Goal: Transaction & Acquisition: Purchase product/service

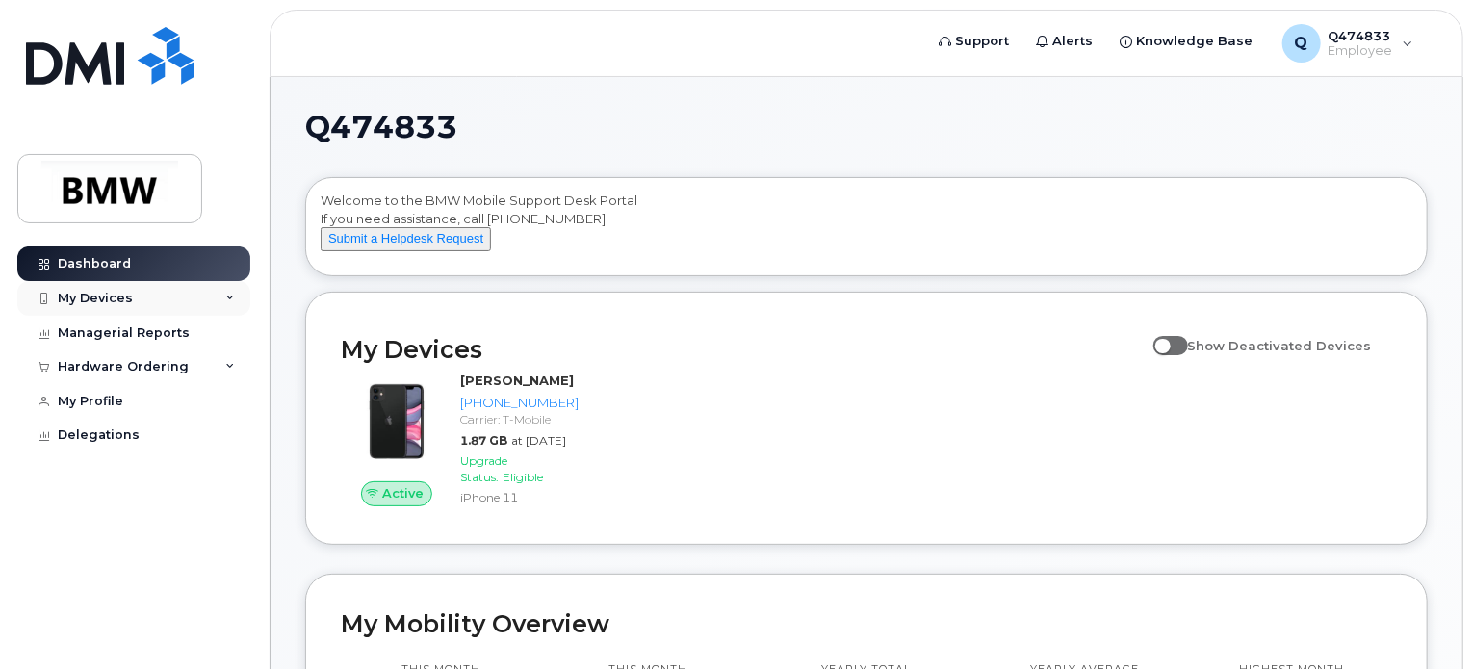
click at [236, 295] on div "My Devices" at bounding box center [133, 298] width 233 height 35
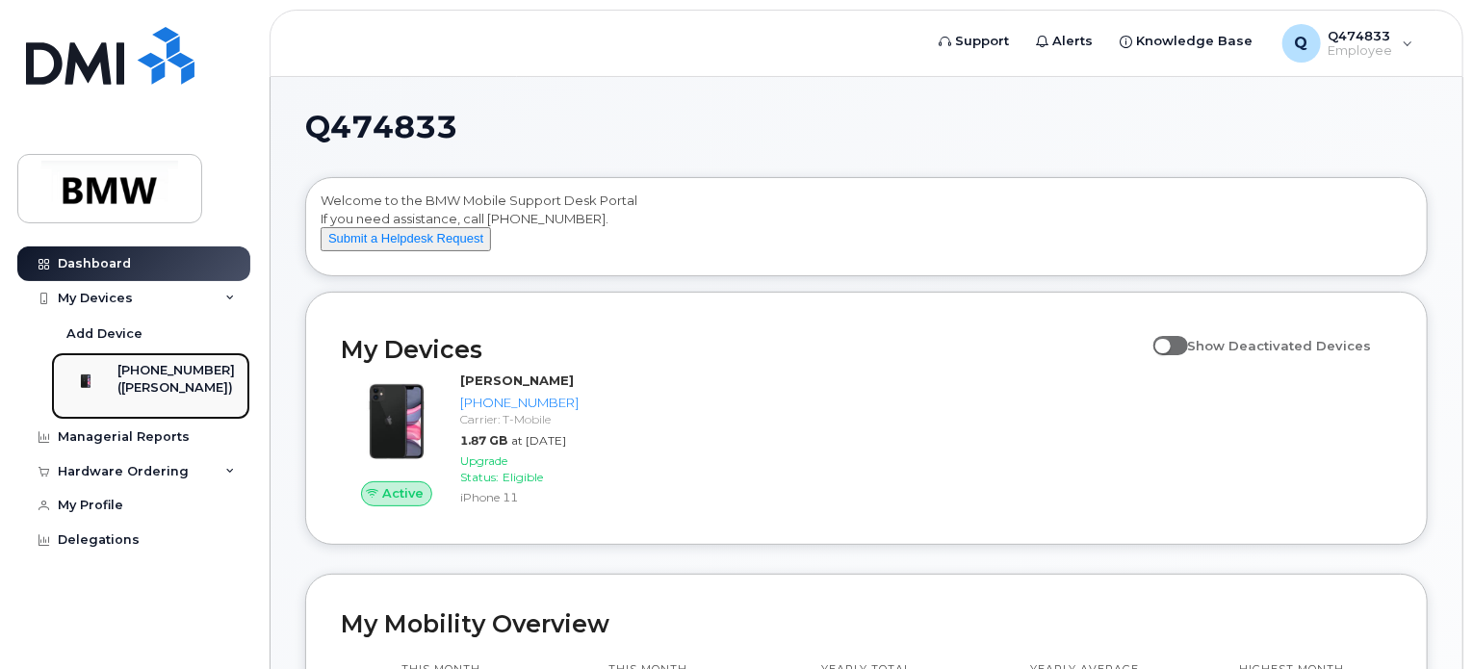
click at [168, 397] on div "([PERSON_NAME])" at bounding box center [175, 387] width 117 height 17
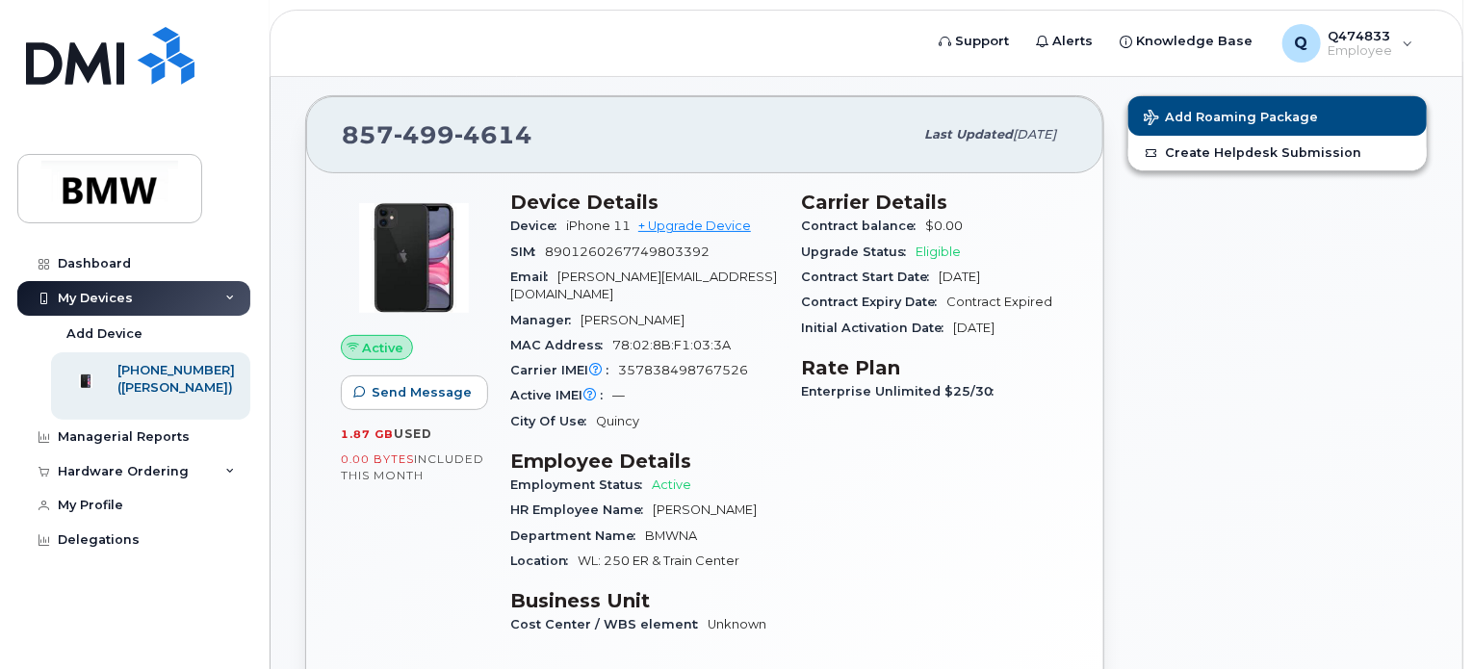
scroll to position [188, 0]
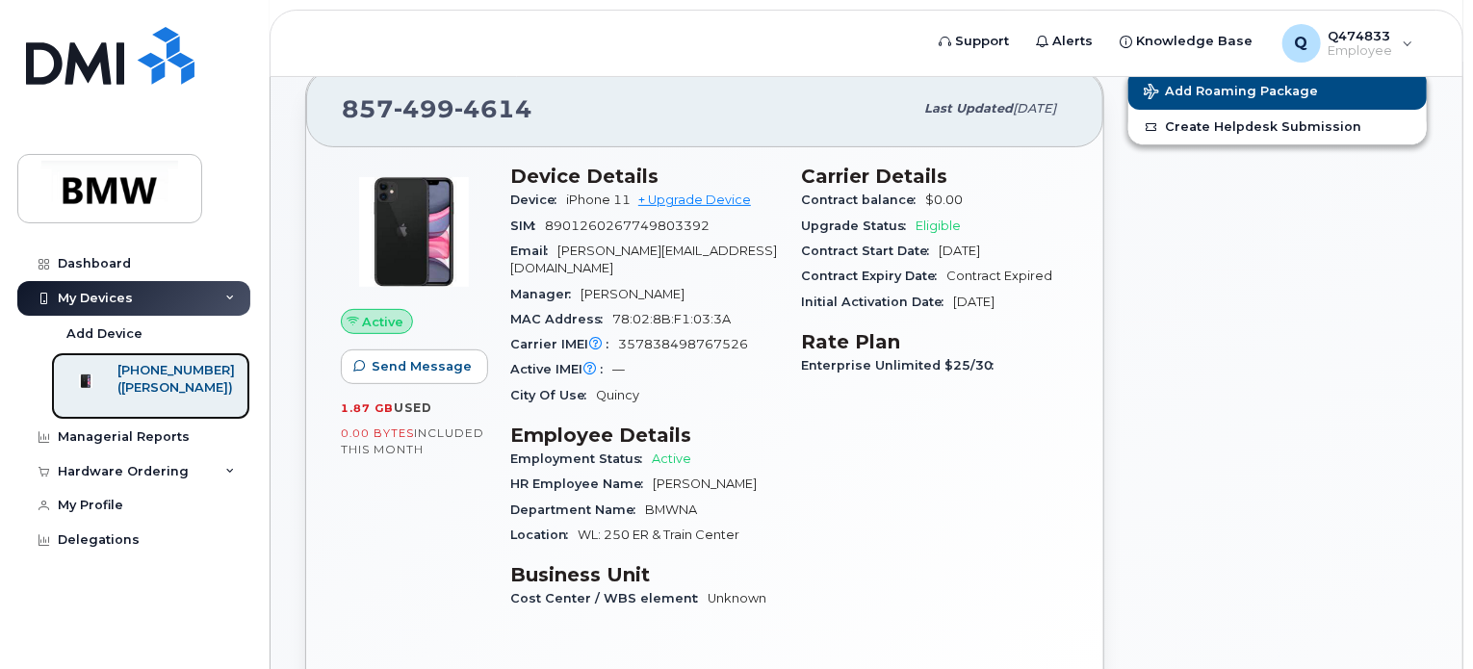
click at [182, 397] on div "([PERSON_NAME])" at bounding box center [175, 387] width 117 height 17
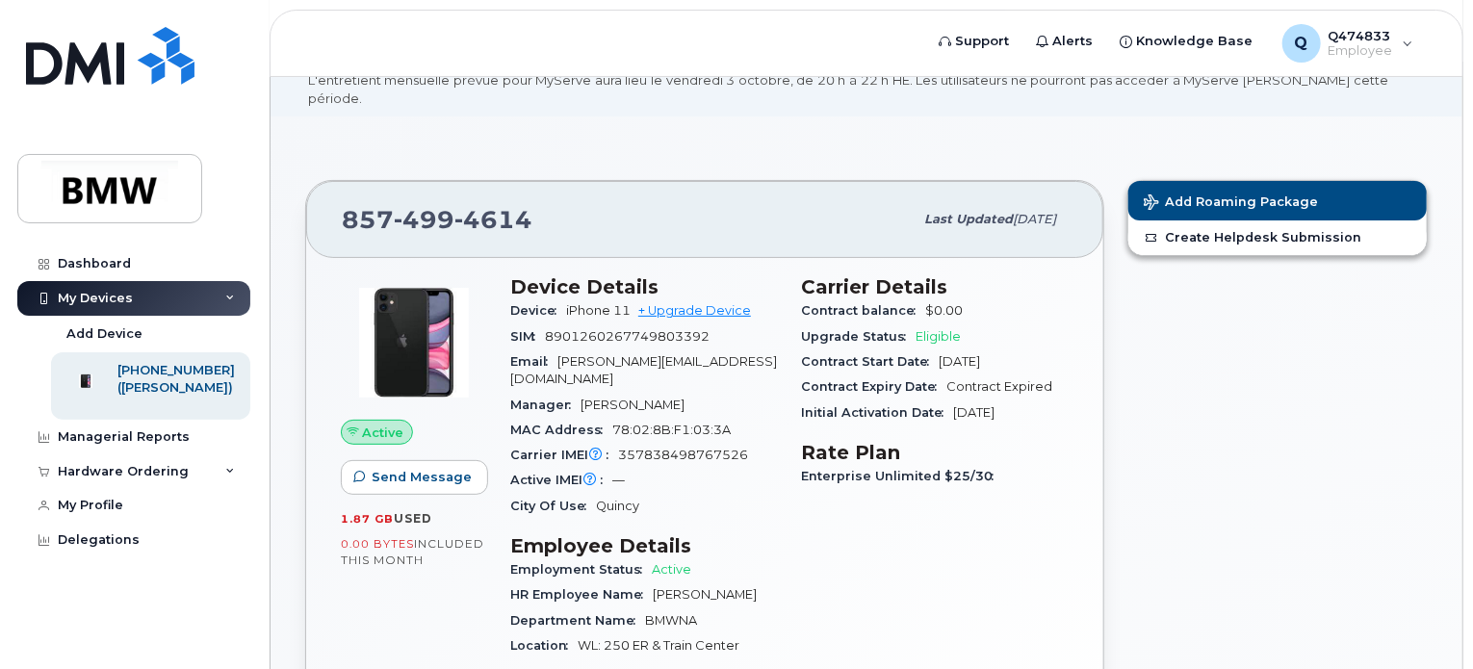
scroll to position [77, 0]
click at [697, 303] on link "+ Upgrade Device" at bounding box center [694, 310] width 113 height 14
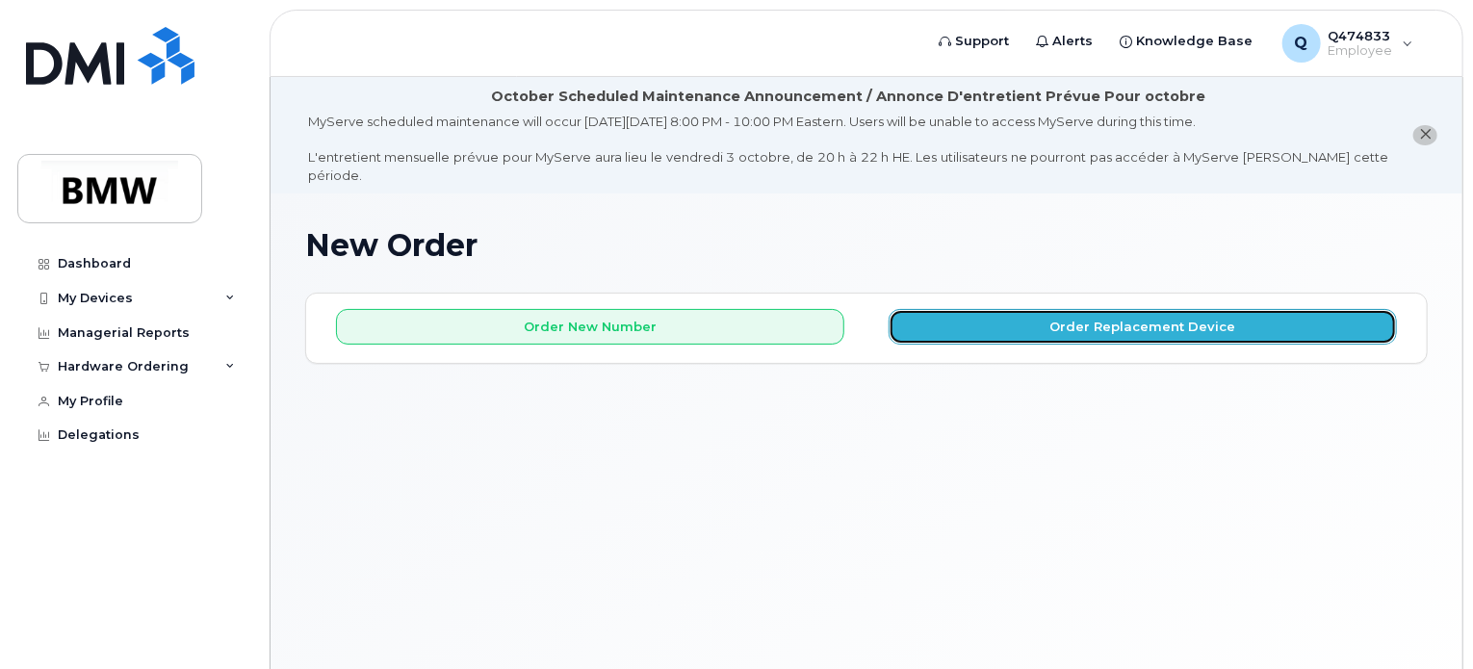
click at [967, 309] on button "Order Replacement Device" at bounding box center [1143, 327] width 508 height 36
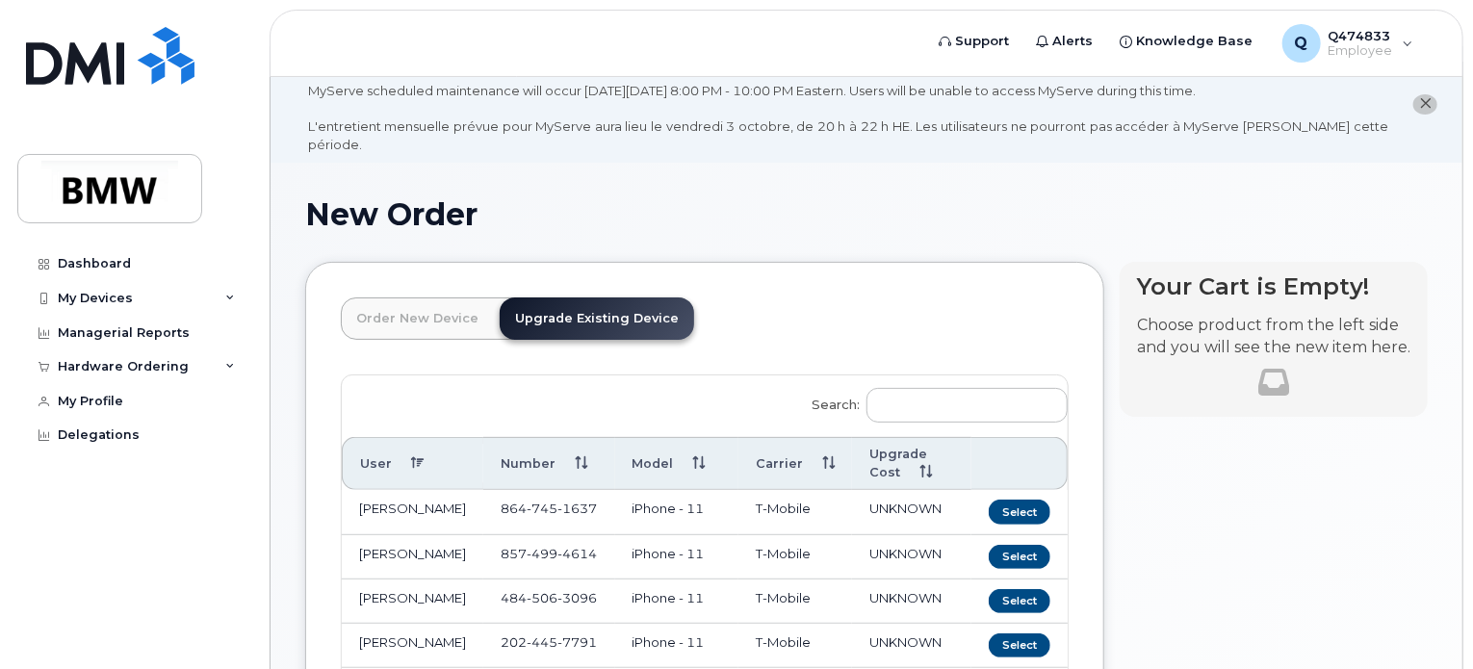
scroll to position [30, 0]
click at [452, 307] on link "Order New Device" at bounding box center [417, 319] width 153 height 42
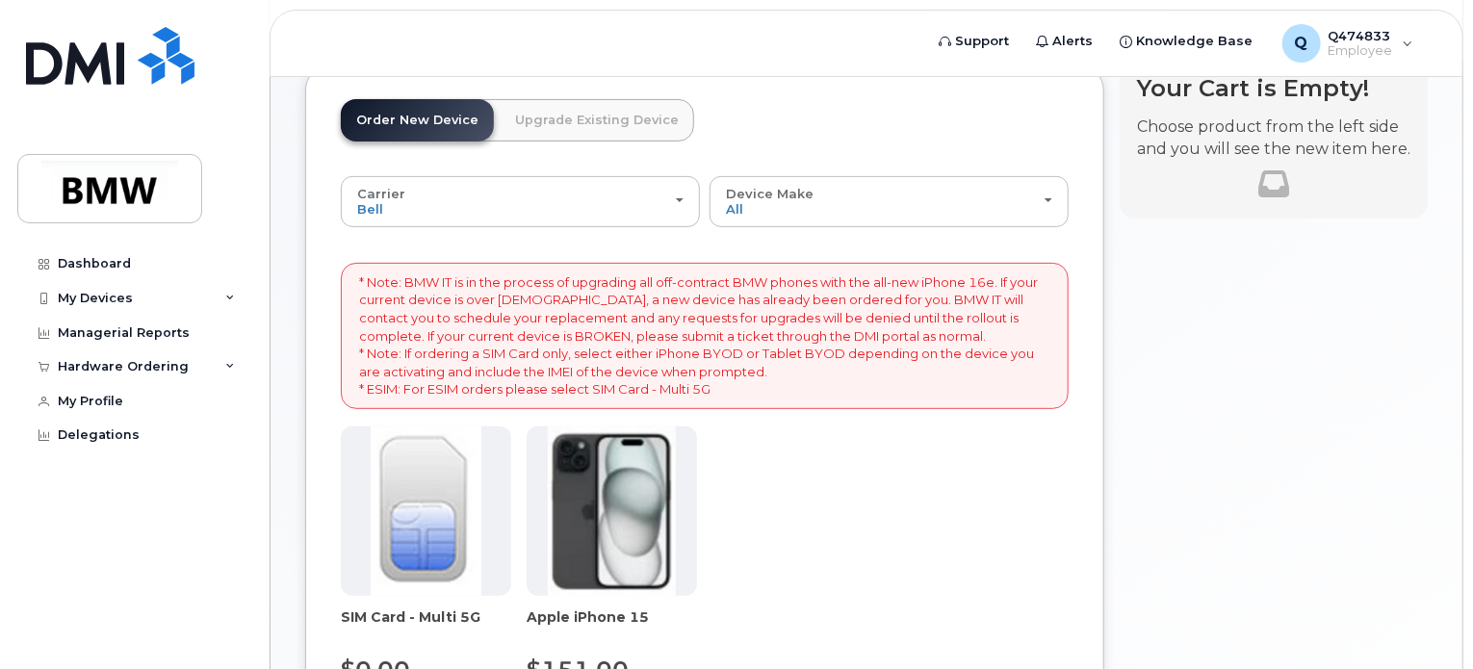
scroll to position [230, 0]
click at [625, 99] on link "Upgrade Existing Device" at bounding box center [597, 119] width 194 height 42
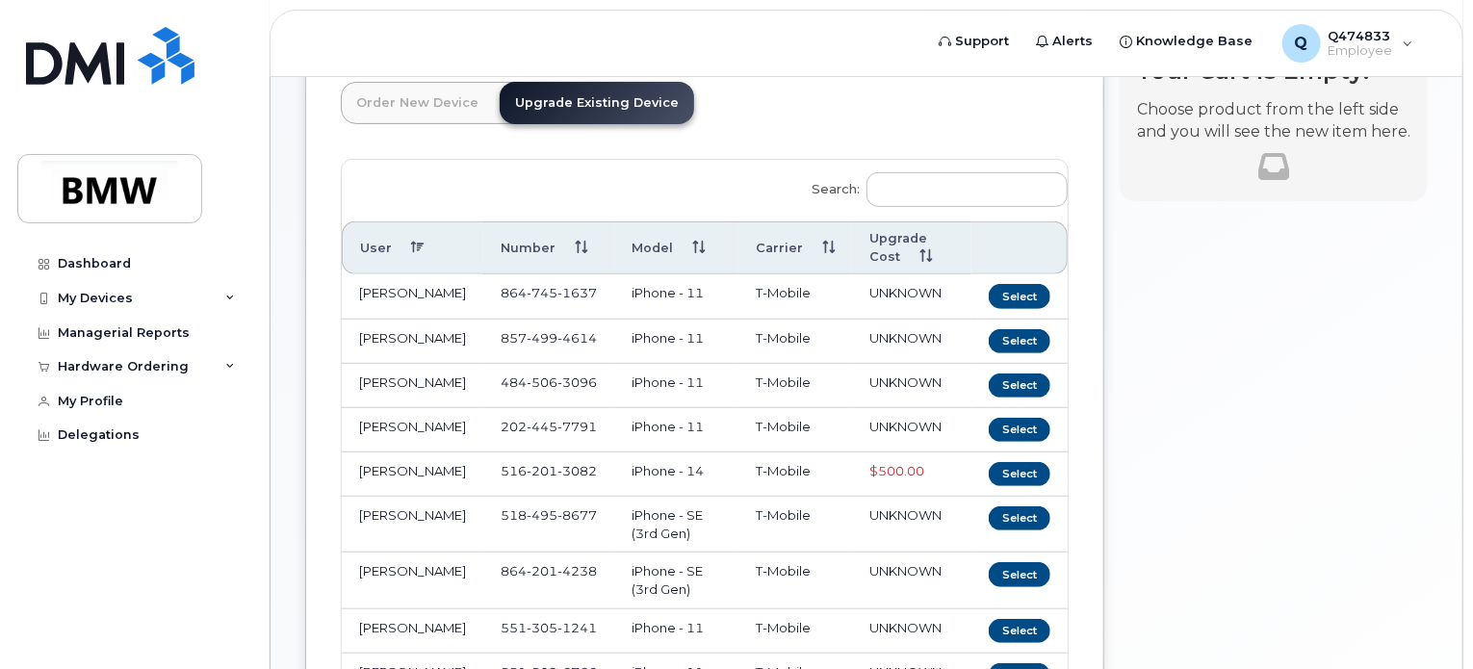
scroll to position [238, 0]
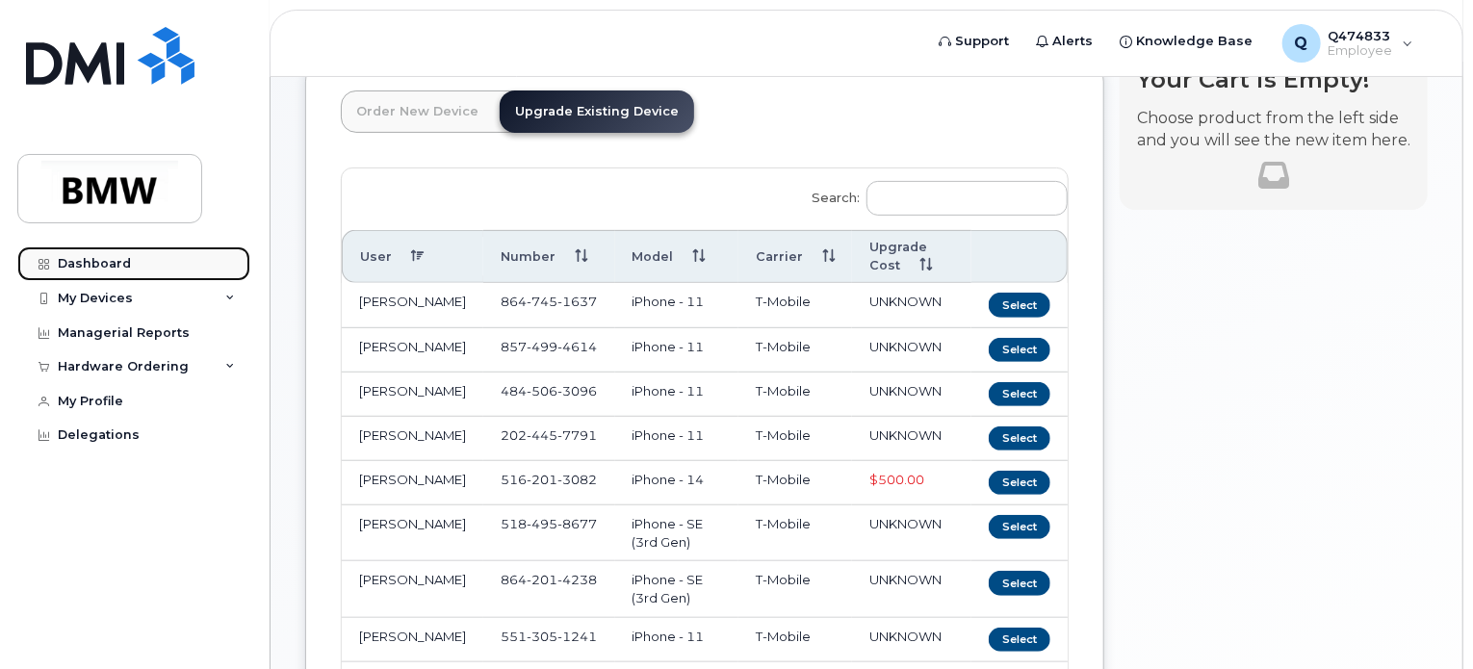
click at [83, 269] on div "Dashboard" at bounding box center [94, 263] width 73 height 15
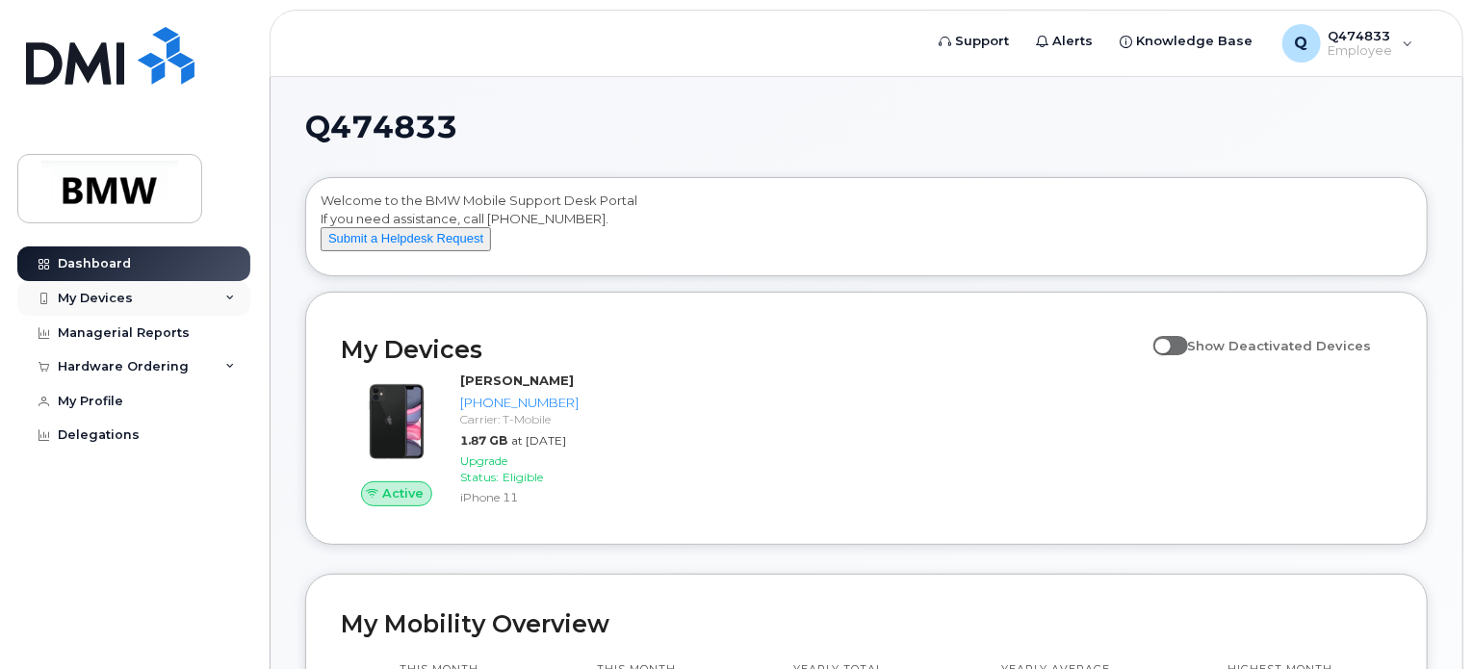
click at [91, 298] on div "My Devices" at bounding box center [95, 298] width 75 height 15
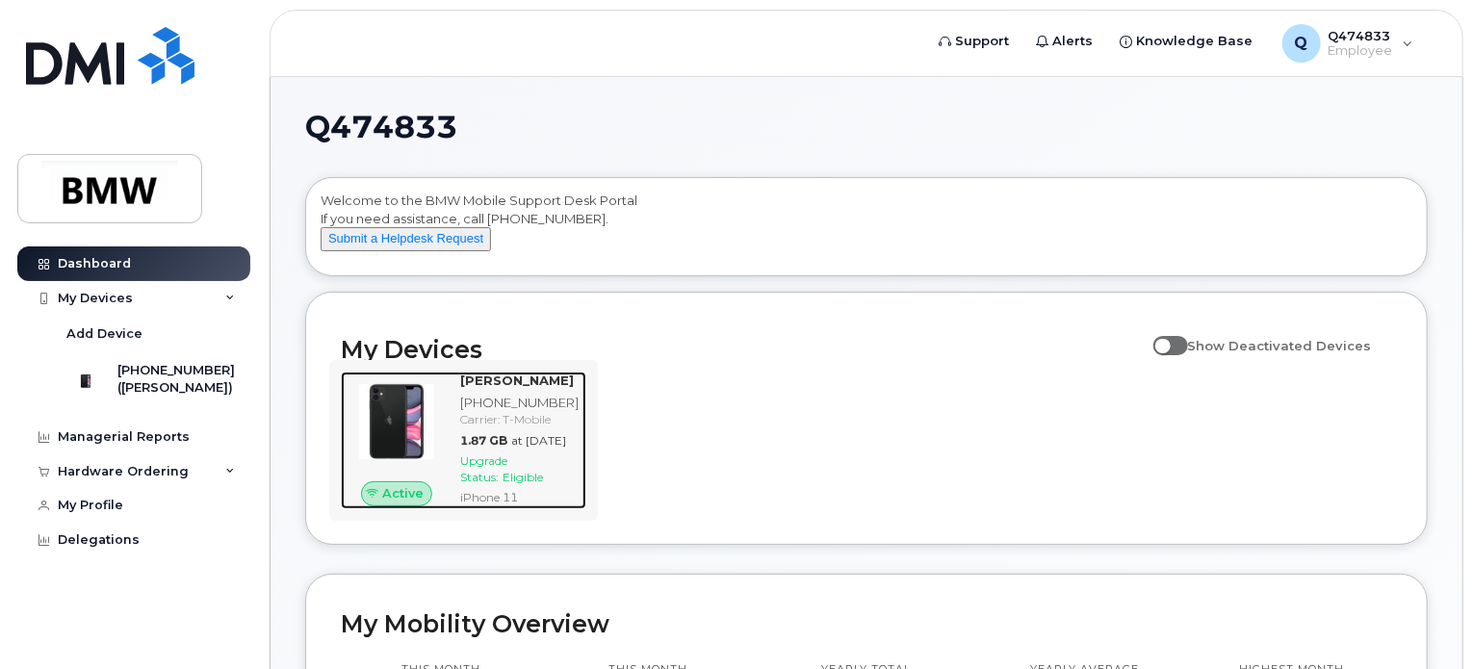
click at [414, 413] on img at bounding box center [396, 421] width 81 height 81
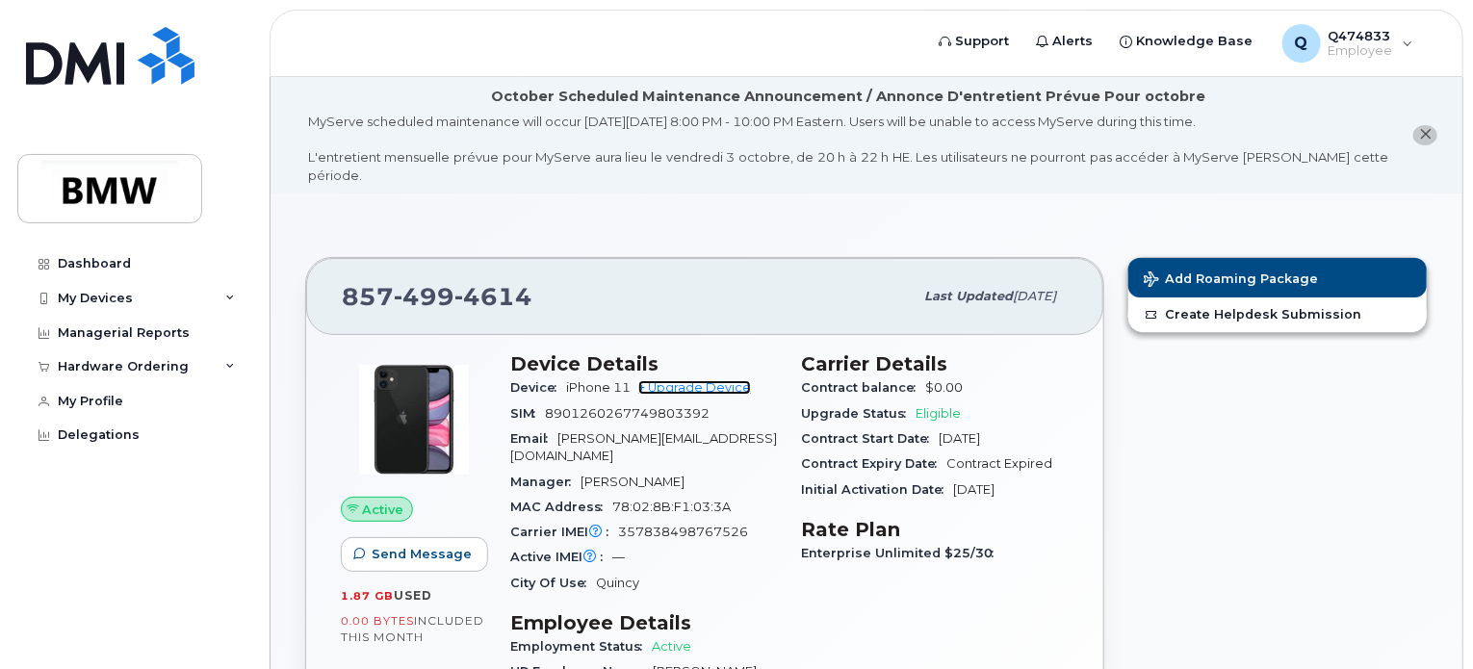
click at [703, 380] on link "+ Upgrade Device" at bounding box center [694, 387] width 113 height 14
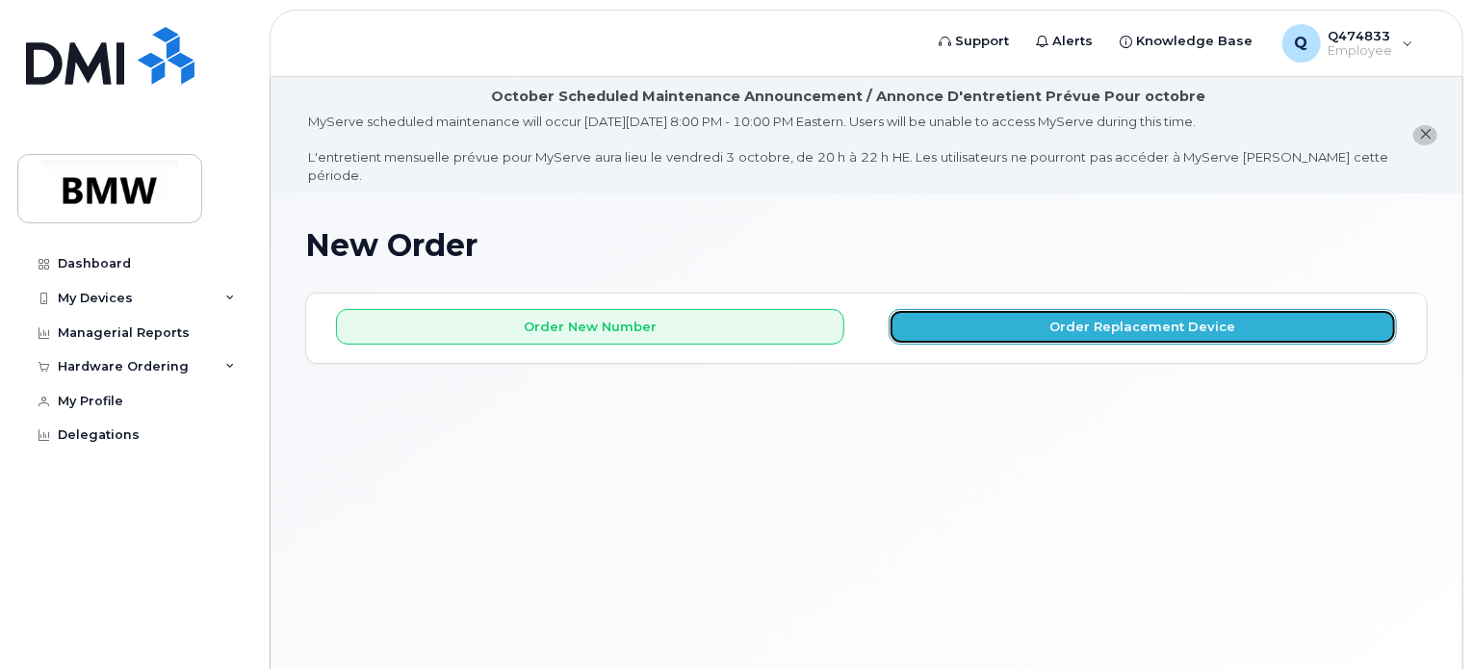
click at [1024, 319] on button "Order Replacement Device" at bounding box center [1143, 327] width 508 height 36
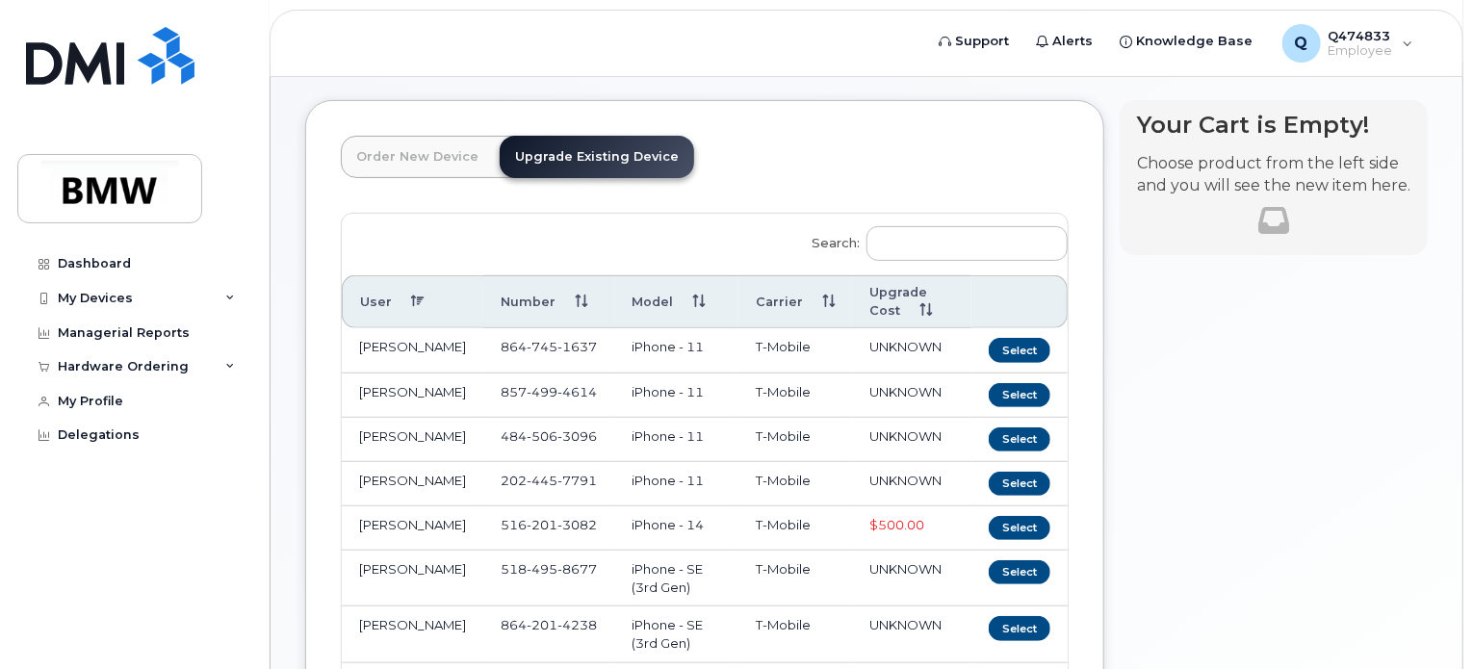
scroll to position [195, 0]
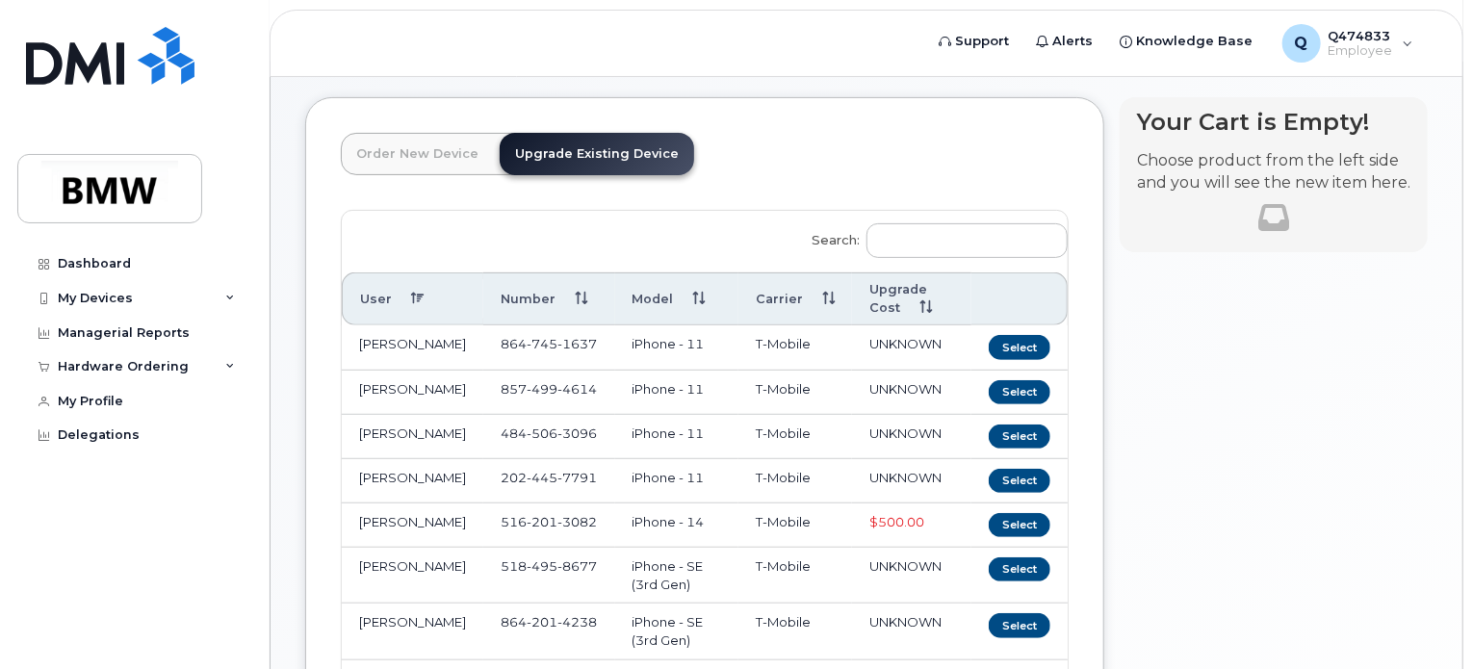
click at [382, 141] on link "Order New Device" at bounding box center [417, 154] width 153 height 42
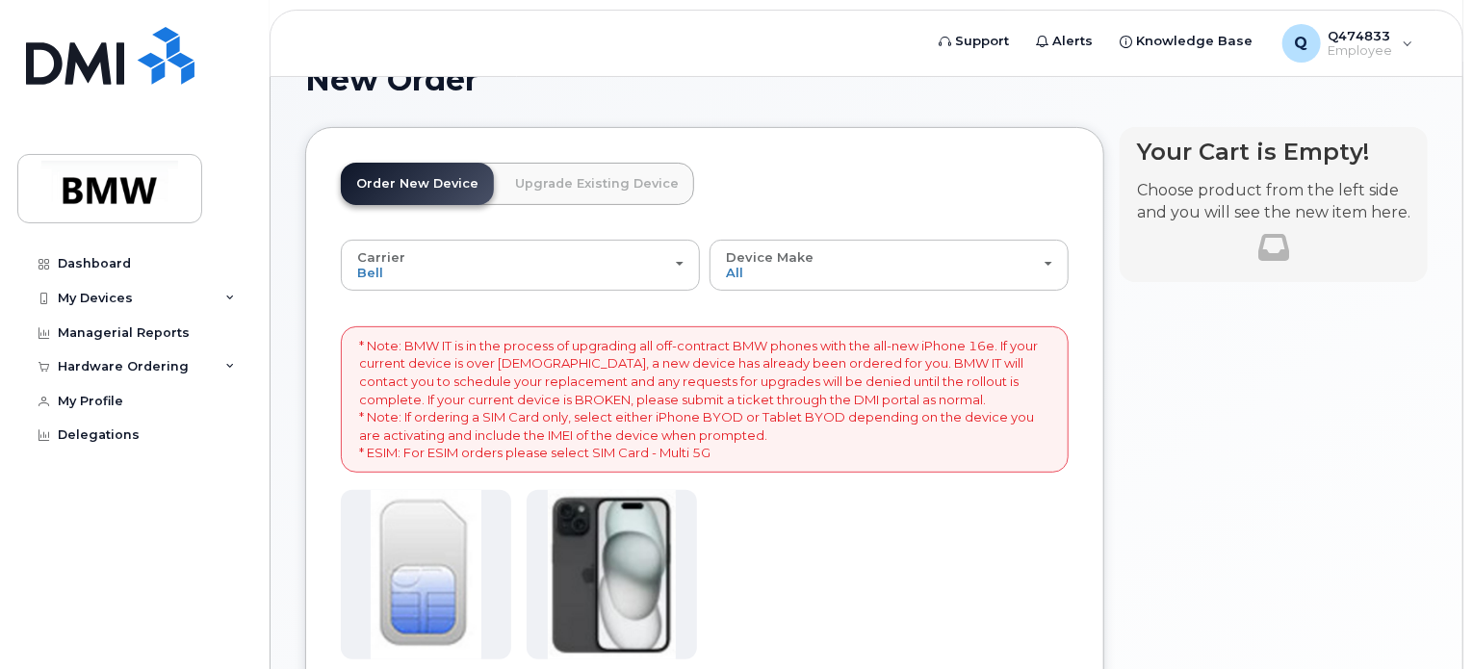
scroll to position [161, 0]
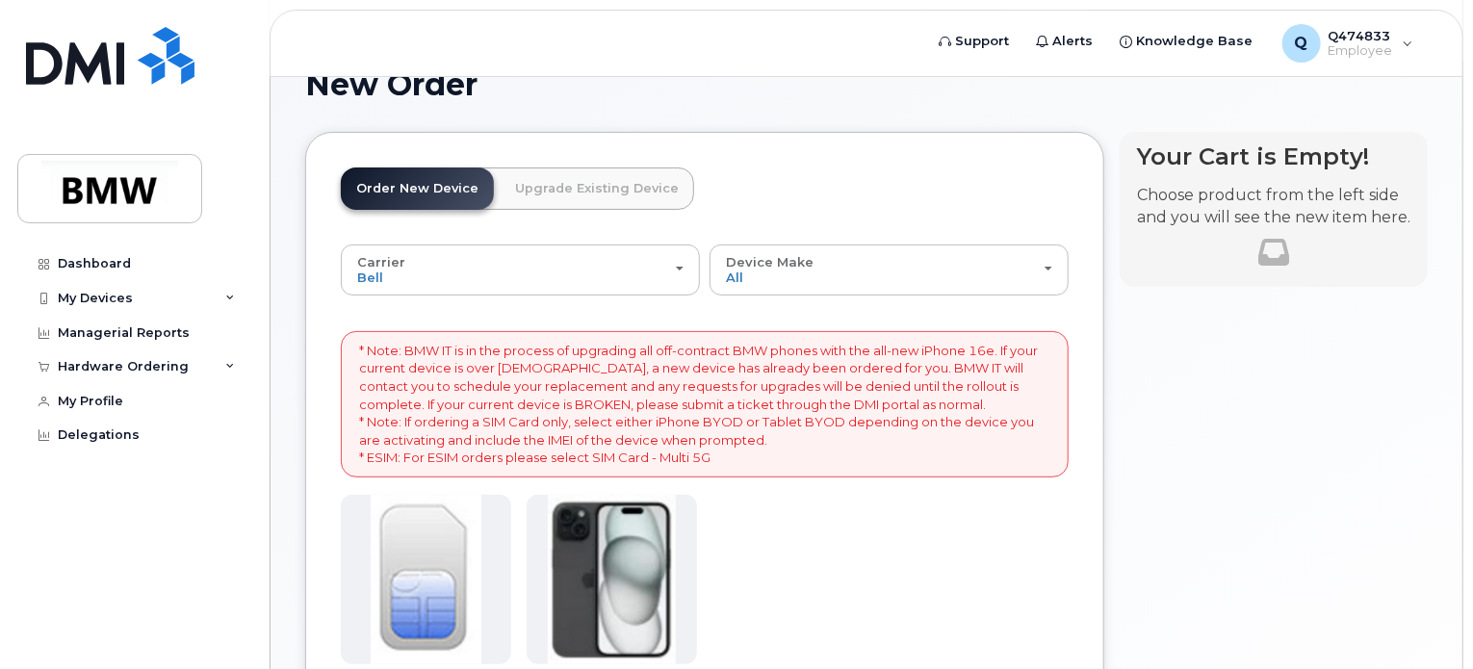
click at [606, 175] on link "Upgrade Existing Device" at bounding box center [597, 189] width 194 height 42
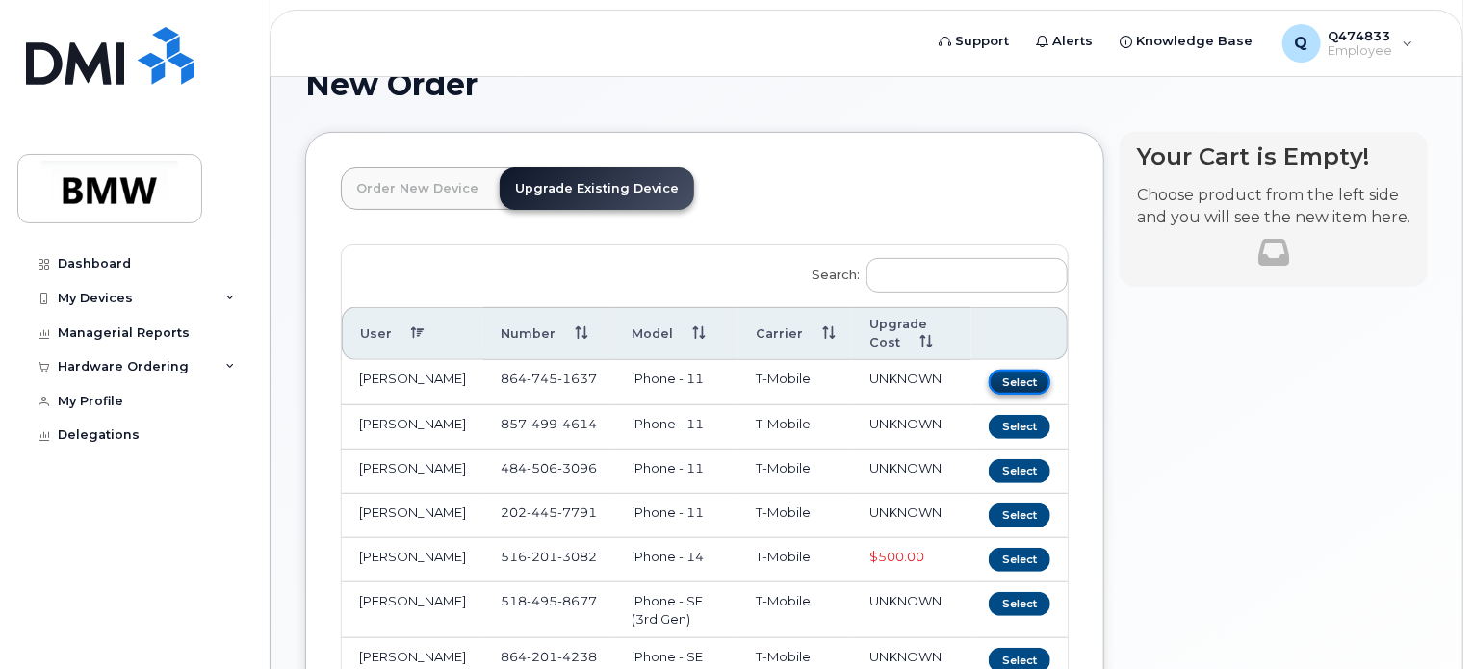
click at [1021, 370] on button "Select" at bounding box center [1020, 382] width 62 height 24
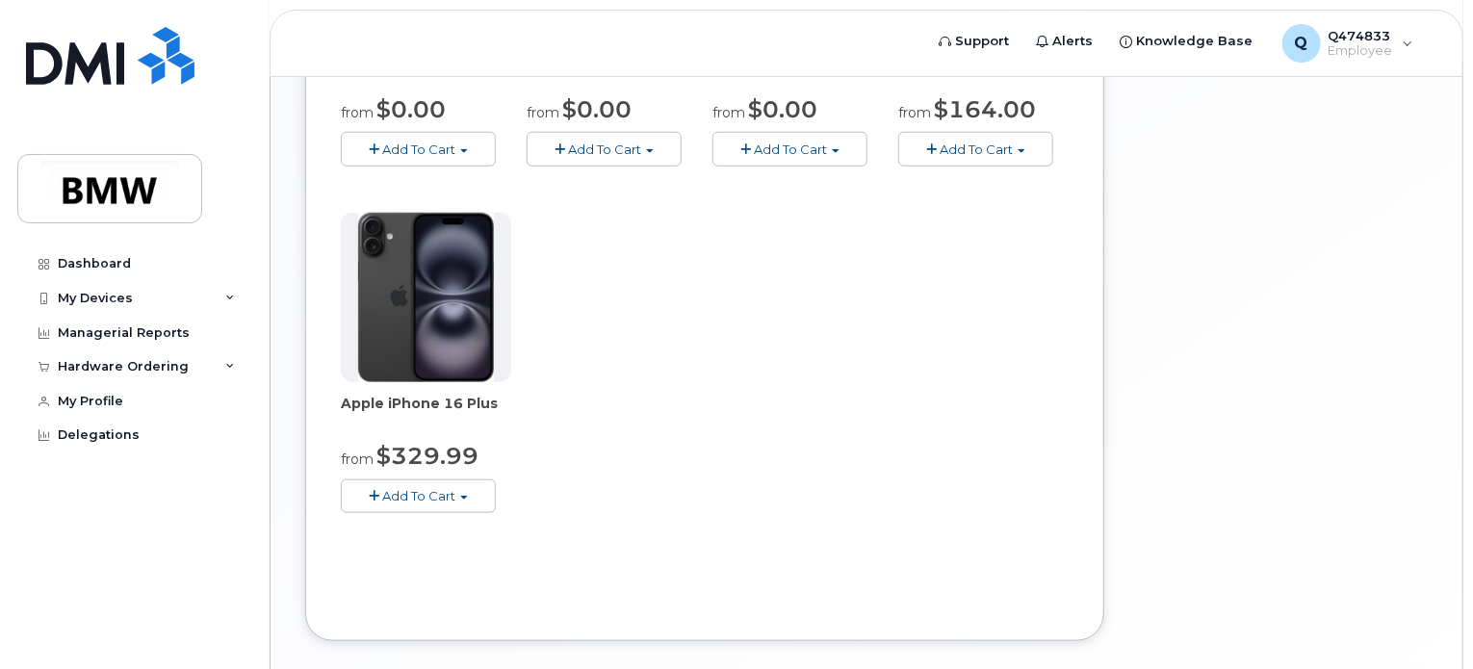
scroll to position [294, 0]
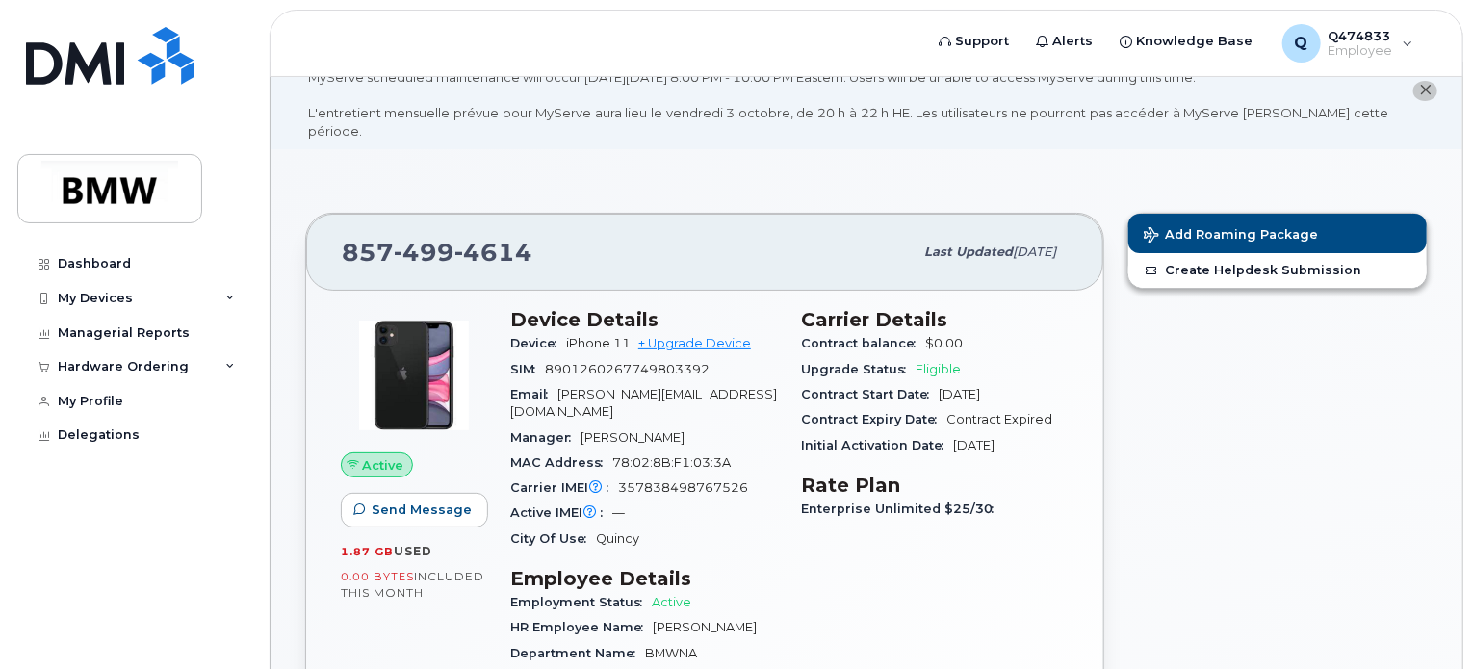
scroll to position [46, 0]
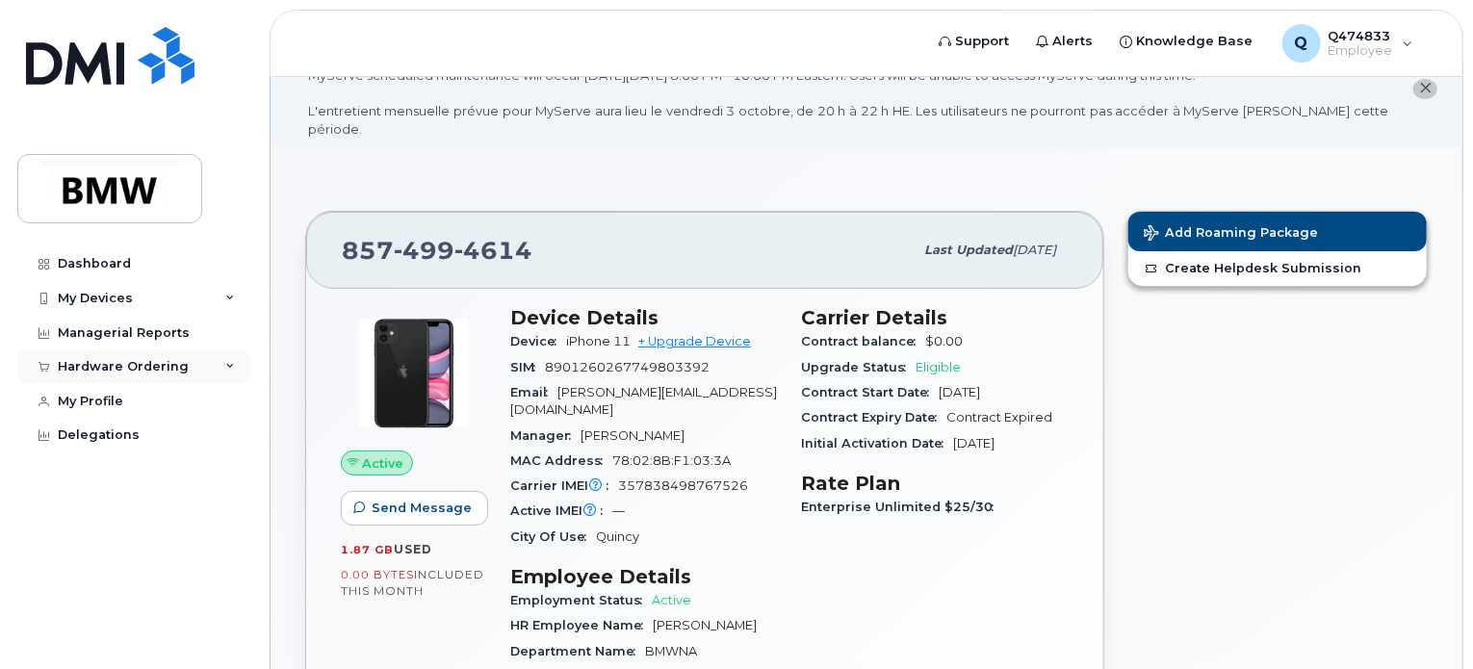
click at [223, 363] on div "Hardware Ordering" at bounding box center [133, 366] width 233 height 35
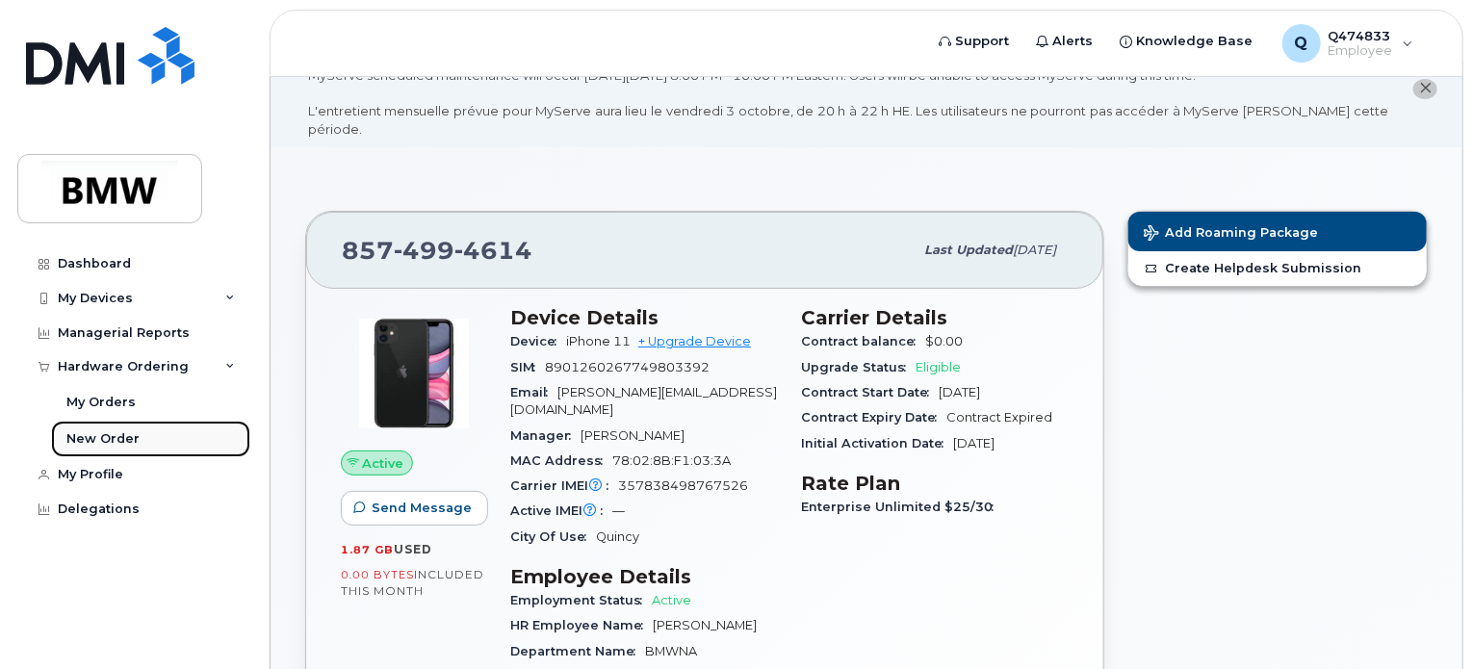
click at [114, 442] on div "New Order" at bounding box center [102, 438] width 73 height 17
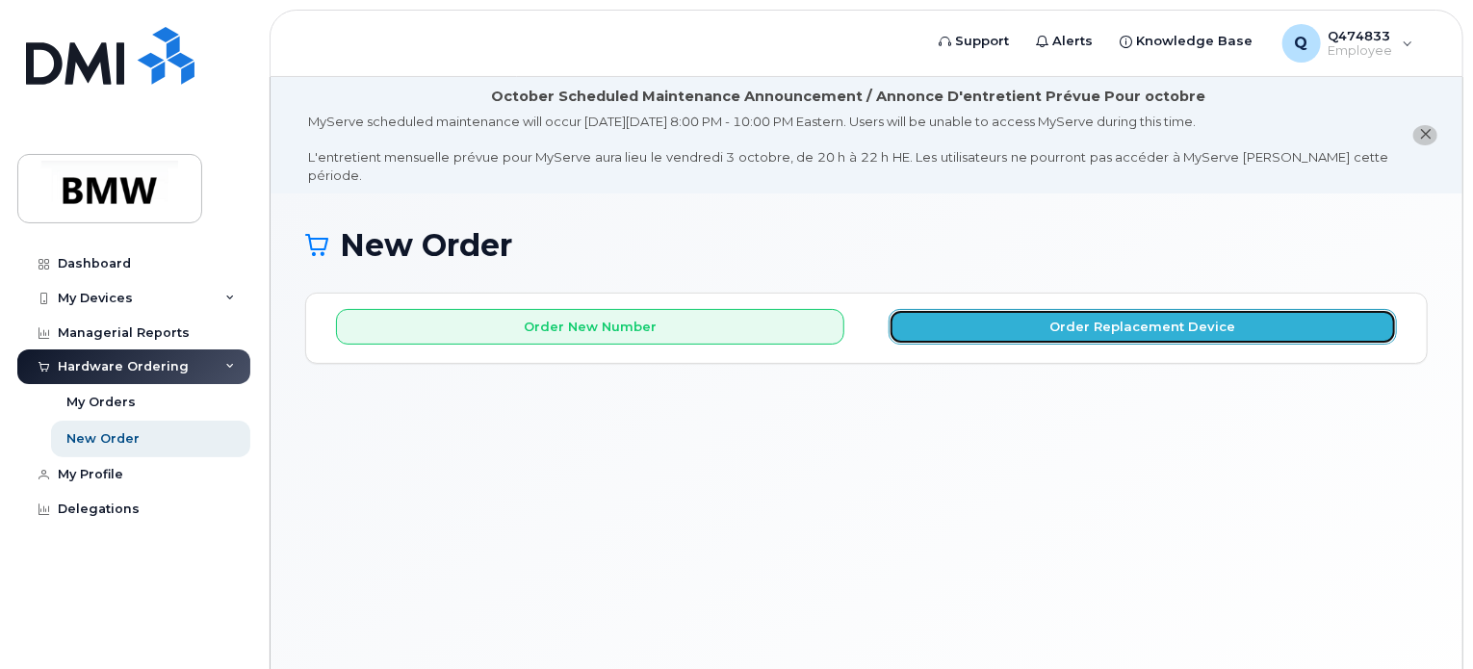
click at [1017, 309] on button "Order Replacement Device" at bounding box center [1143, 327] width 508 height 36
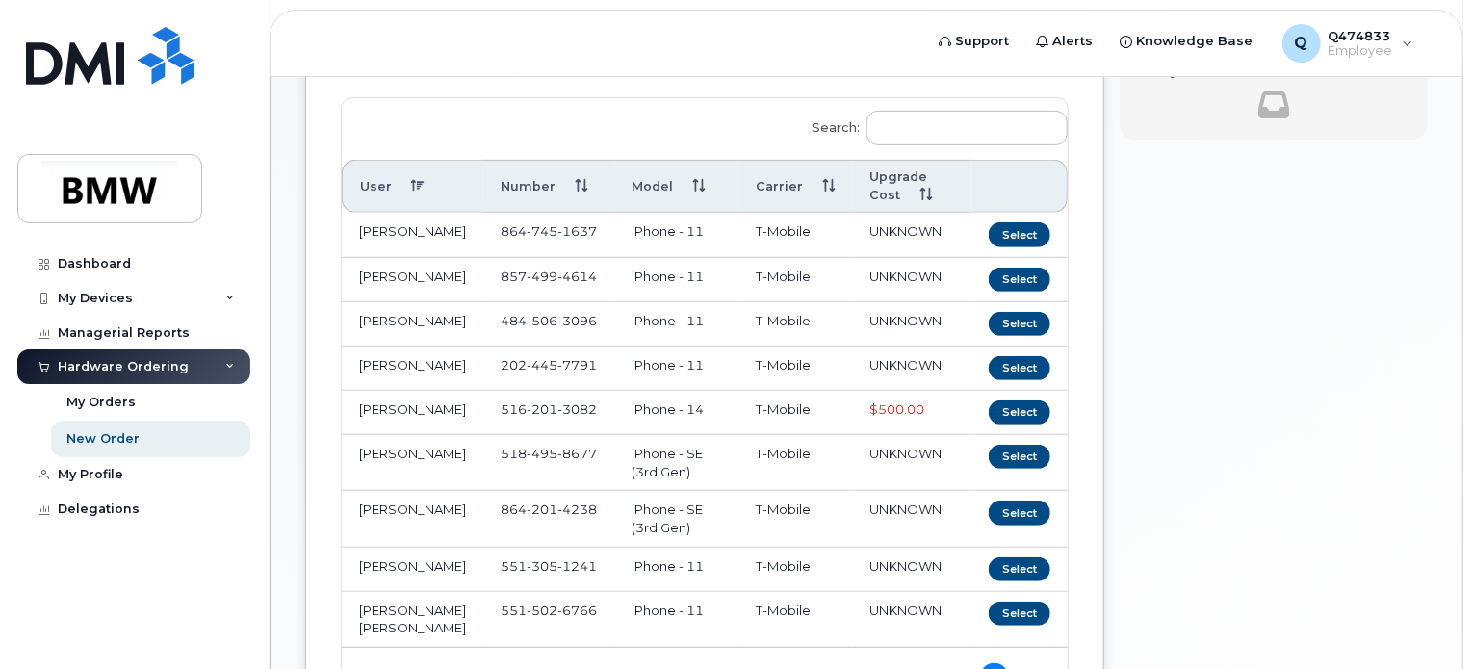
scroll to position [307, 0]
click at [1022, 323] on button "Select" at bounding box center [1020, 325] width 62 height 24
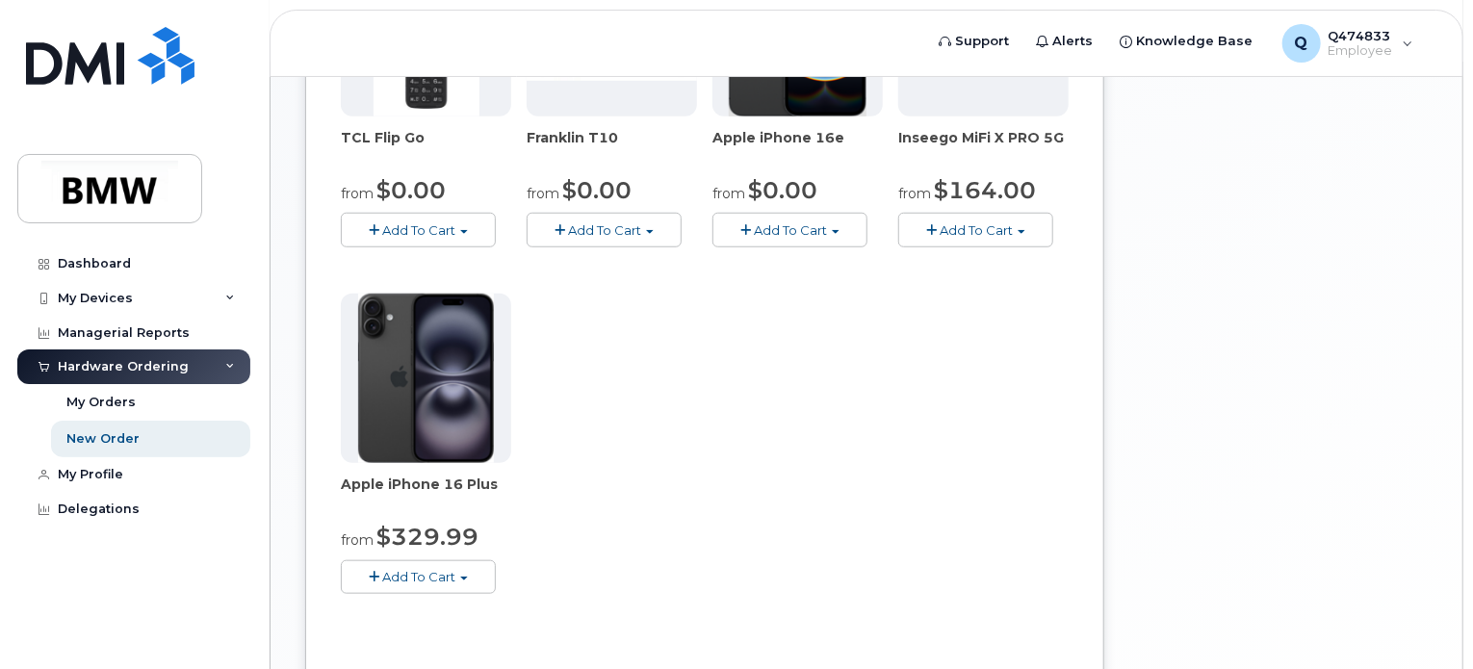
scroll to position [710, 0]
click at [464, 559] on button "Add To Cart" at bounding box center [418, 576] width 155 height 34
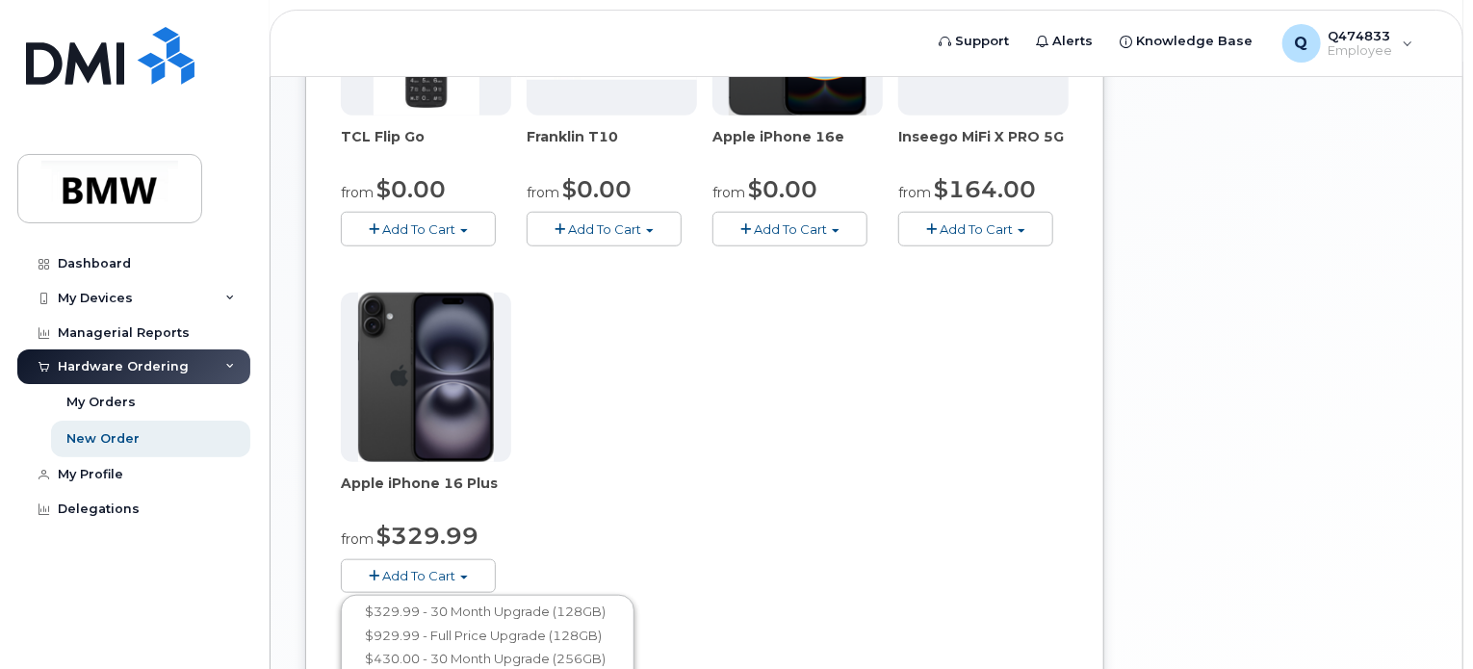
click at [732, 514] on div "TCL Flip Go from $0.00 Add To Cart $0.00 - 30 month Upgrade $96.00 - Full Price…" at bounding box center [705, 285] width 728 height 678
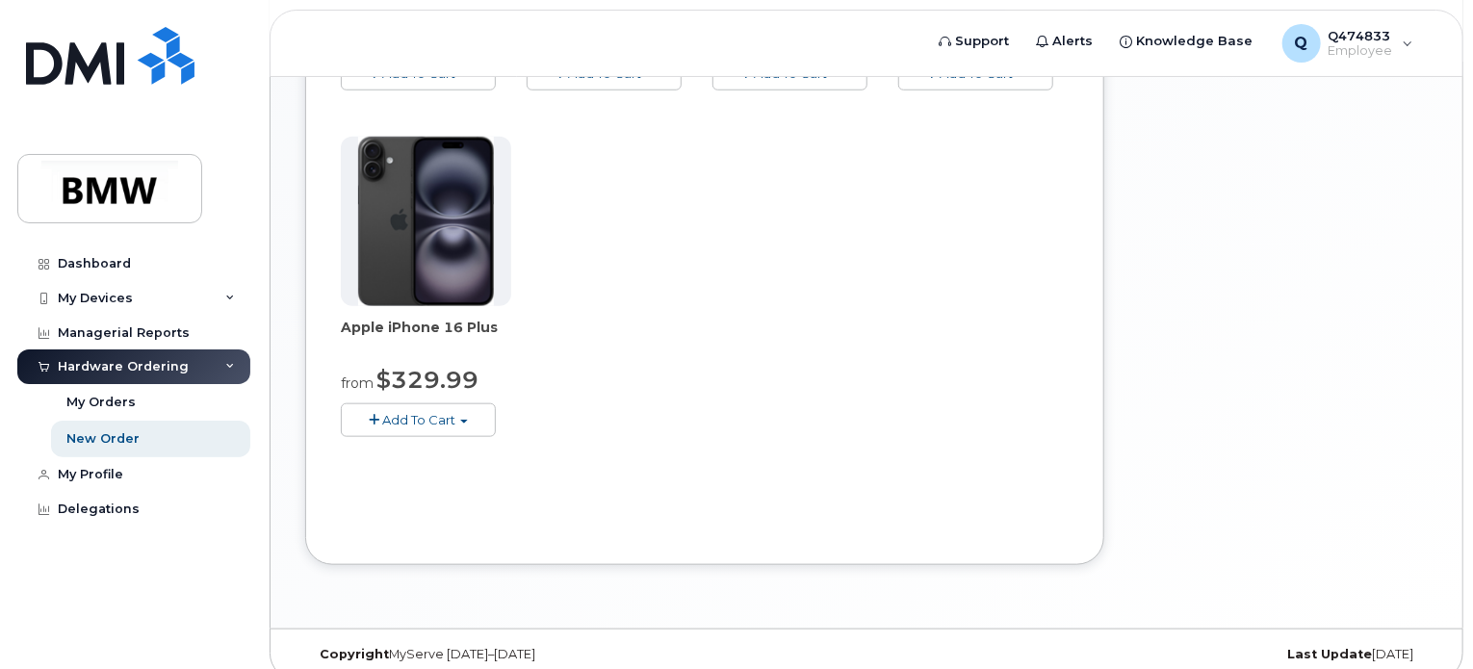
scroll to position [865, 0]
click at [102, 262] on div "Dashboard" at bounding box center [94, 263] width 73 height 15
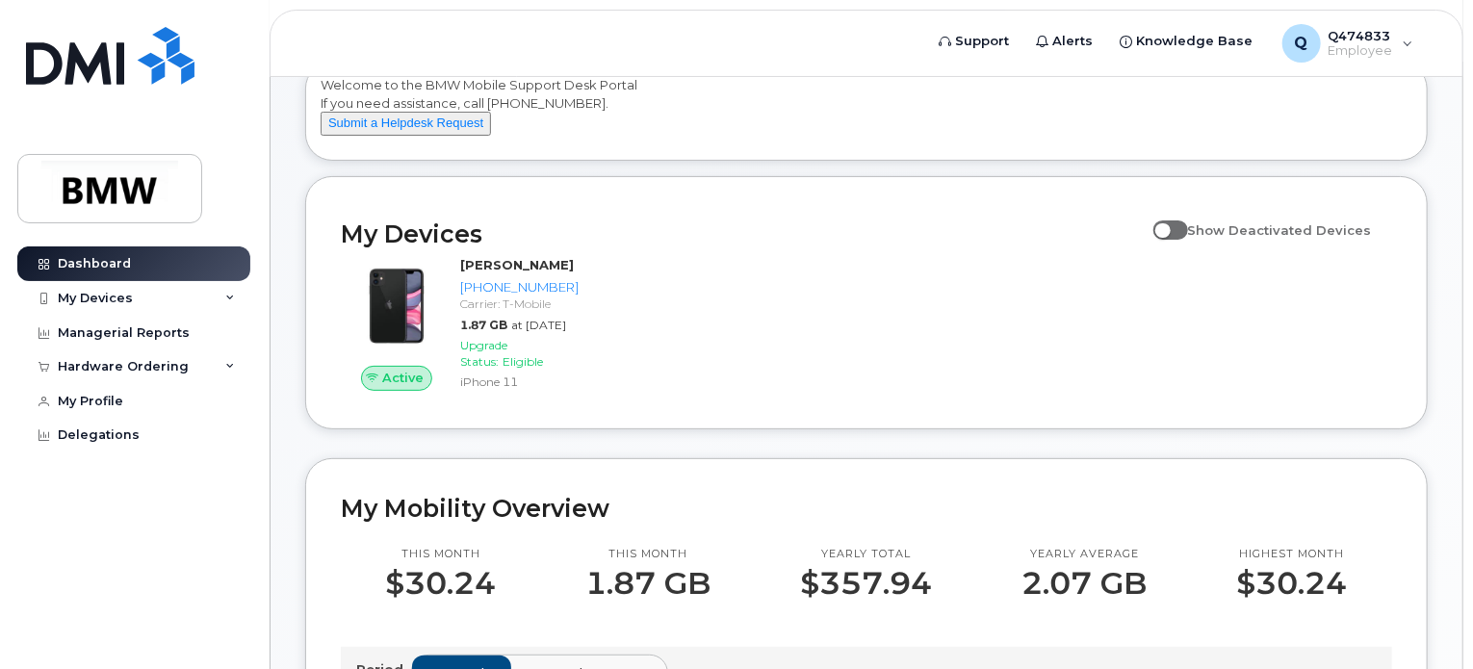
scroll to position [129, 0]
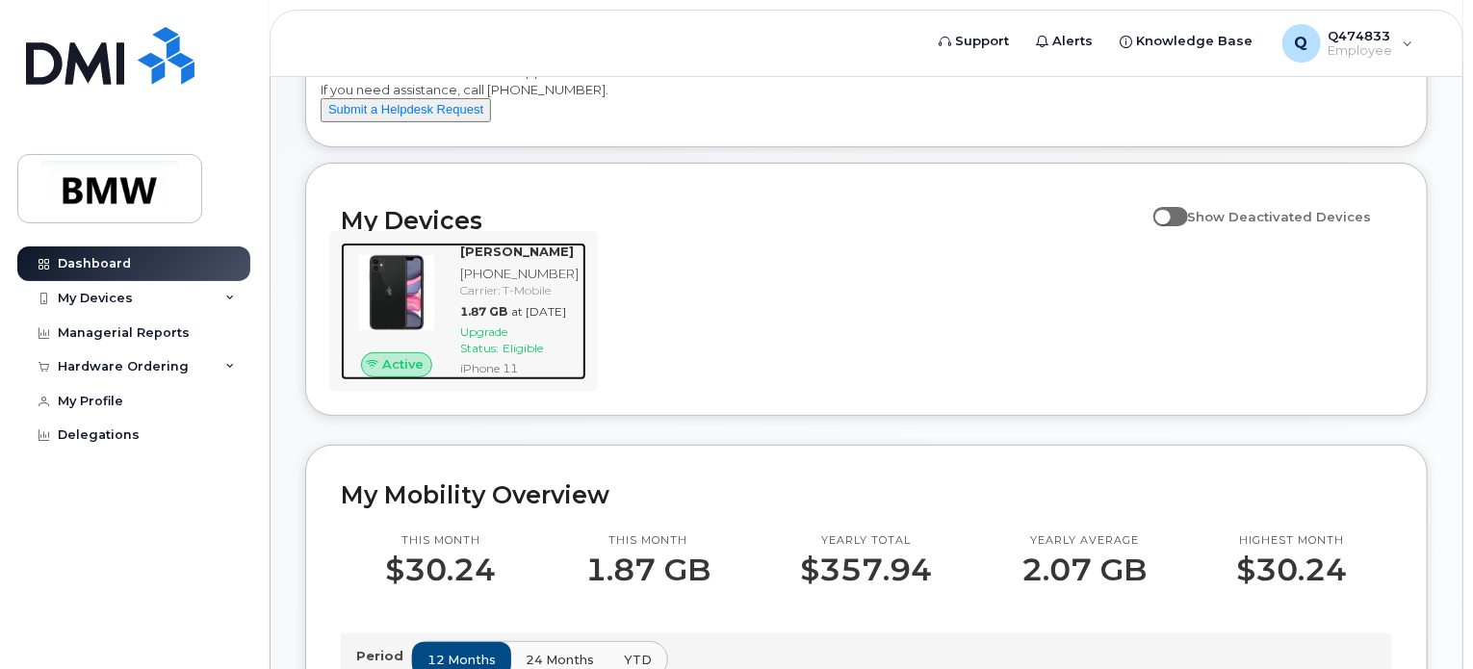
click at [408, 317] on img at bounding box center [396, 292] width 81 height 81
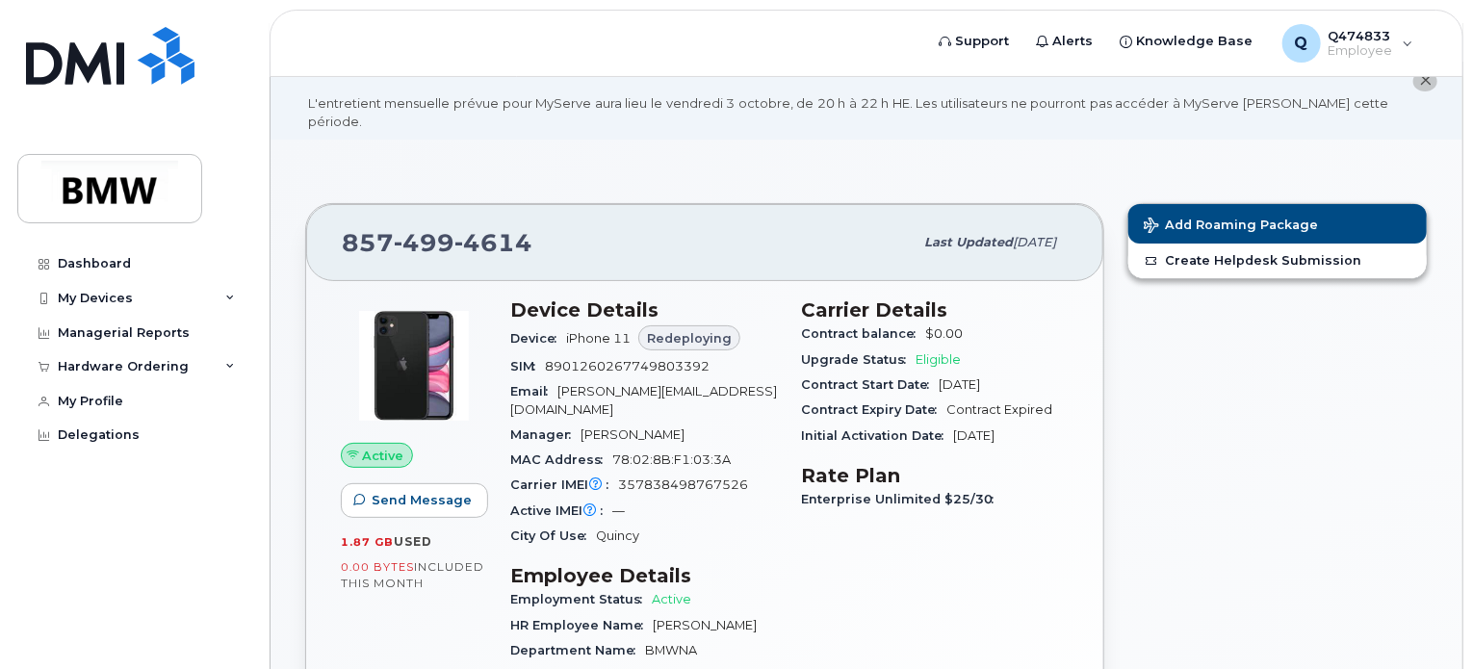
scroll to position [54, 0]
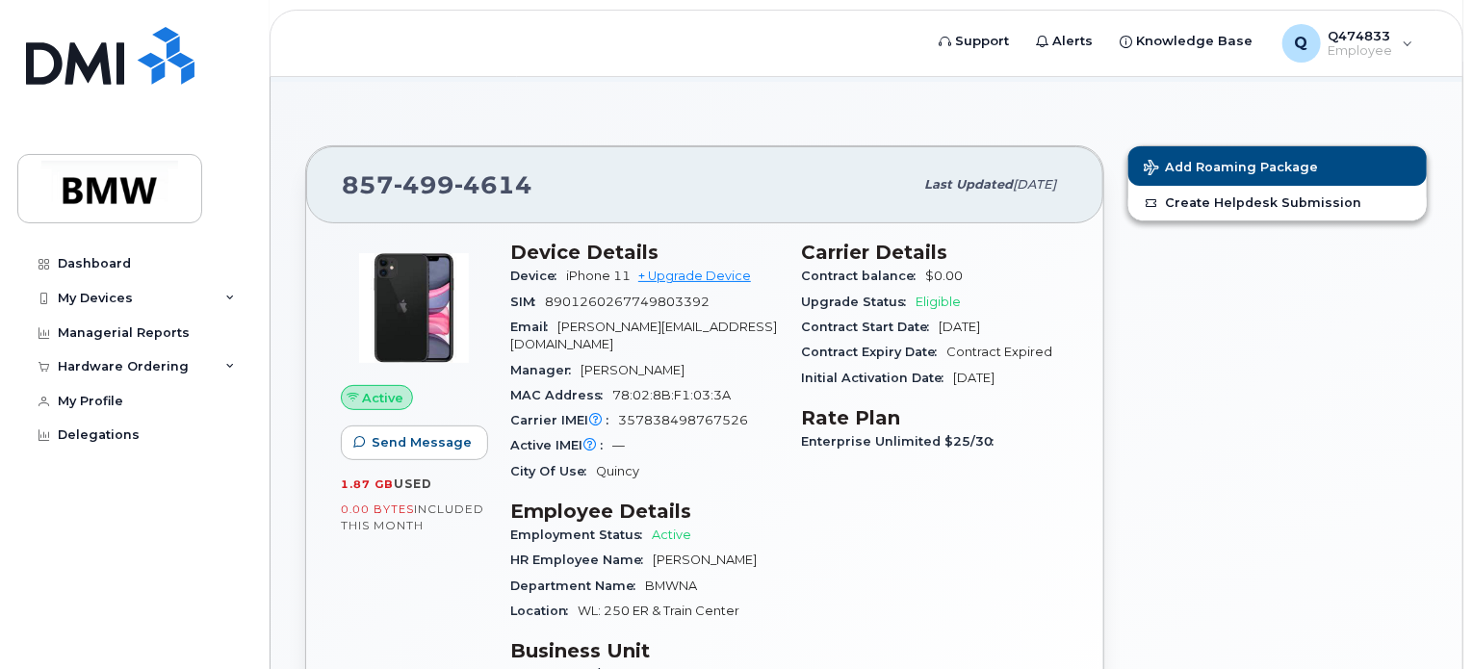
scroll to position [114, 0]
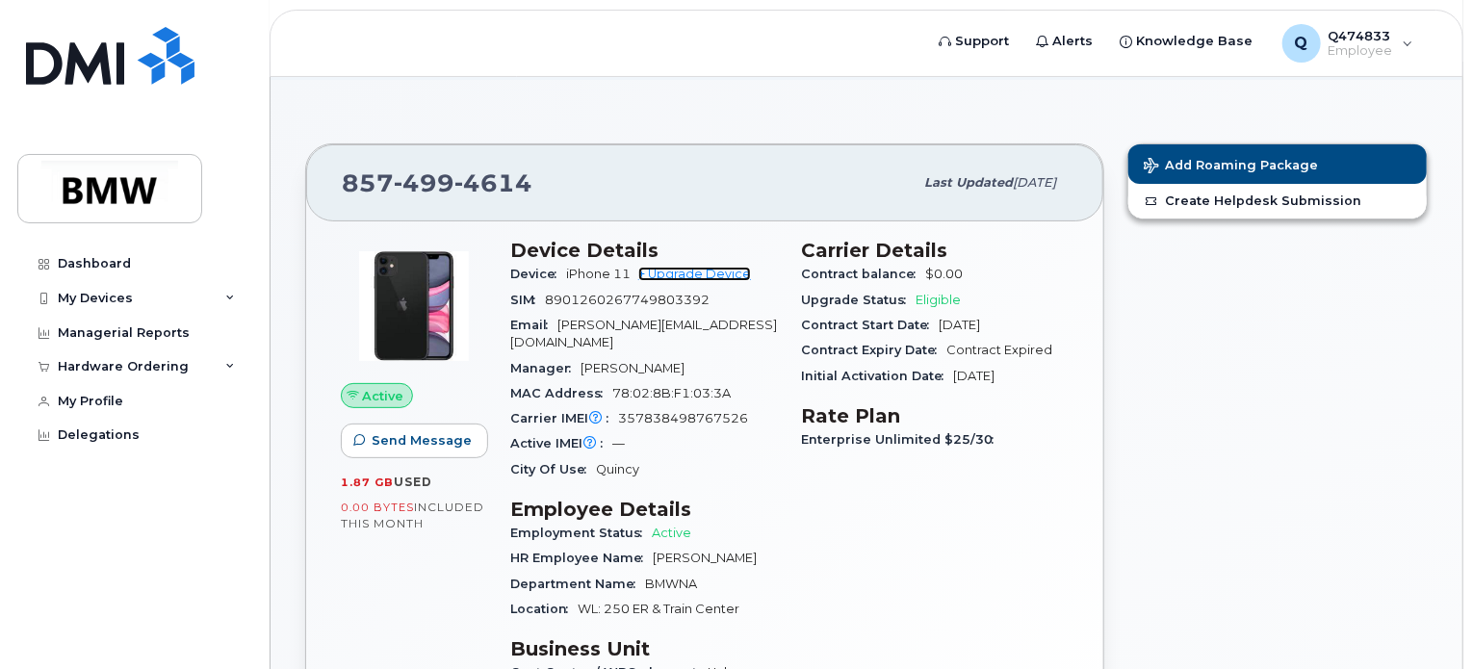
click at [728, 267] on link "+ Upgrade Device" at bounding box center [694, 274] width 113 height 14
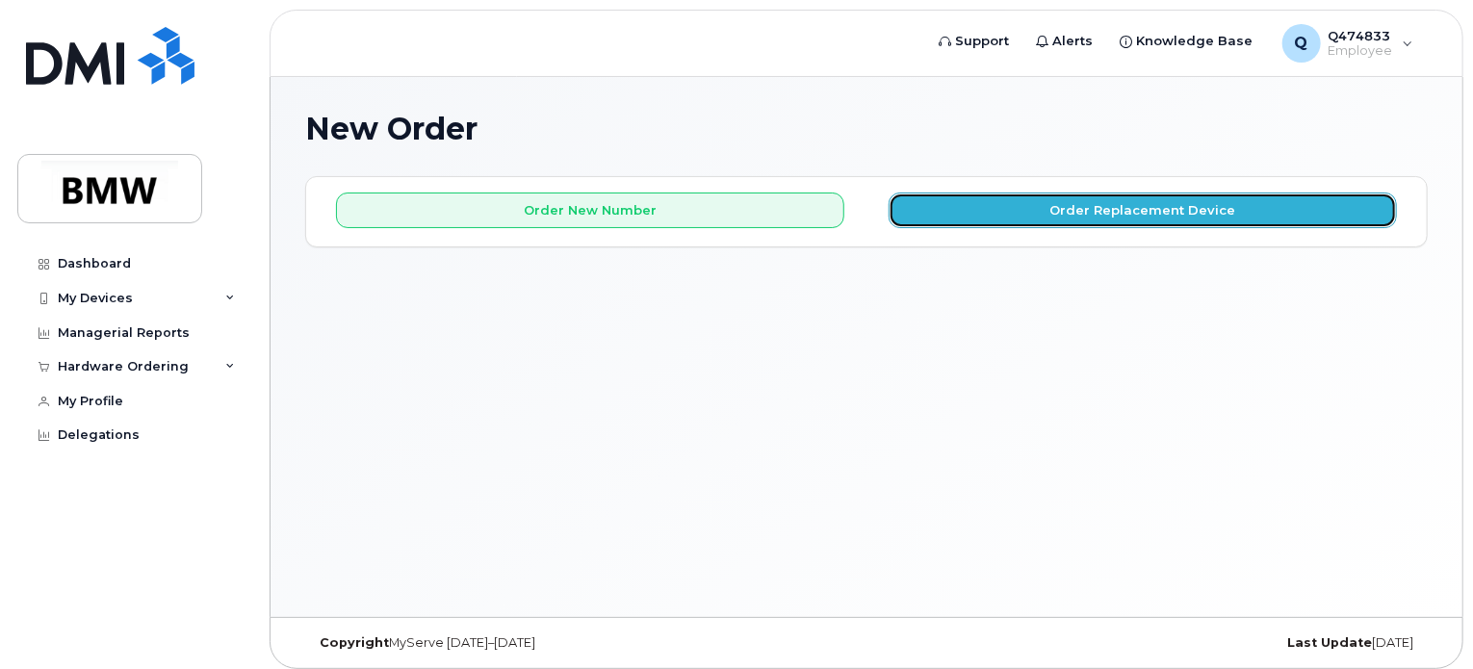
click at [1036, 210] on button "Order Replacement Device" at bounding box center [1143, 211] width 508 height 36
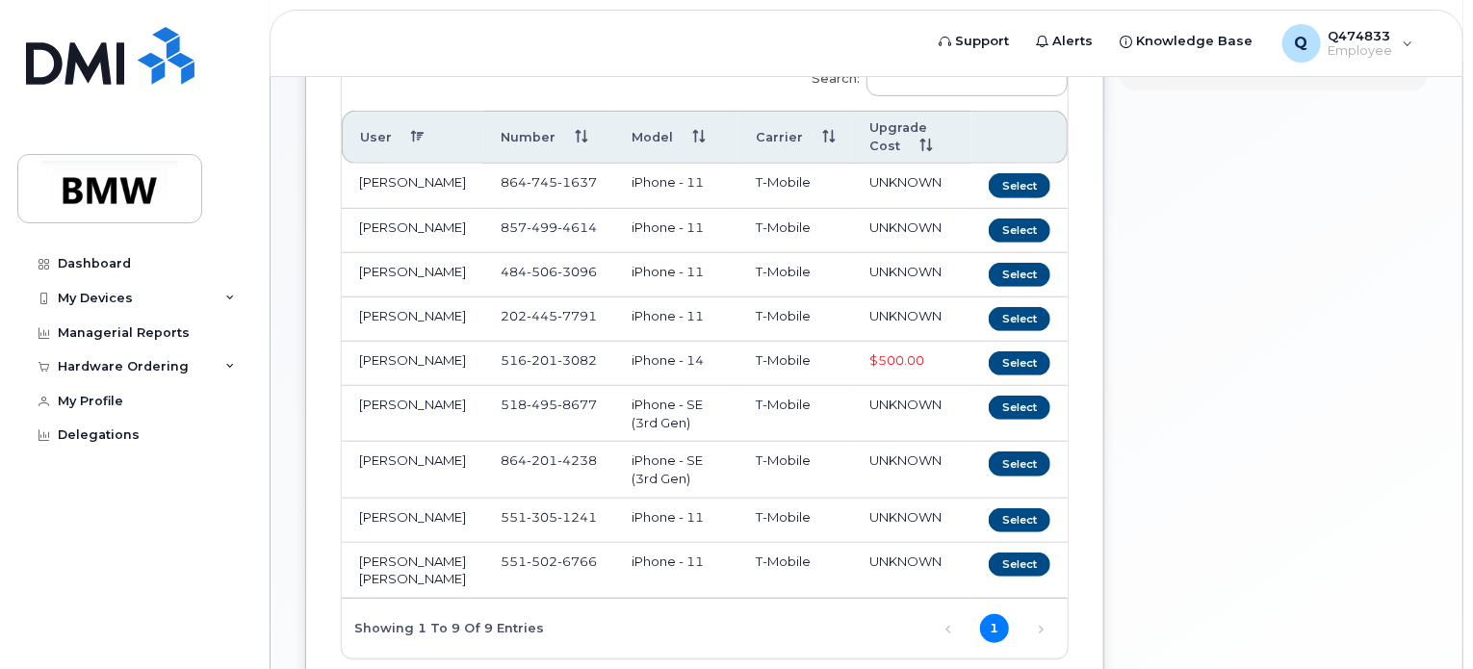
scroll to position [356, 0]
click at [1015, 225] on button "Select" at bounding box center [1020, 232] width 62 height 24
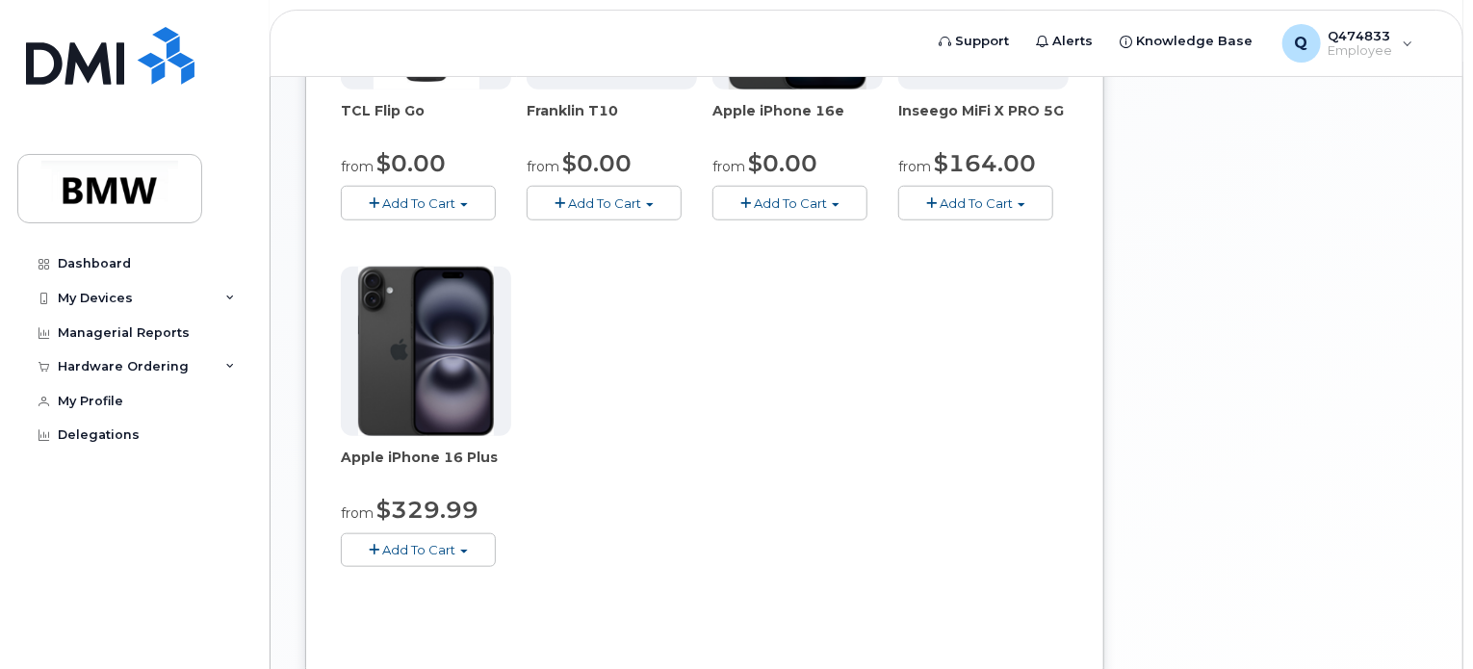
scroll to position [737, 0]
click at [437, 540] on span "Add To Cart" at bounding box center [418, 547] width 73 height 15
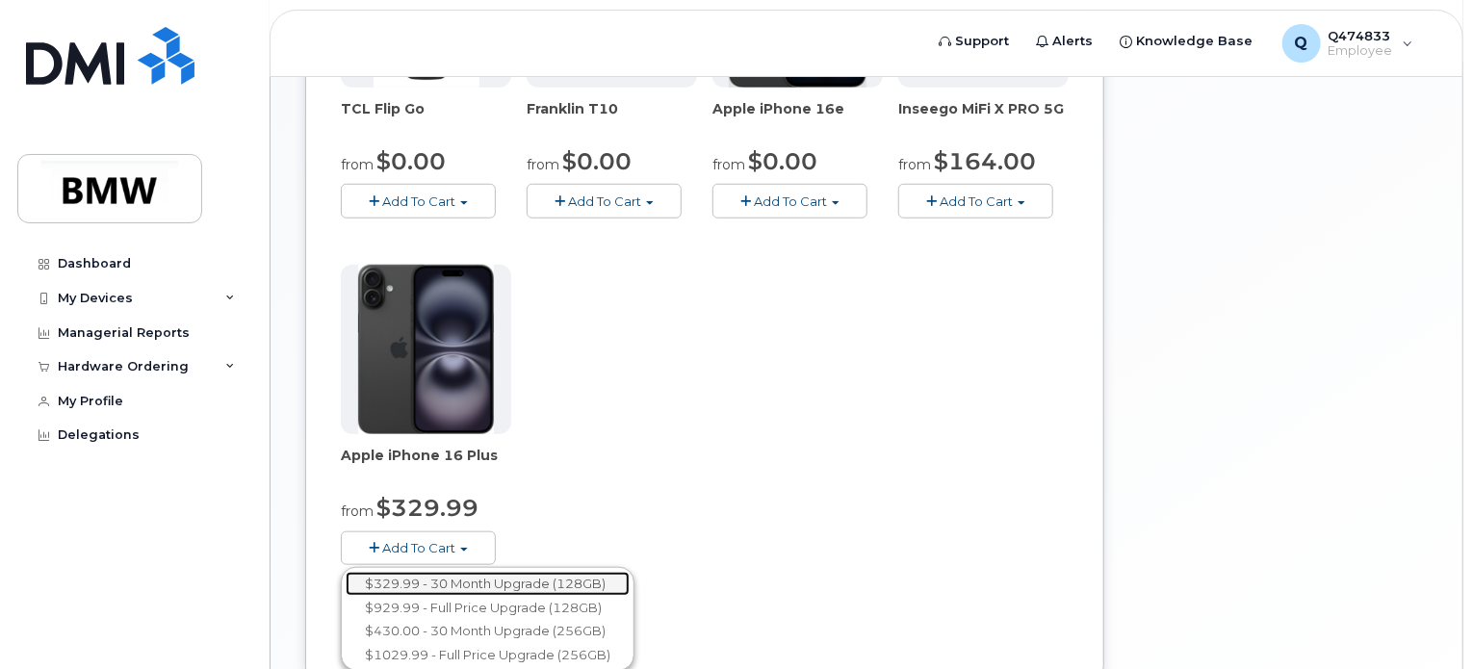
click at [451, 572] on link "$329.99 - 30 Month Upgrade (128GB)" at bounding box center [488, 584] width 284 height 24
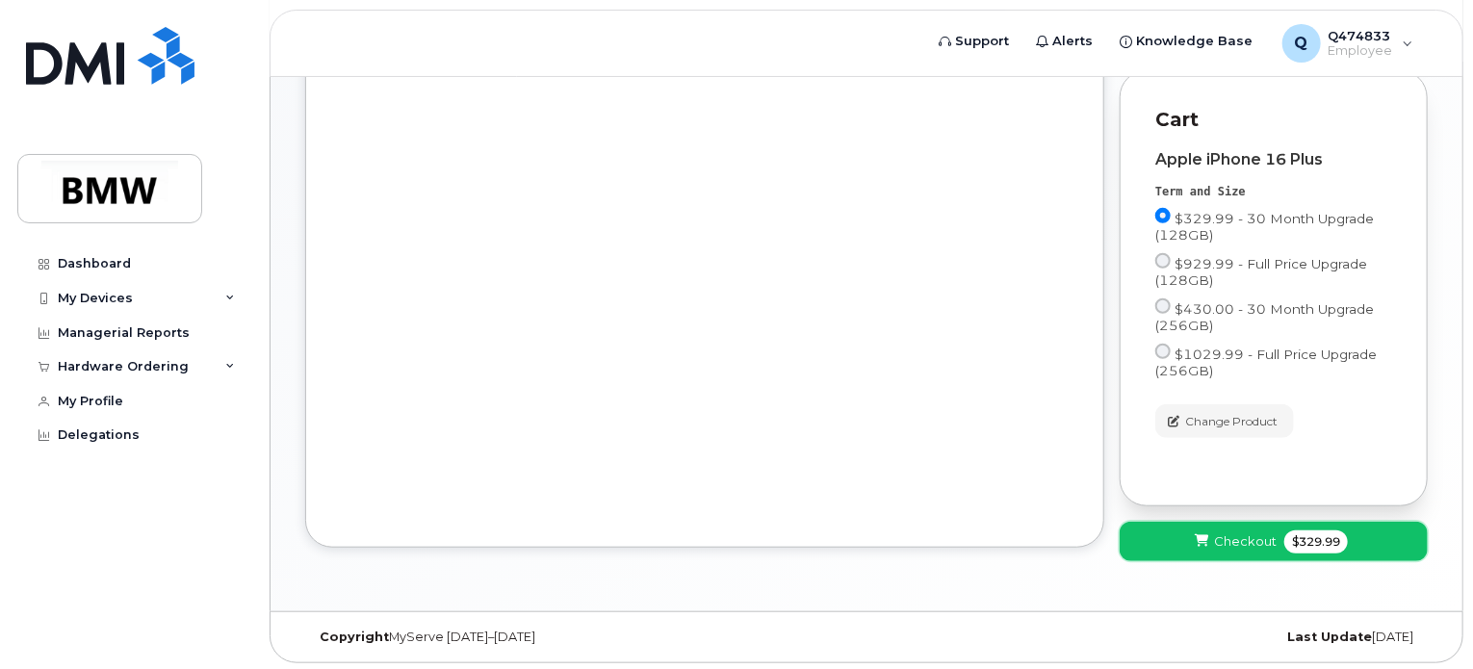
click at [1173, 537] on button "Checkout $329.99" at bounding box center [1274, 541] width 308 height 39
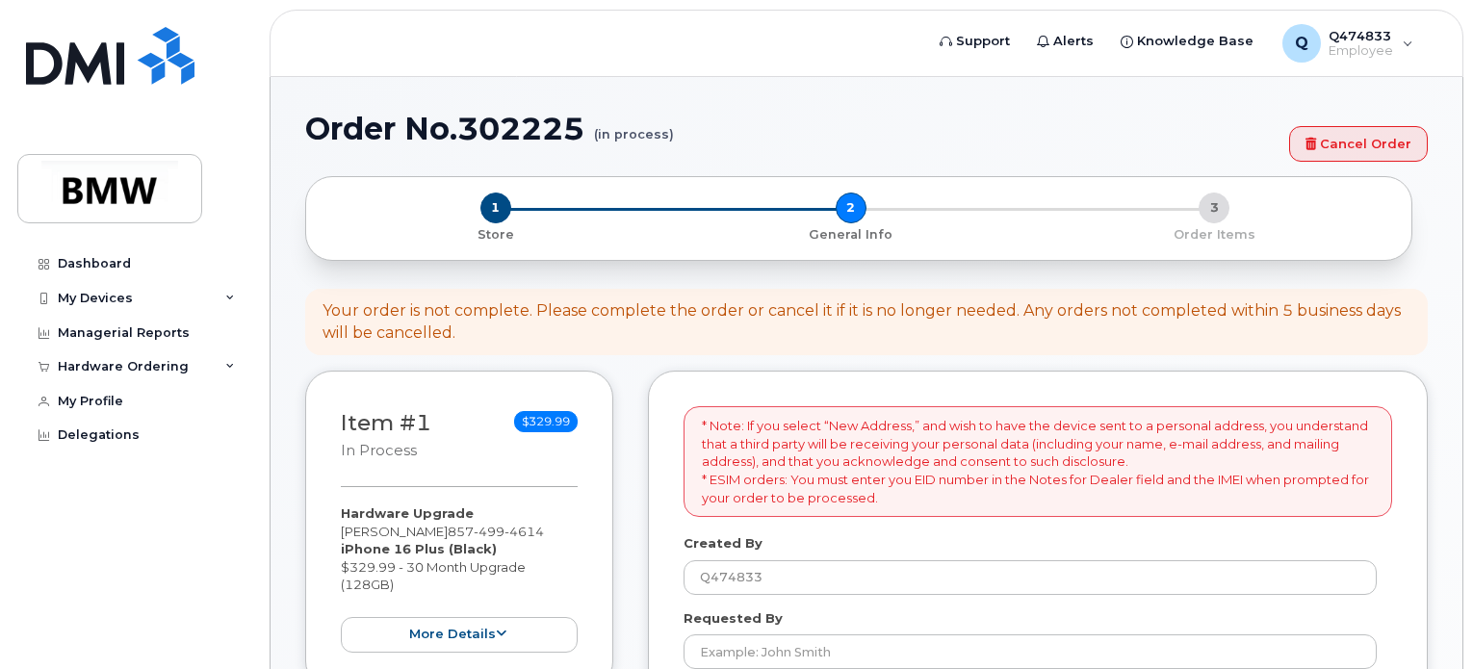
select select
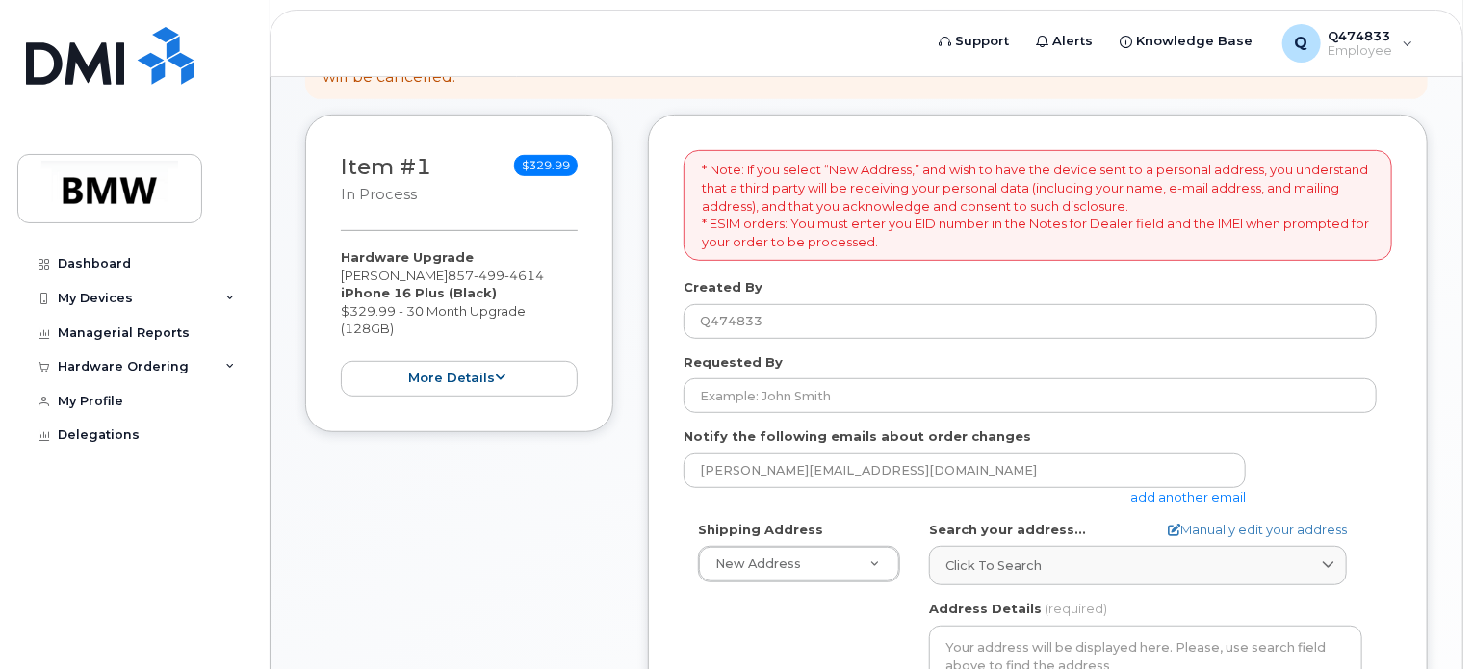
scroll to position [377, 0]
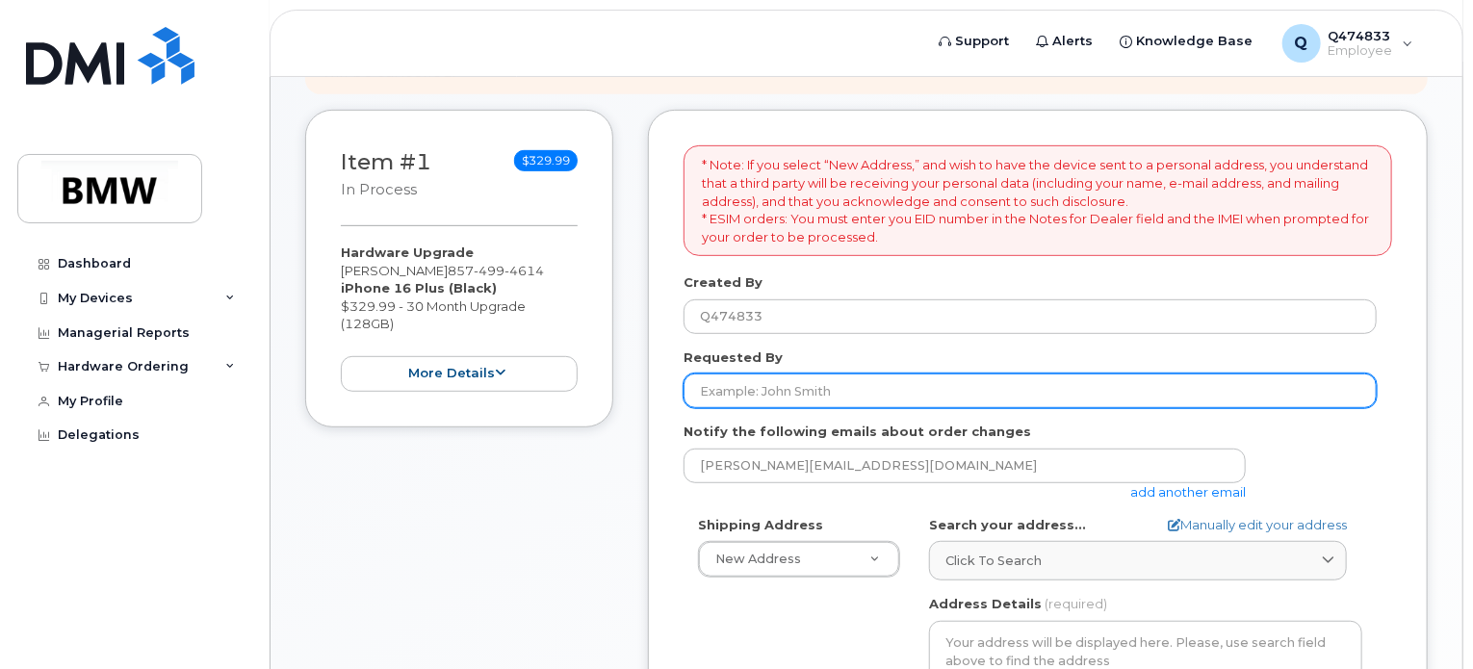
click at [914, 380] on input "Requested By" at bounding box center [1030, 391] width 693 height 35
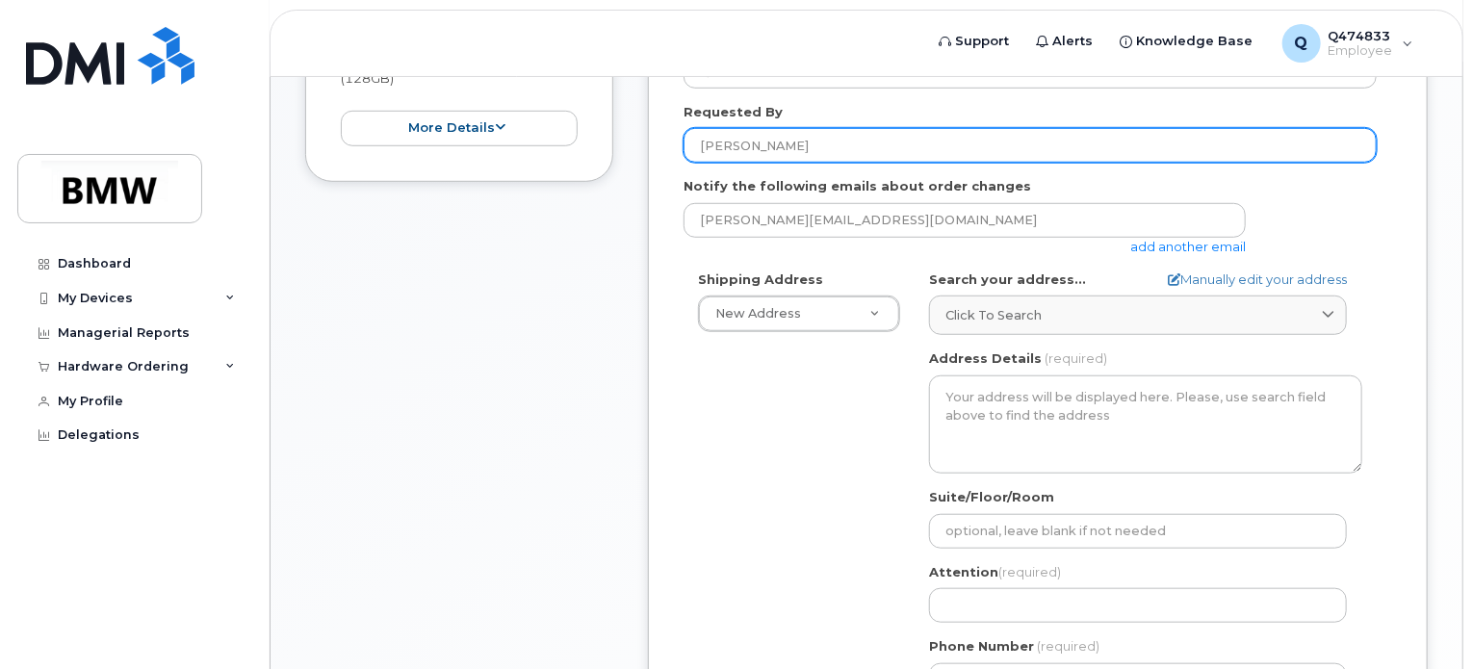
scroll to position [662, 0]
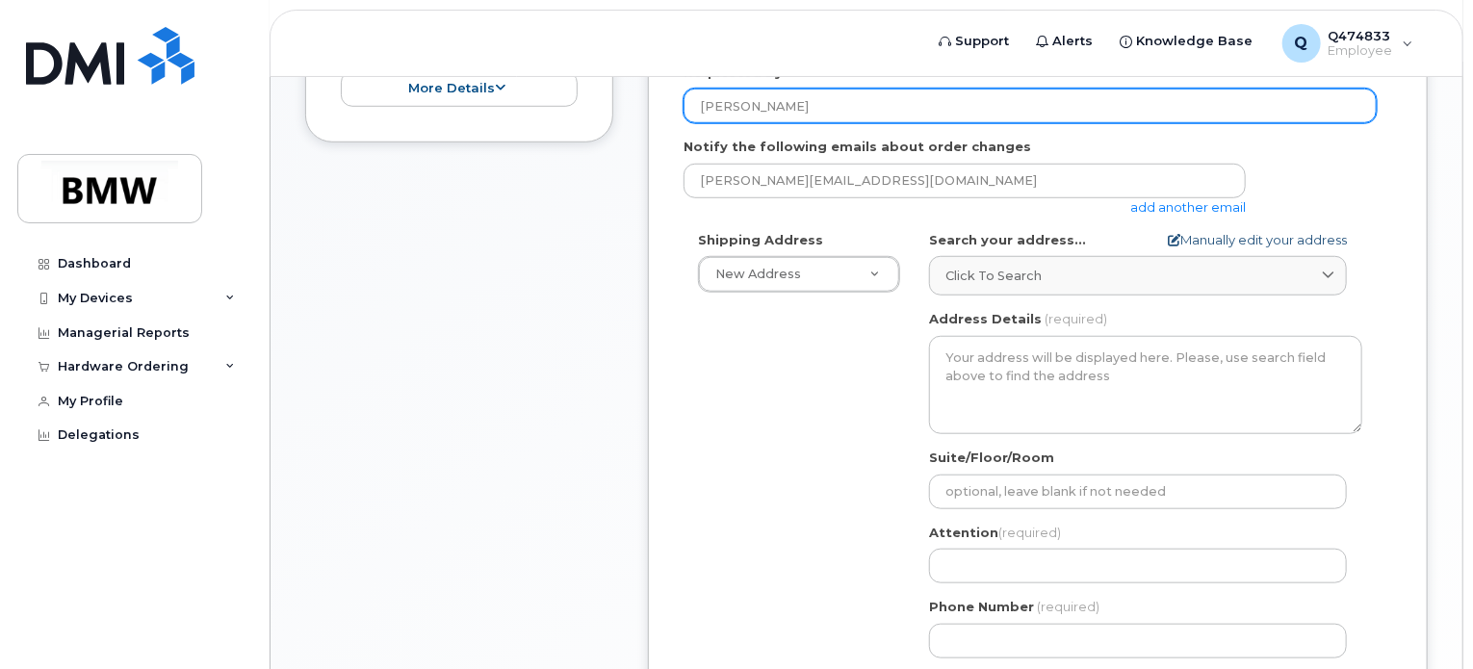
type input "[PERSON_NAME]"
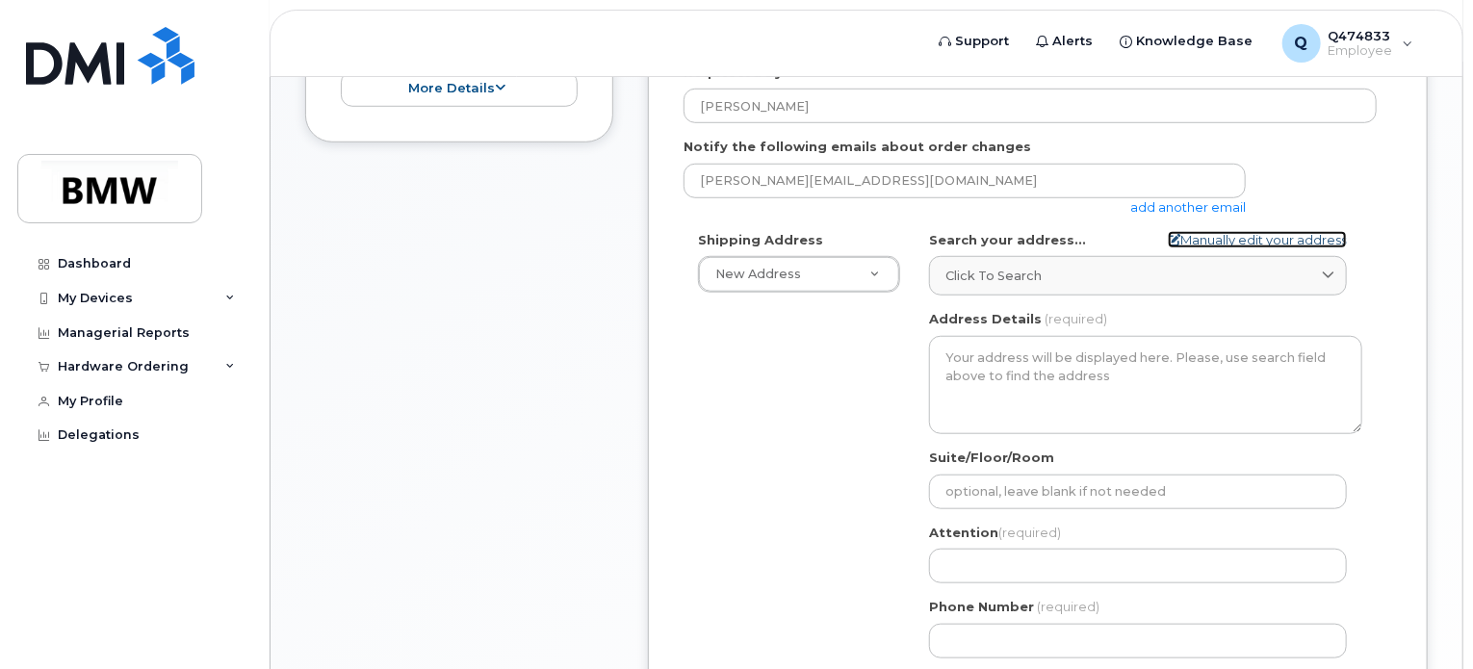
click at [1254, 231] on link "Manually edit your address" at bounding box center [1257, 240] width 179 height 18
select select
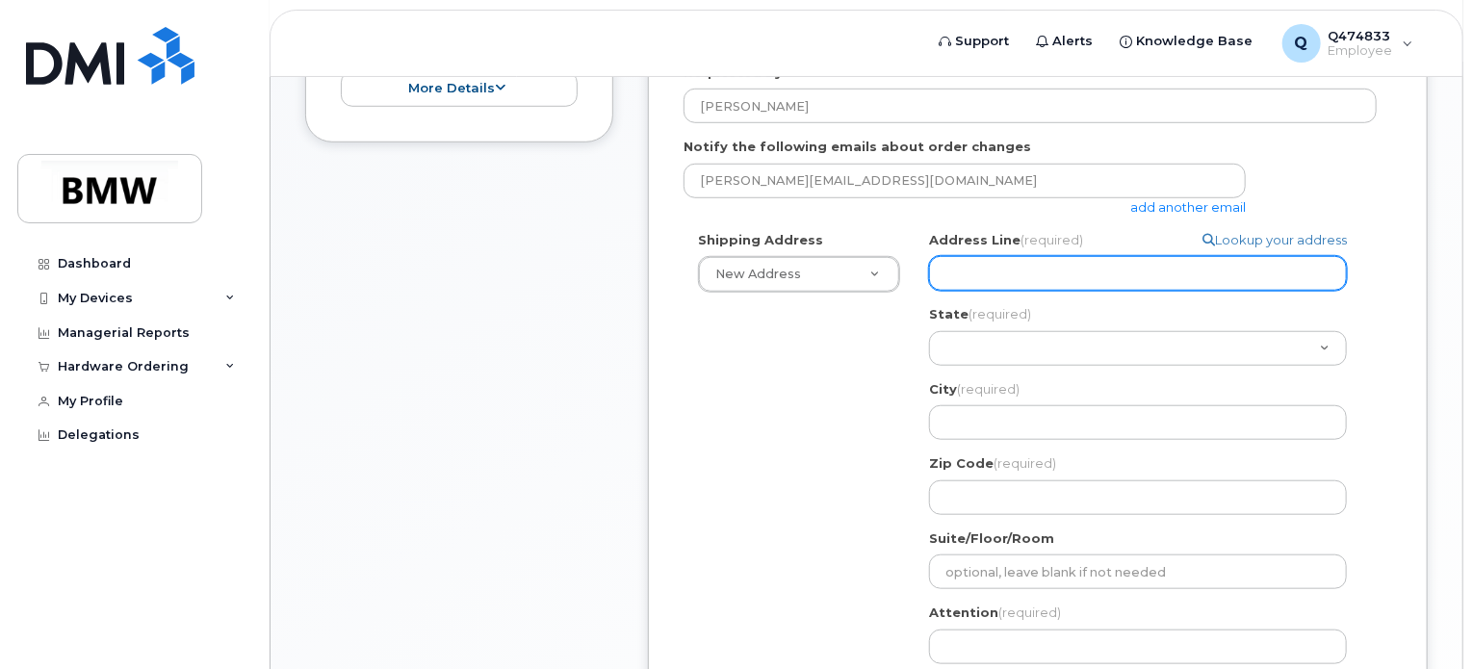
click at [1092, 256] on input "Address Line (required)" at bounding box center [1138, 273] width 418 height 35
select select
type input "1"
select select
type input "14"
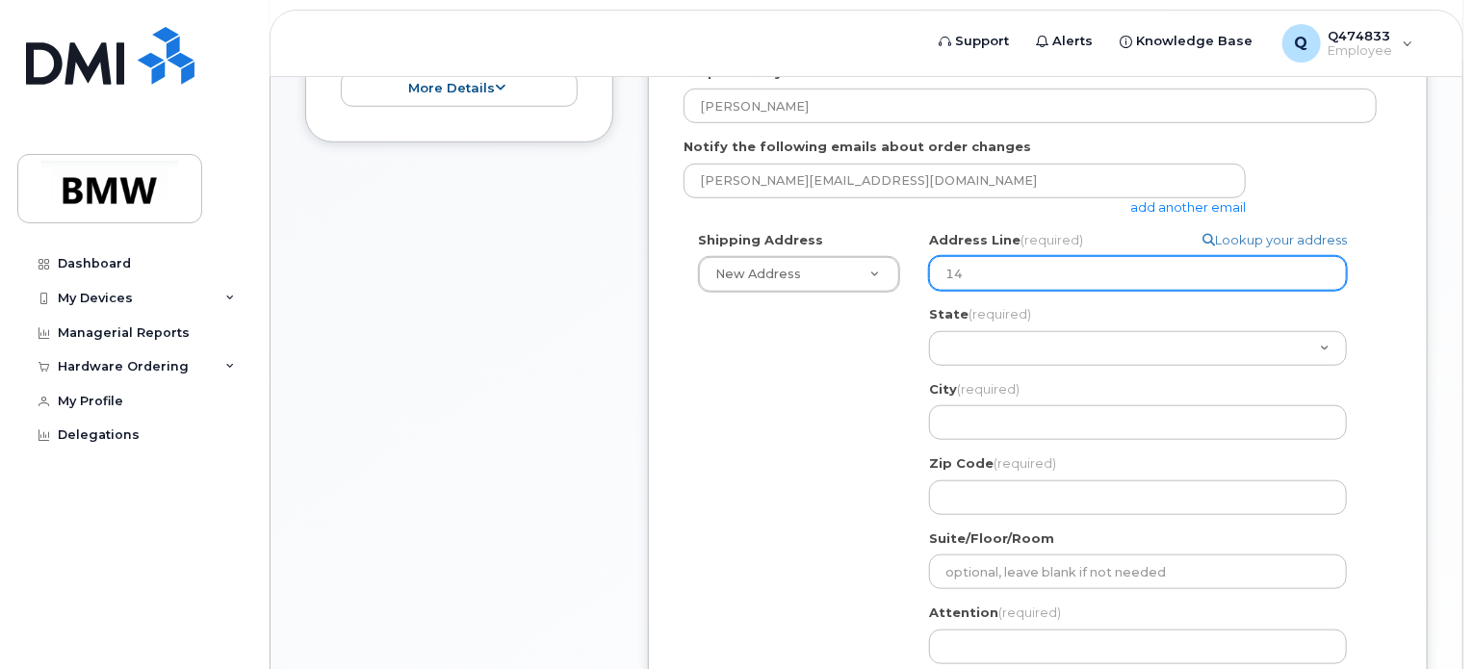
select select
type input "143"
select select
type input "143 S"
select select
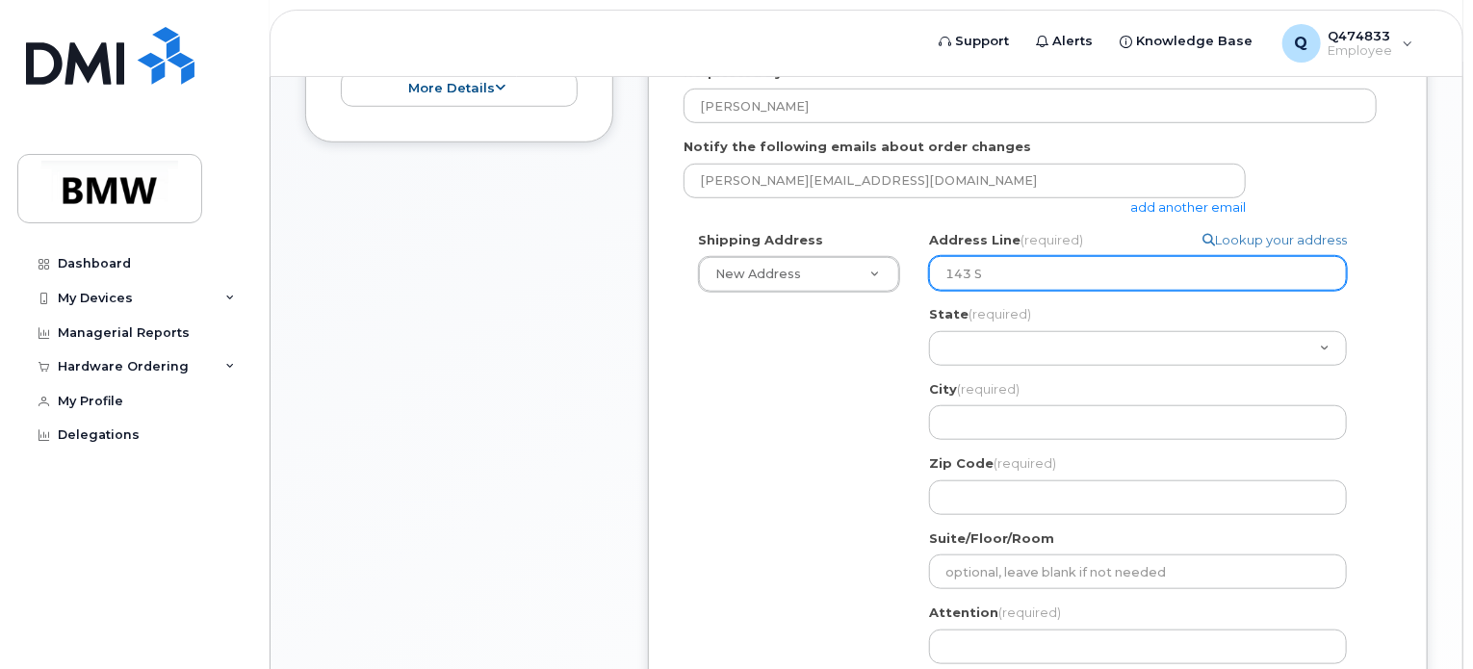
type input "143 So"
select select
type input "143 Sou"
select select
type input "143 Sout"
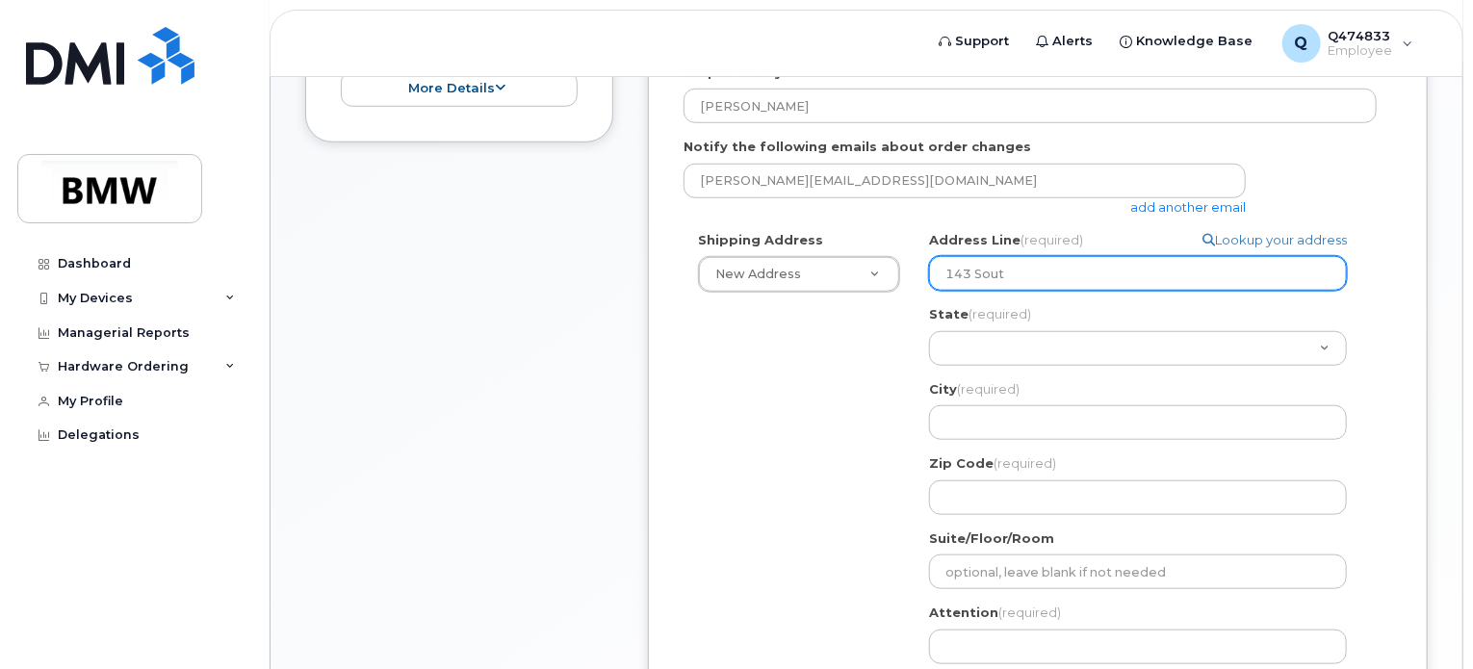
select select
type input "143 South"
select select
type input "143 South S"
select select
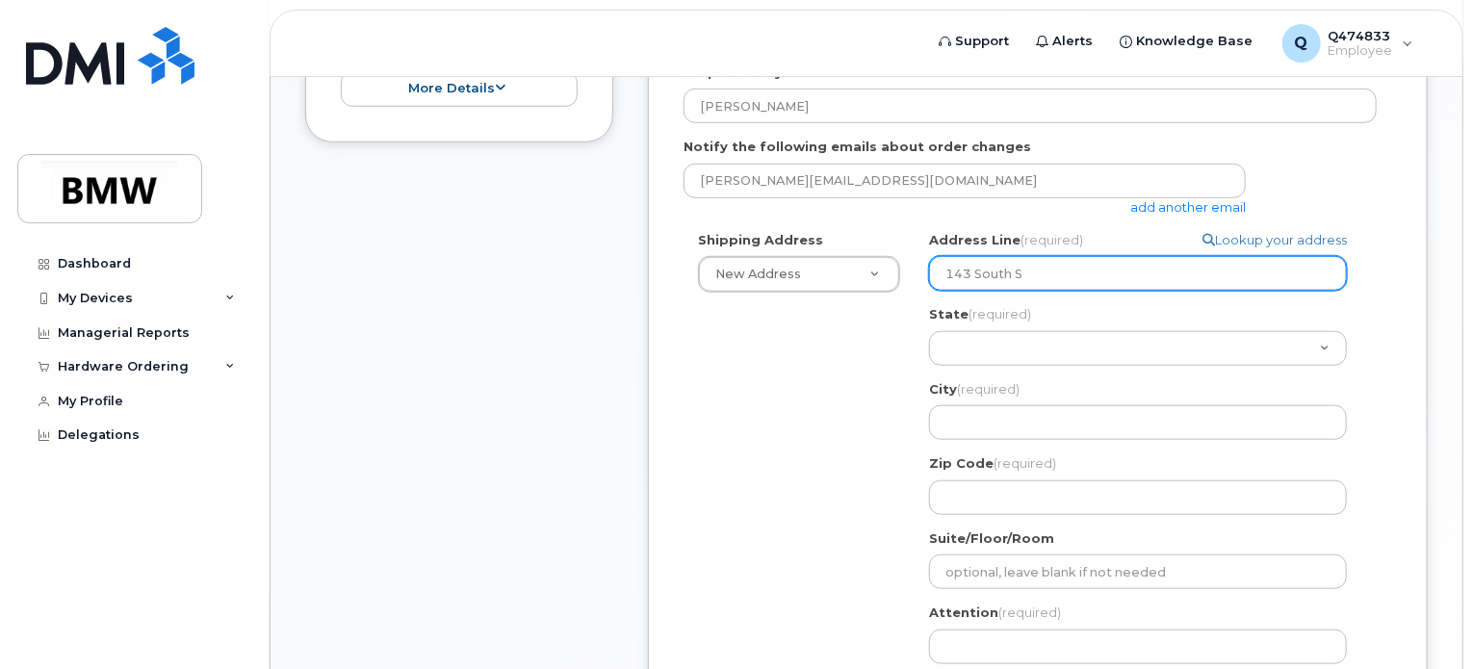
type input "143 South St"
select select
type input "143 South Str"
select select
type input "143 South Stre"
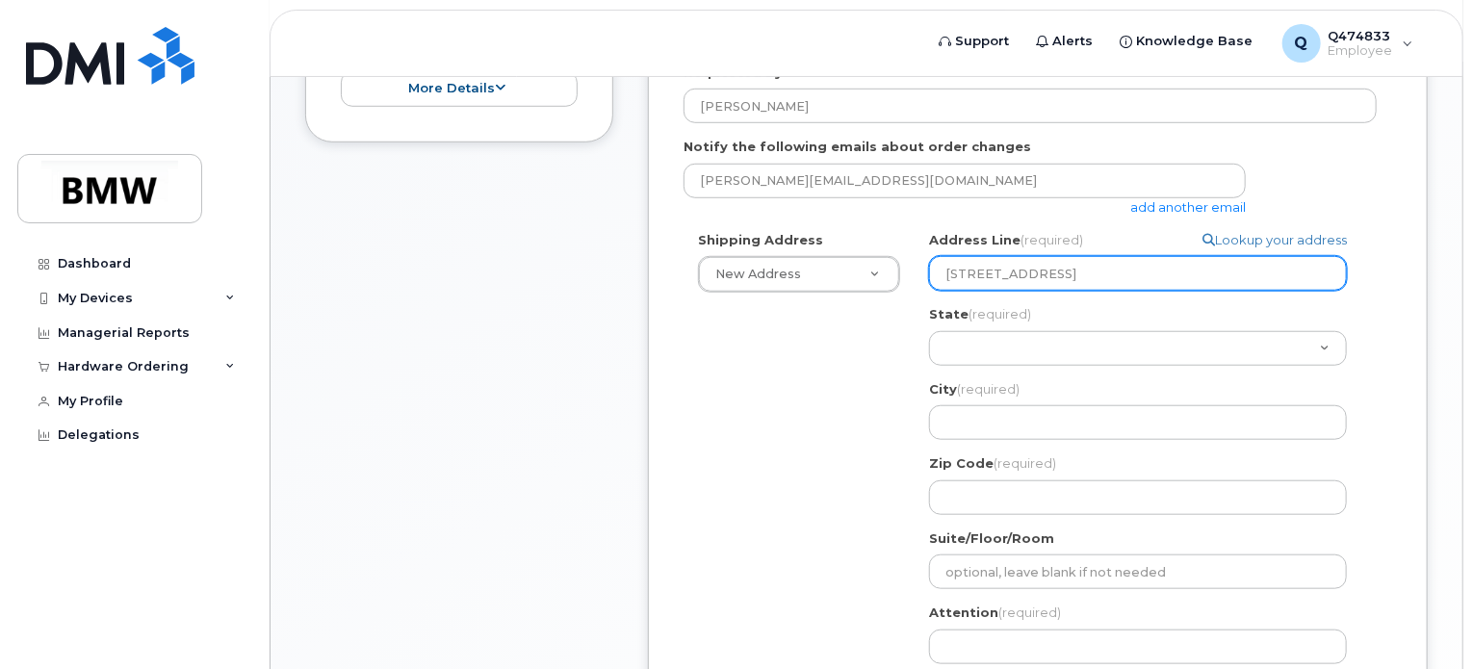
select select
type input "143 South Stree"
select select
type input "143 South Street"
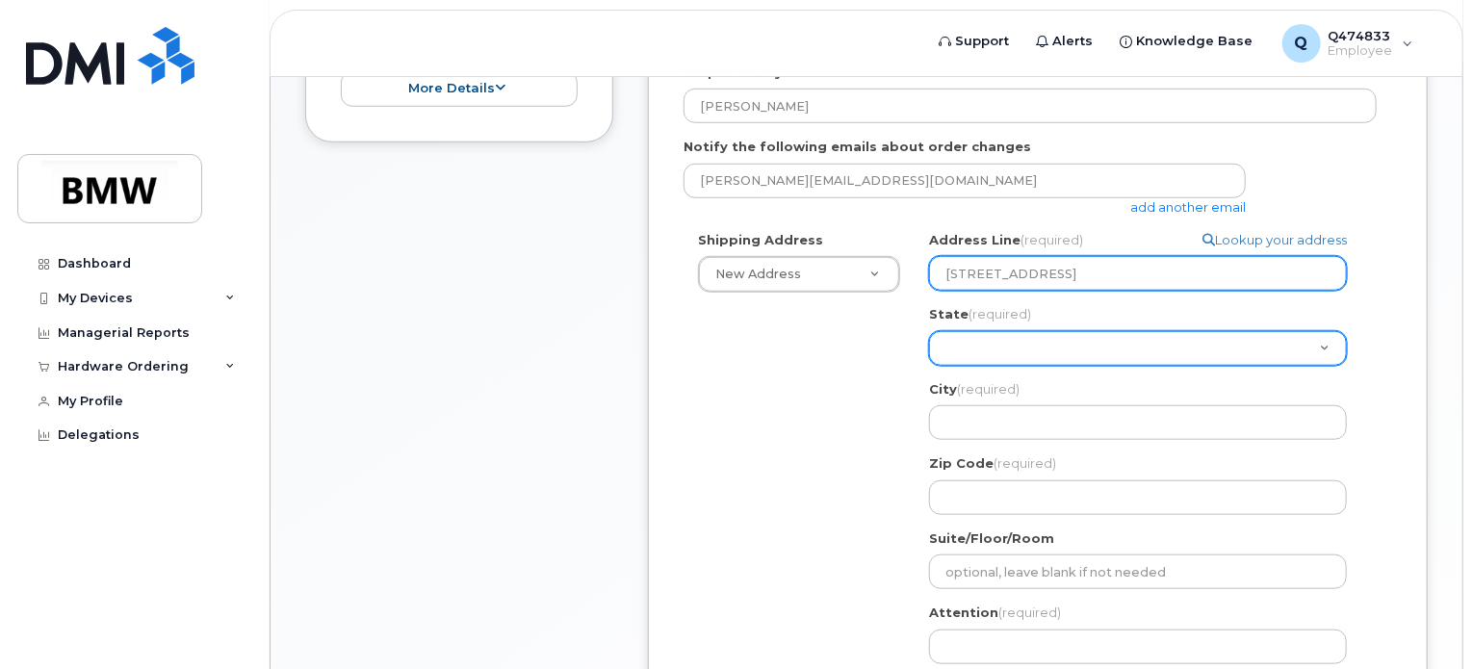
select select "ME"
select select
select select "MD"
select select
select select "MA"
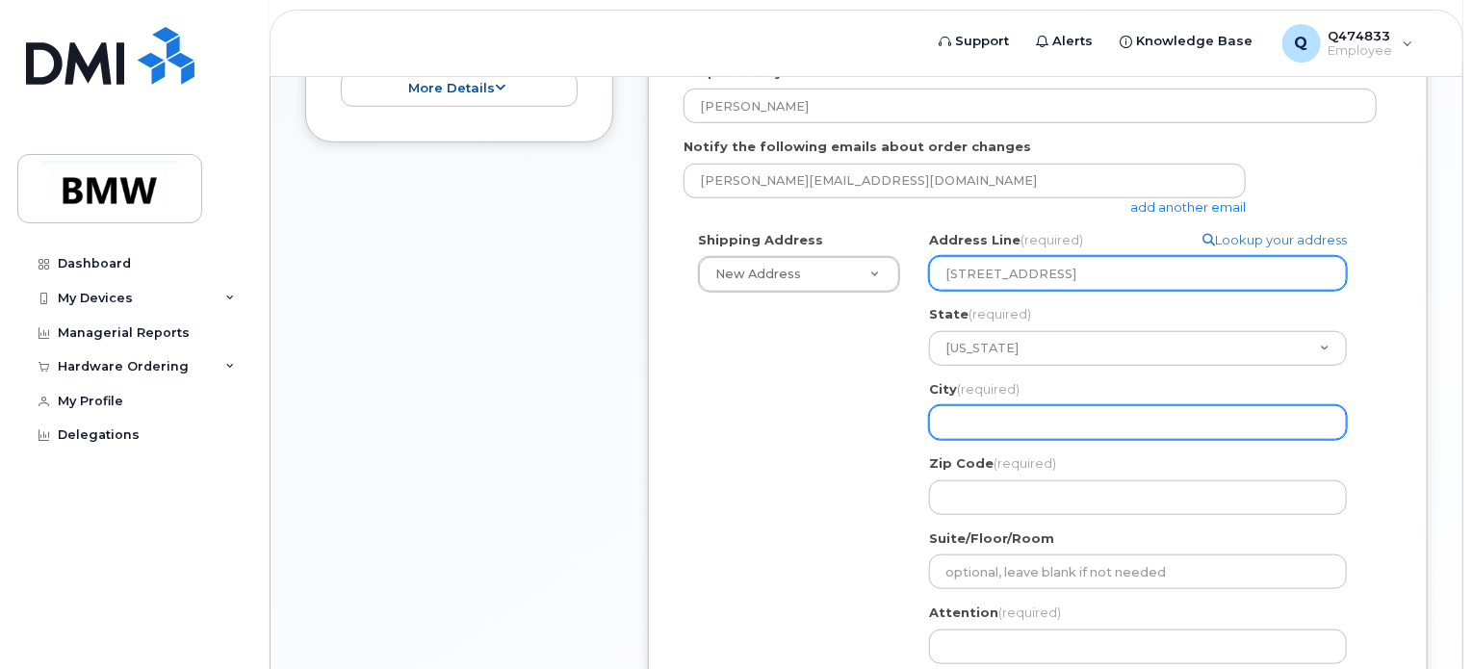
select select
type input "R"
select select
type input "Ra"
select select
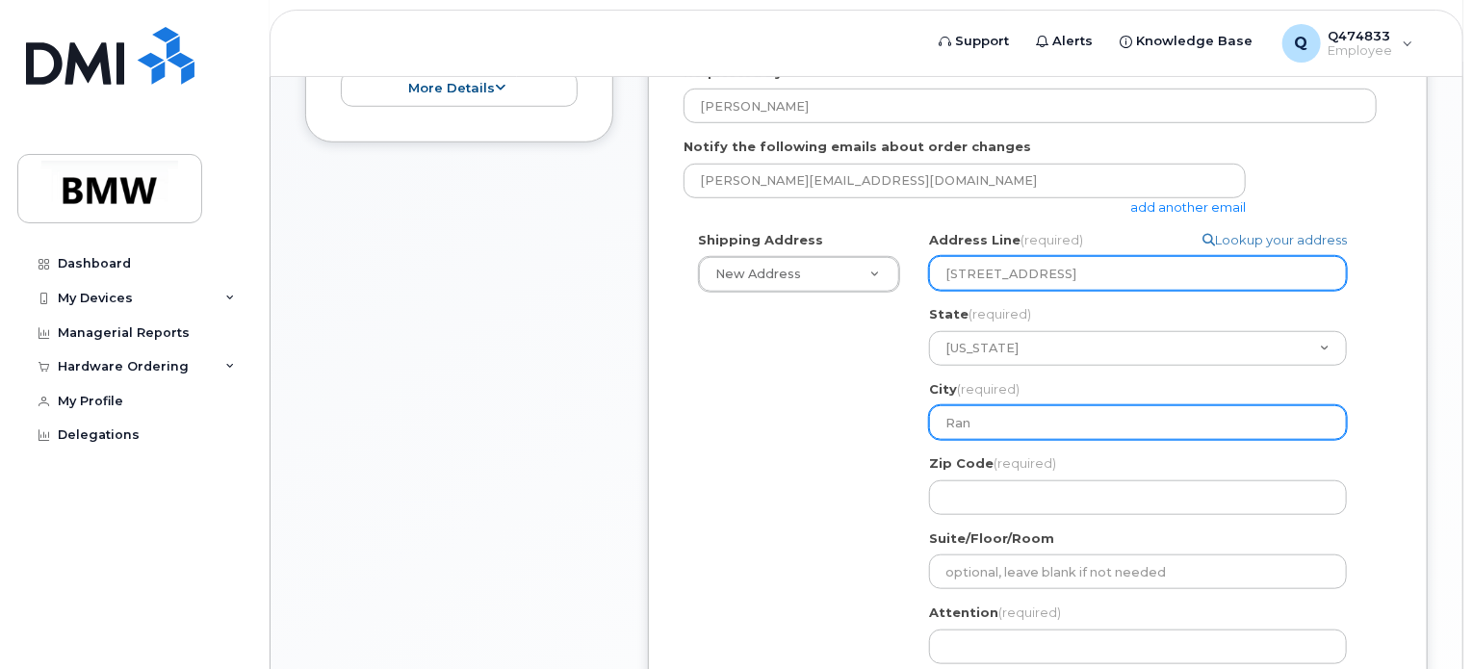
type input "Rand"
select select
type input "Rando"
select select
type input "Randol"
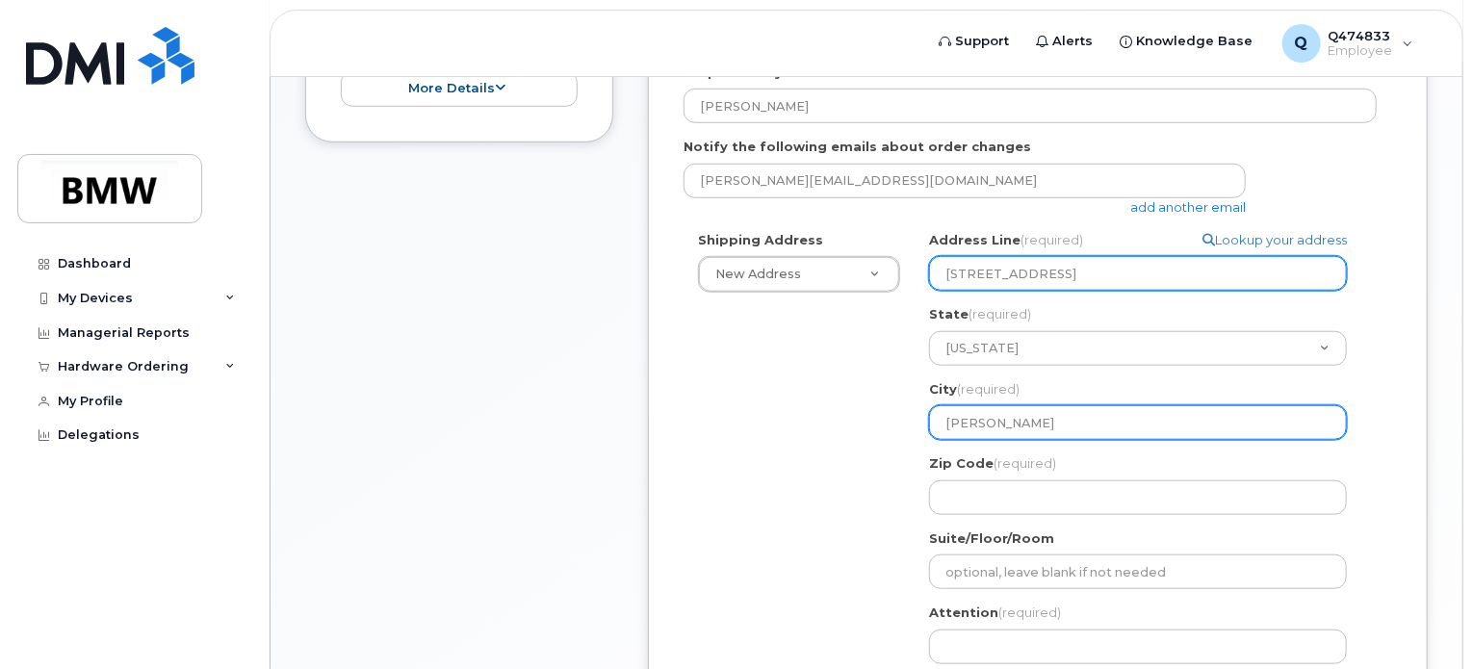
select select
type input "Randolp"
select select
type input "Randolph"
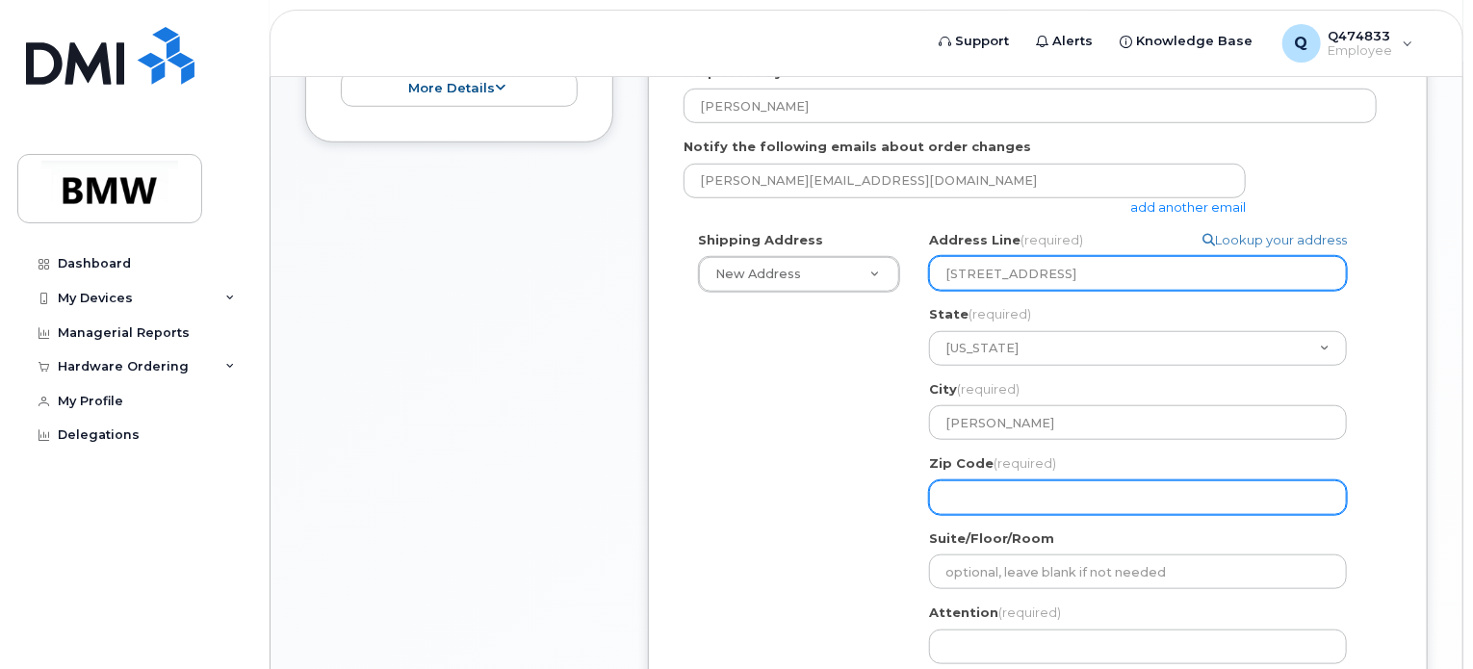
select select
type input "0"
select select
type input "02"
select select
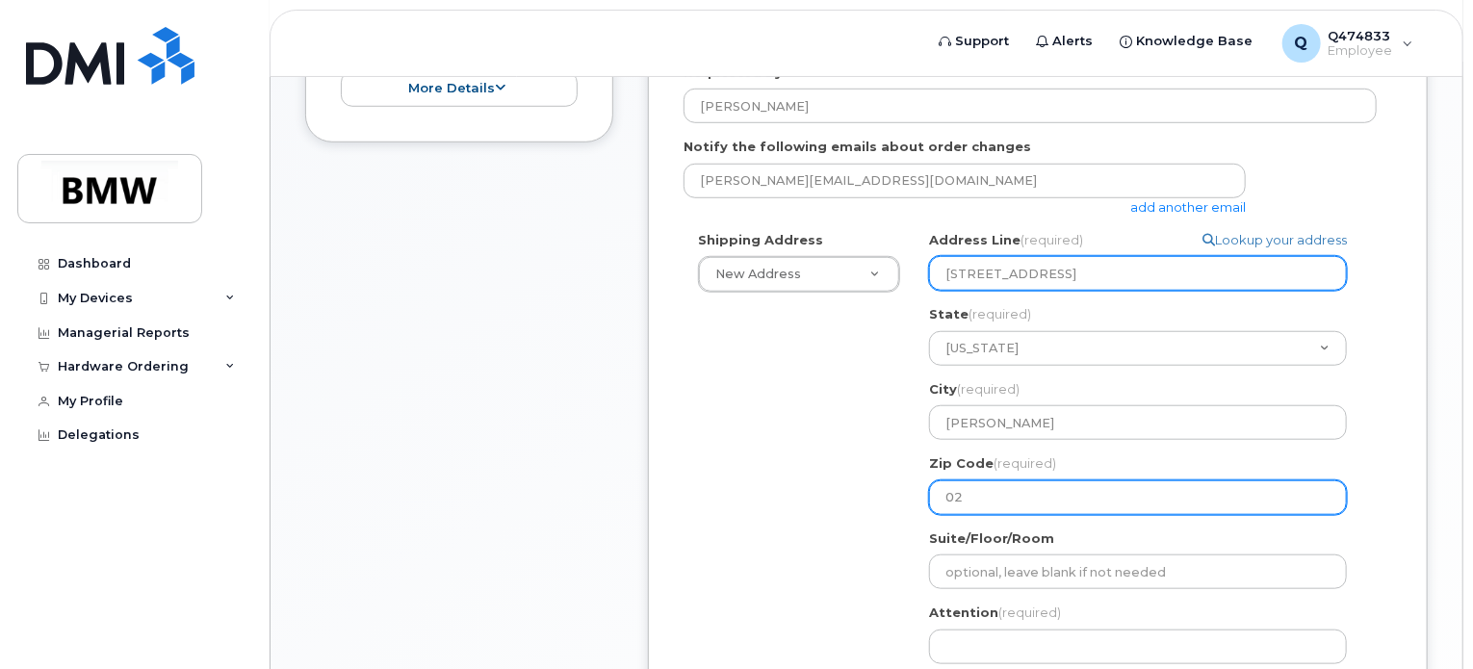
type input "023"
select select
type input "0236"
select select
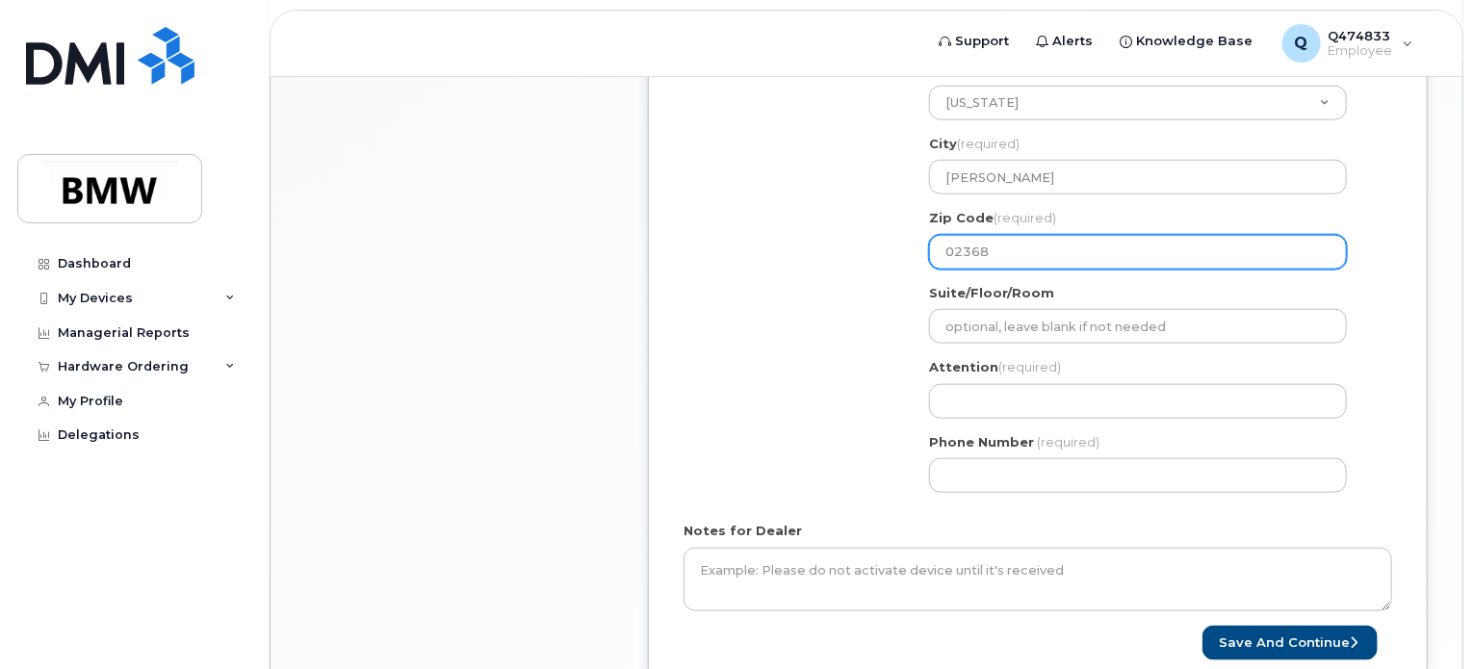
scroll to position [911, 0]
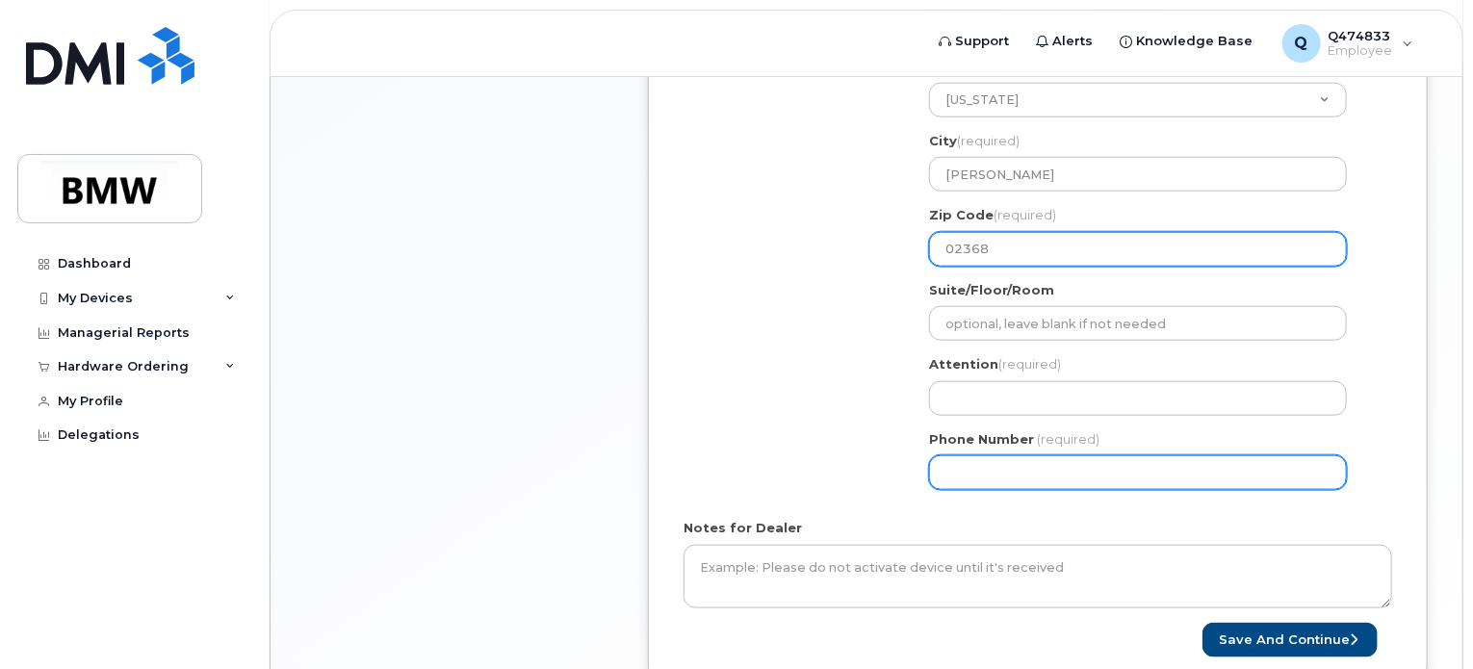
type input "02368"
click at [1043, 455] on input "Phone Number" at bounding box center [1138, 472] width 418 height 35
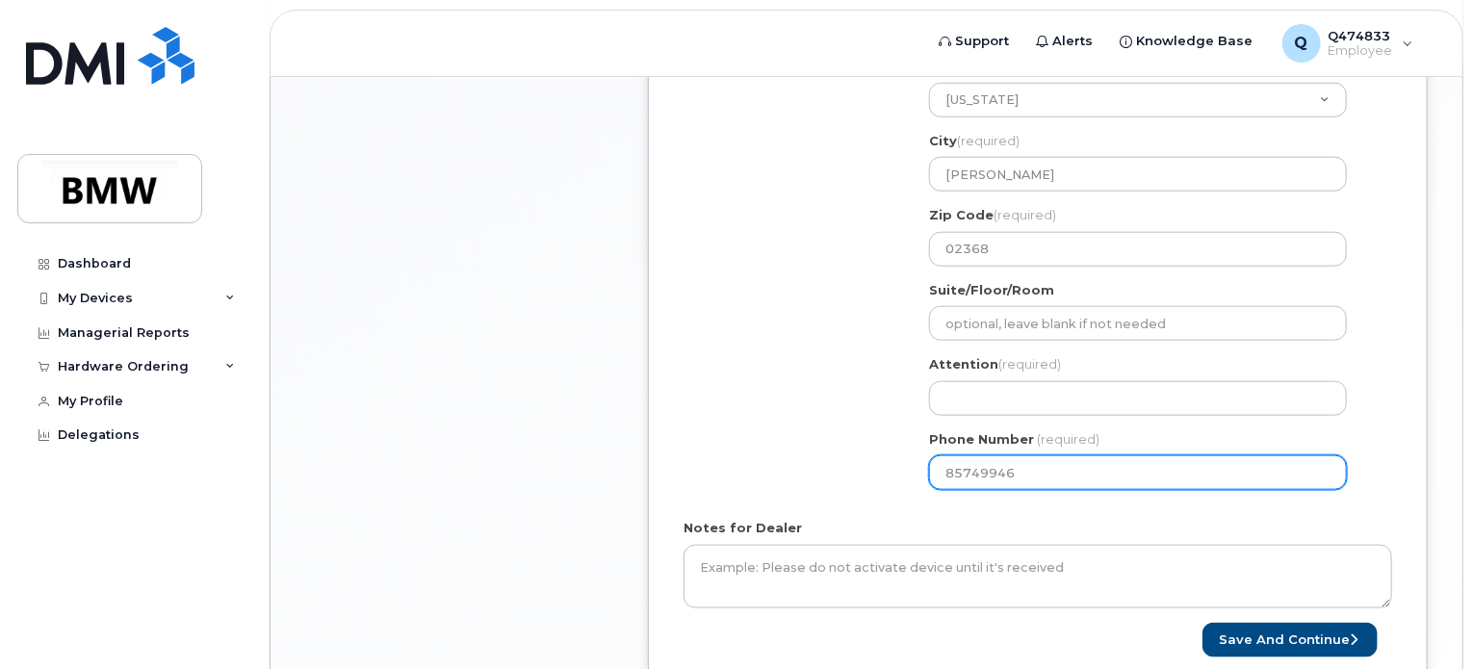
type input "857499461"
select select
type input "8574994614"
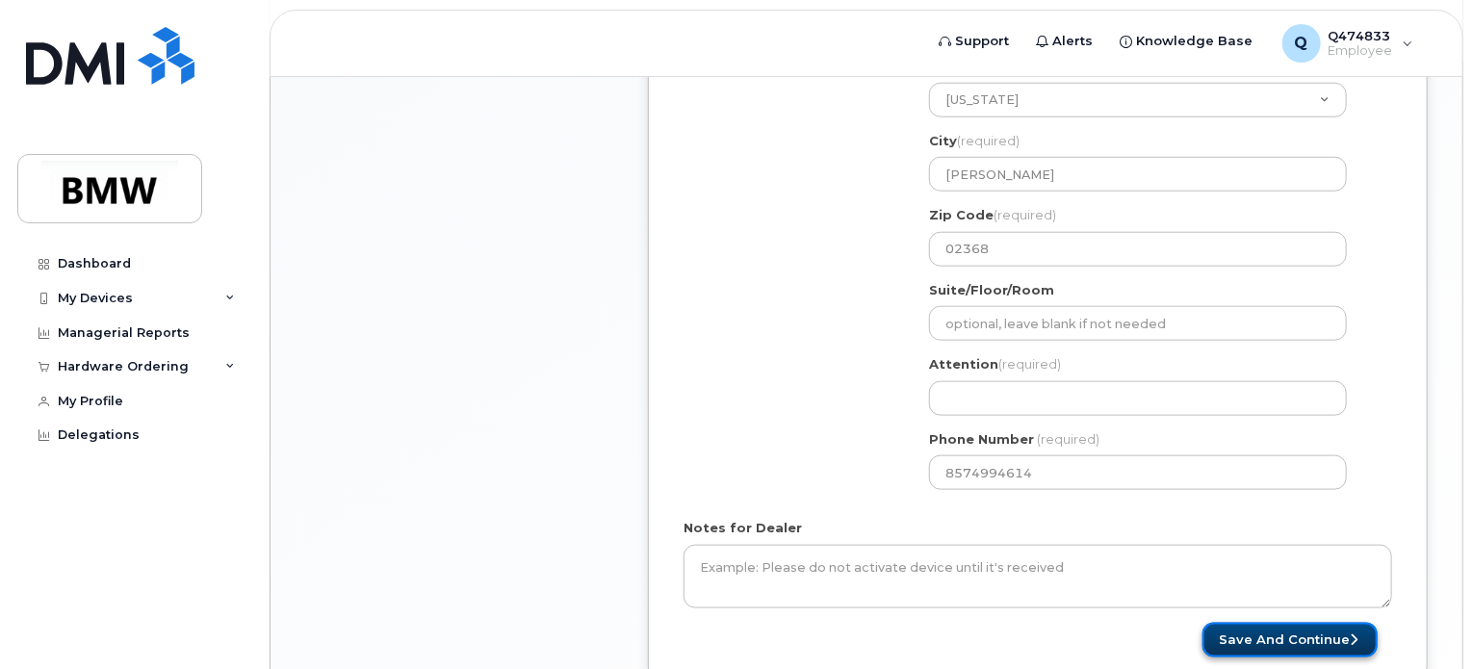
click at [1317, 630] on button "Save and Continue" at bounding box center [1289, 641] width 175 height 36
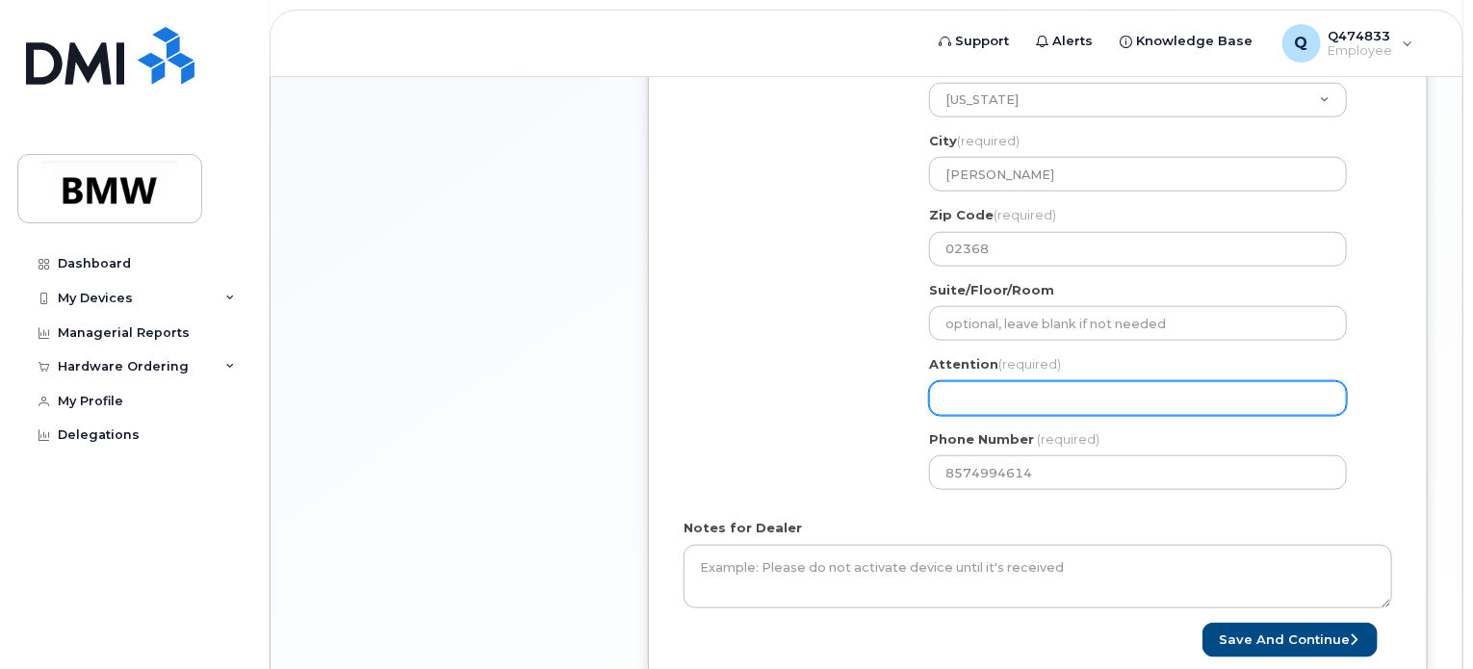
select select
type input "A"
select select
type input "Ad"
select select
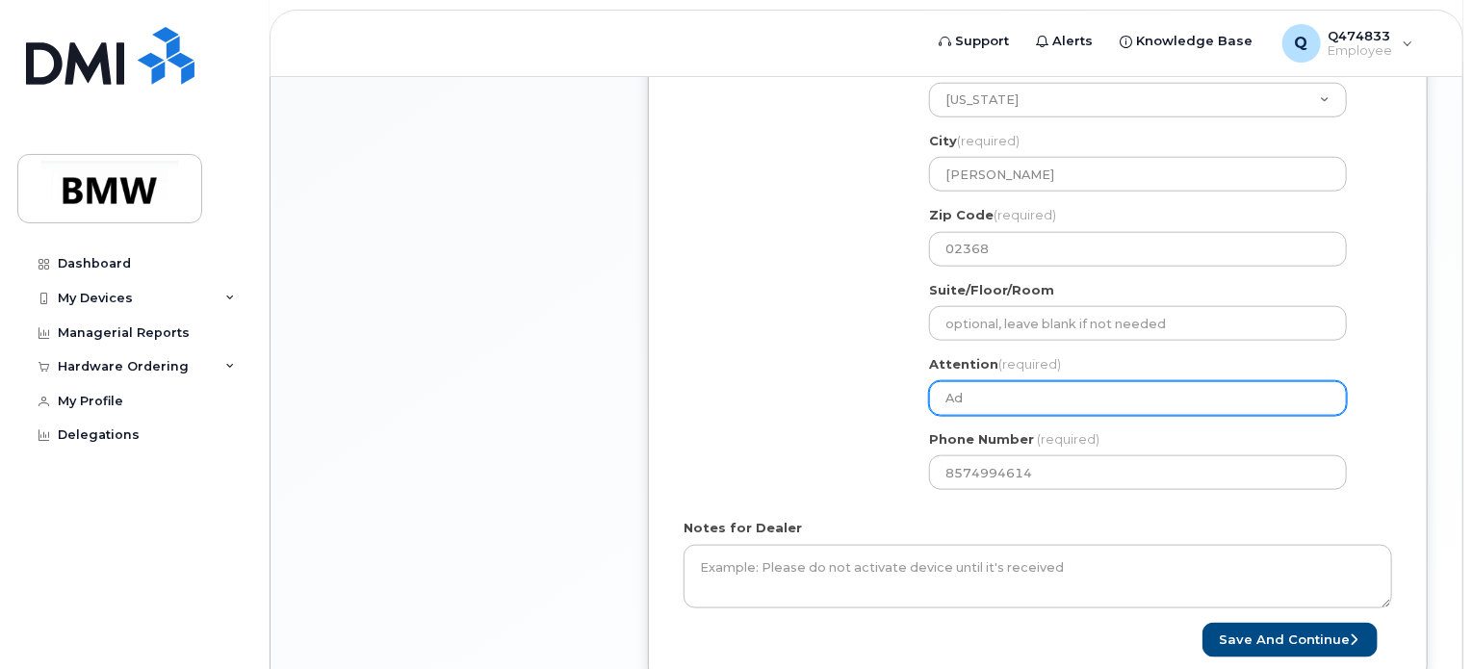
type input "Ada"
select select
type input "Adam"
select select
type input "Adam J"
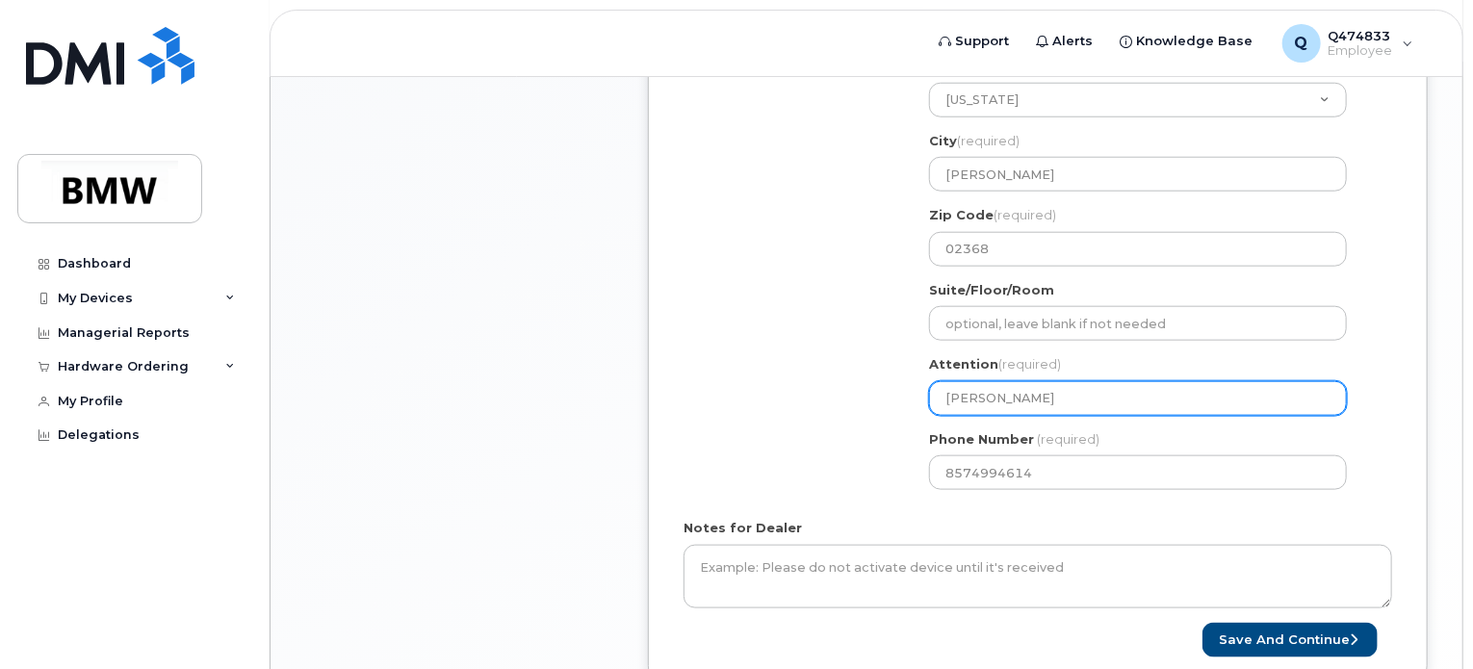
select select
type input "Adam Jo"
select select
type input "Adam Jon"
select select
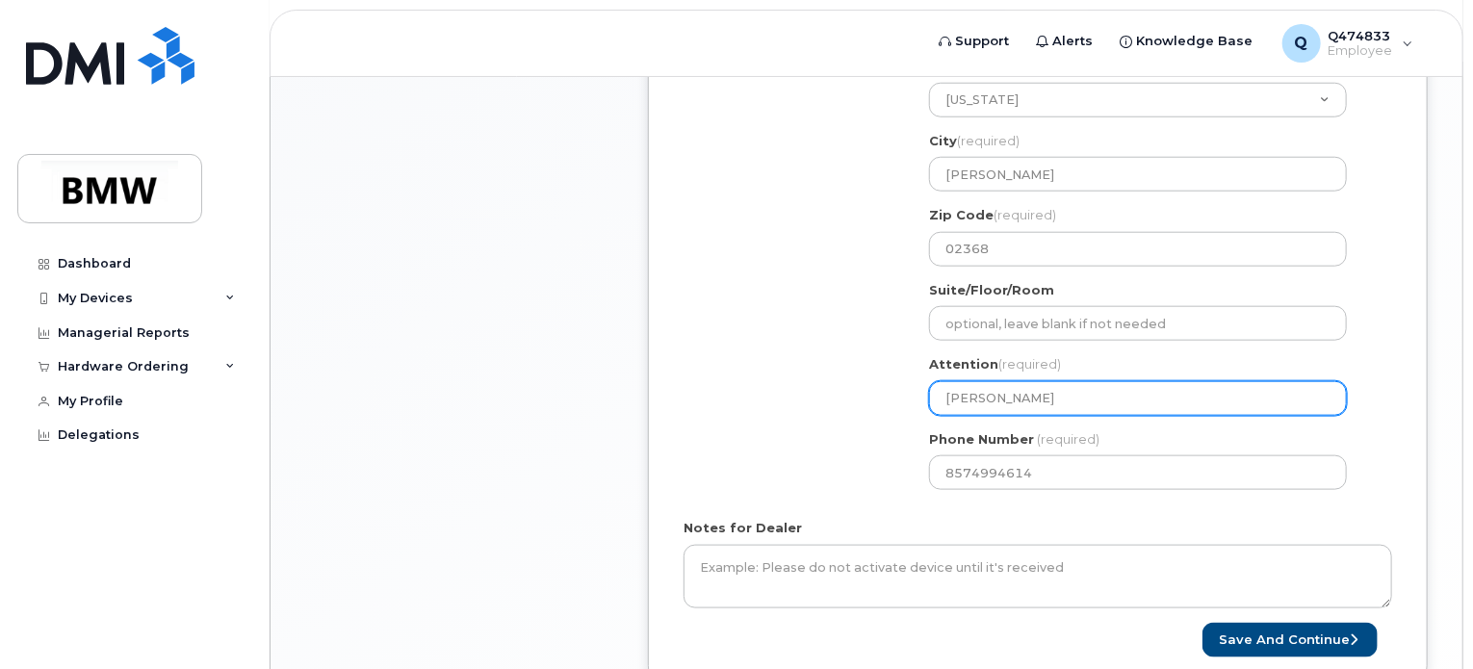
type input "Adam Jone"
select select
type input "Adam Jones="
select select
type input "Adam Jones"
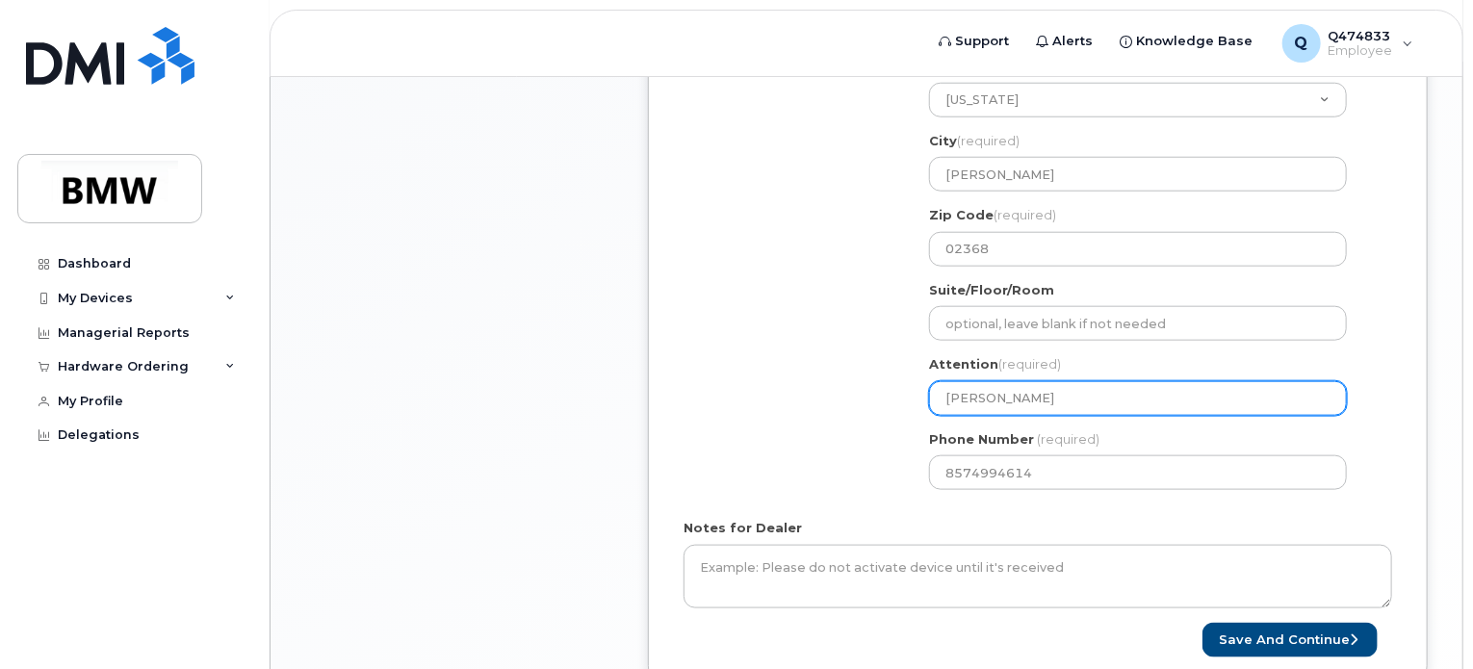
select select
type input "Adam Jone"
select select
type input "Adam Jon"
select select
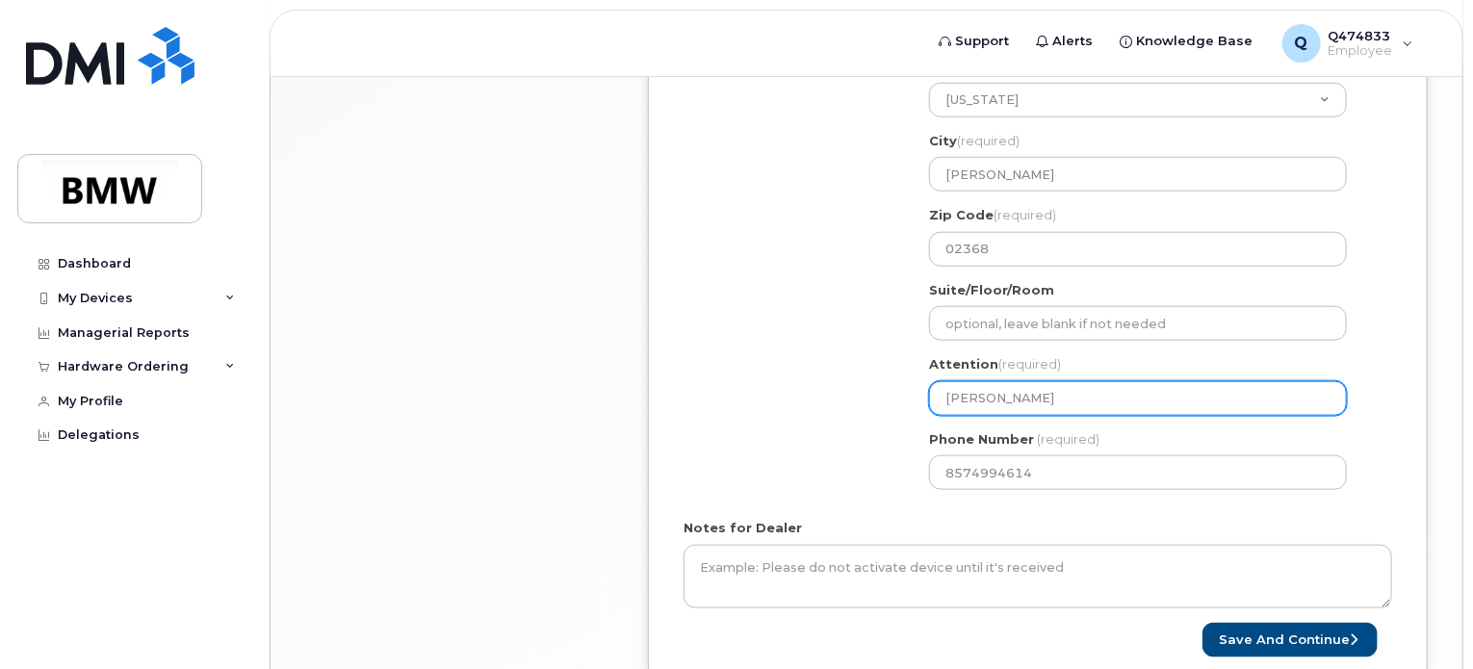
type input "Adam Jo"
select select
type input "Adam J"
select select
type input "Adam"
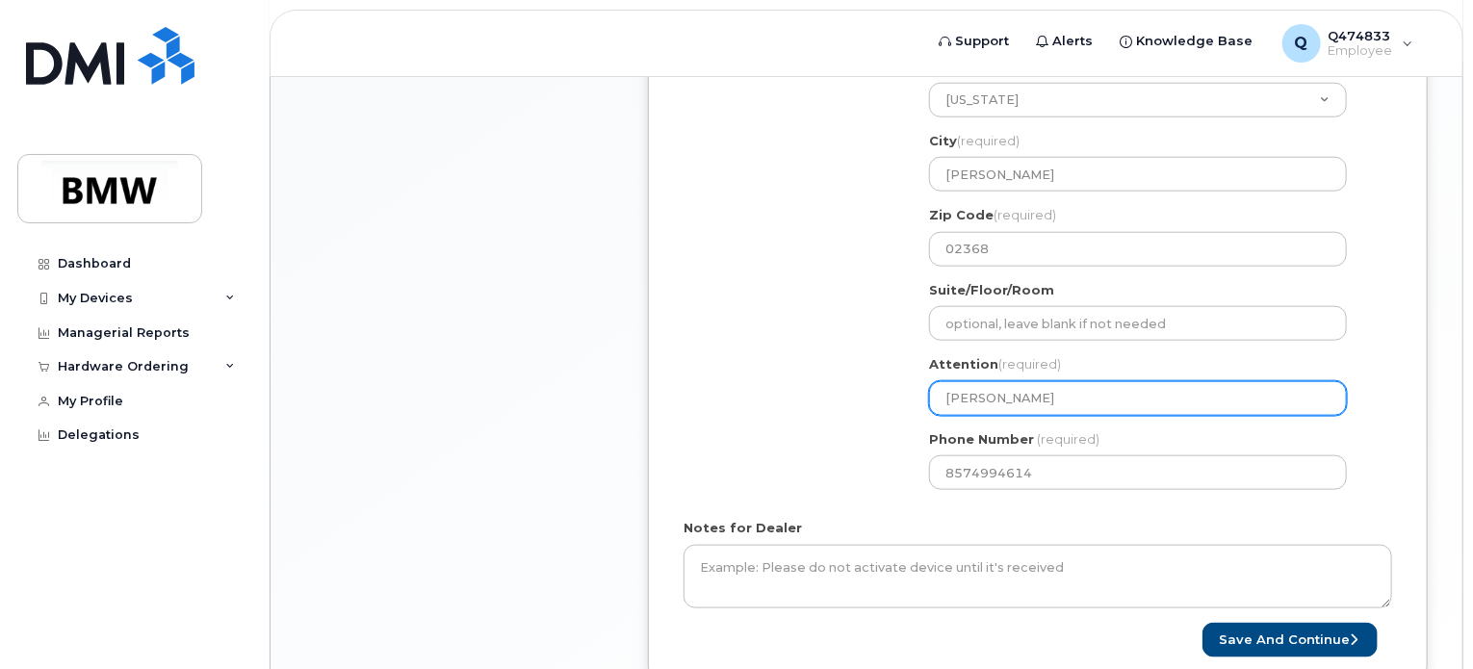
select select
type input "Ada"
select select
type input "Ad"
select select
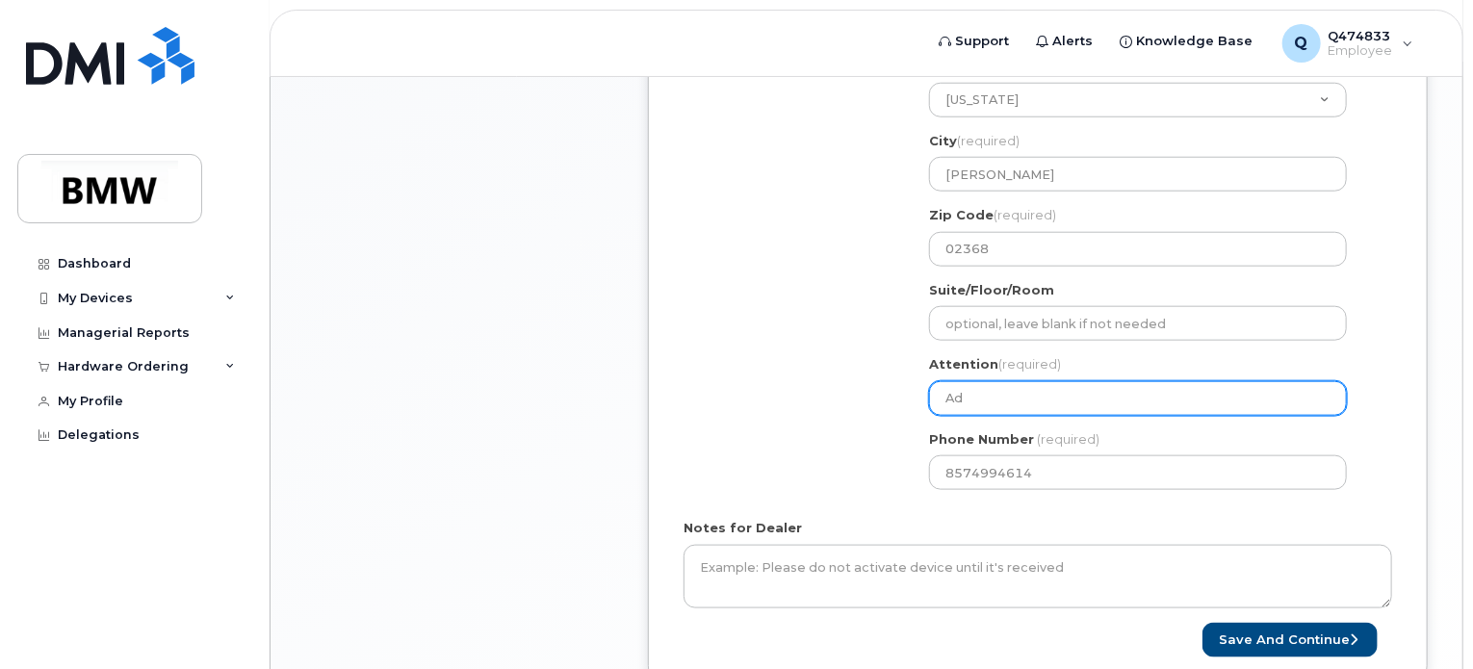
type input "A"
select select
type input "A"
select select
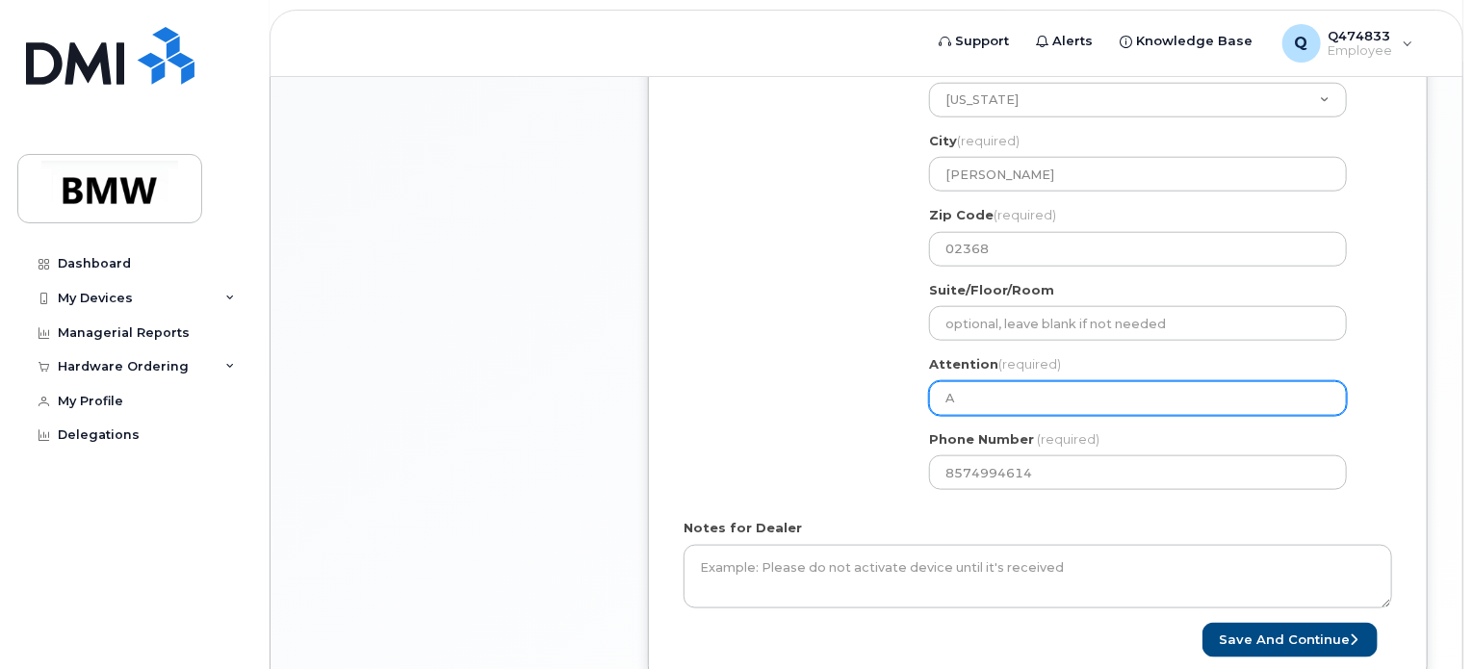
type input "Ad"
select select
type input "Ada"
select select
type input "Adam"
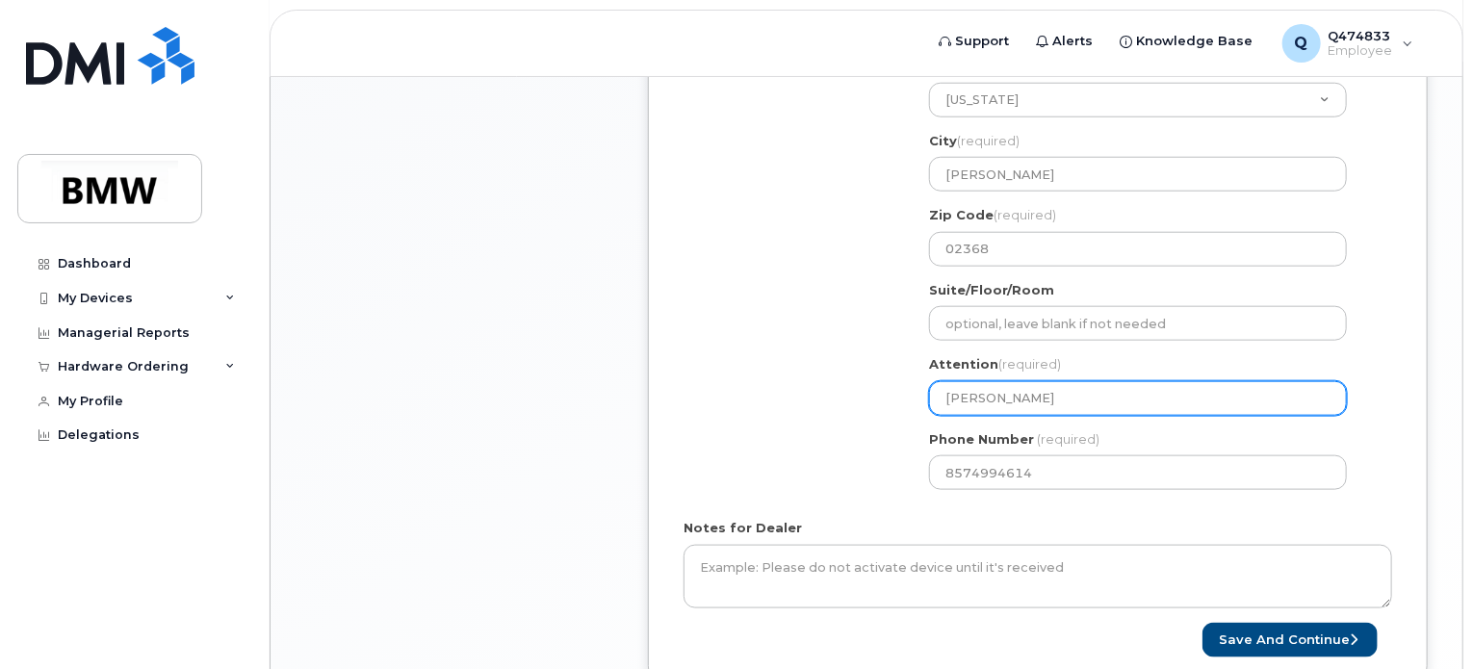
select select
type input "Adam O"
select select
type input "Adam Or"
select select
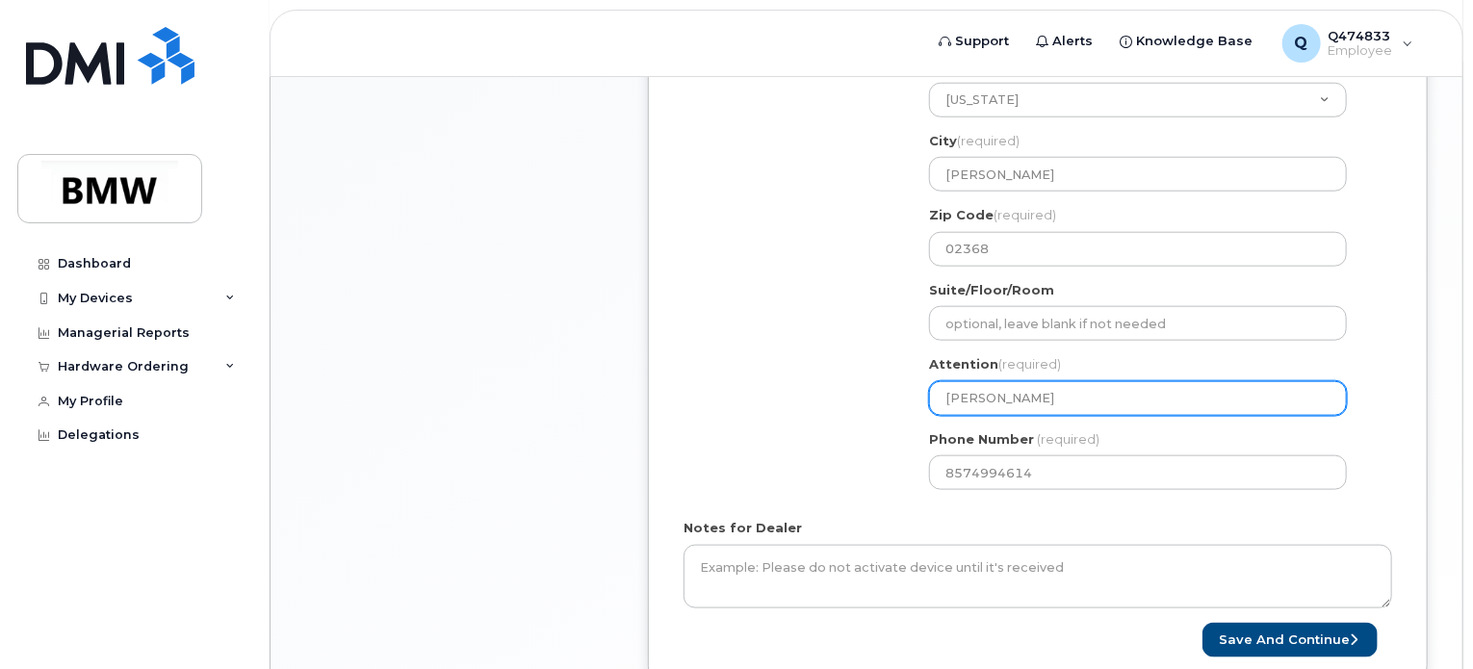
type input "Adam Orl"
select select
type input "Adam Orla"
select select
type input "Adam Orlan"
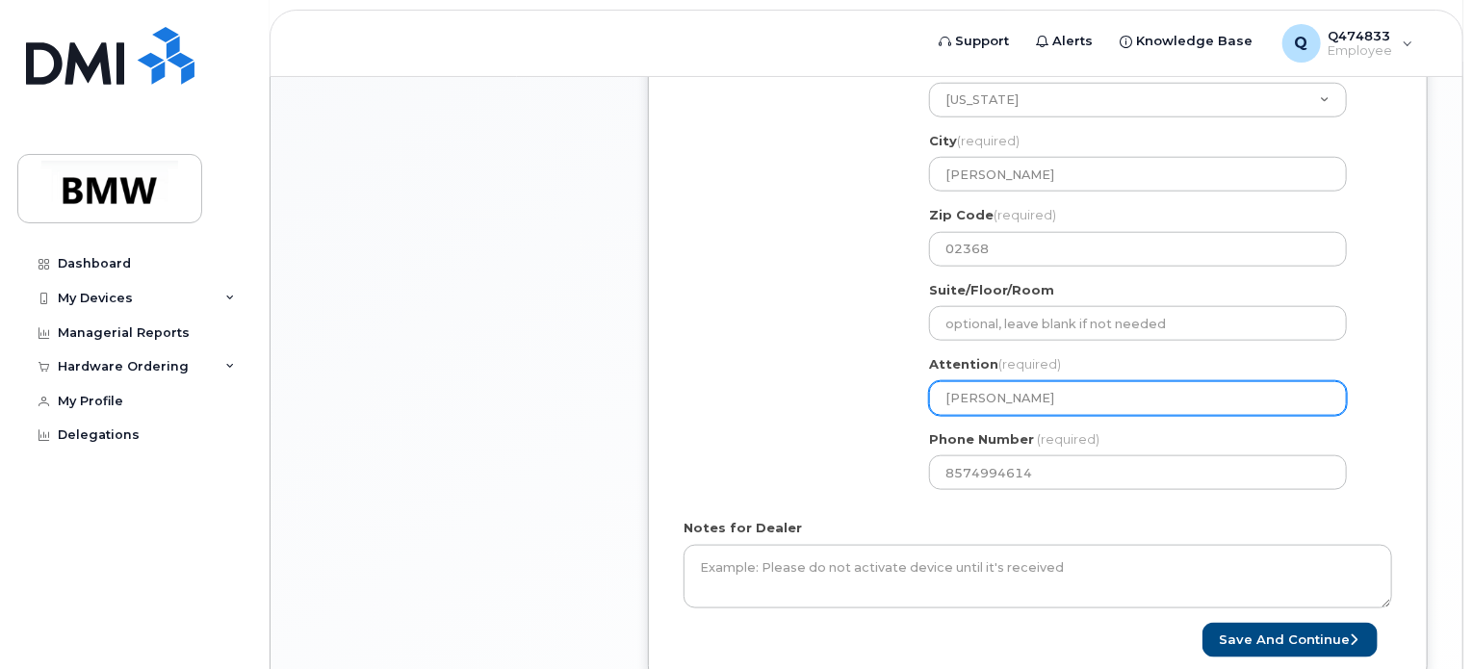
select select
type input "Adam Orland"
select select
type input "[PERSON_NAME]"
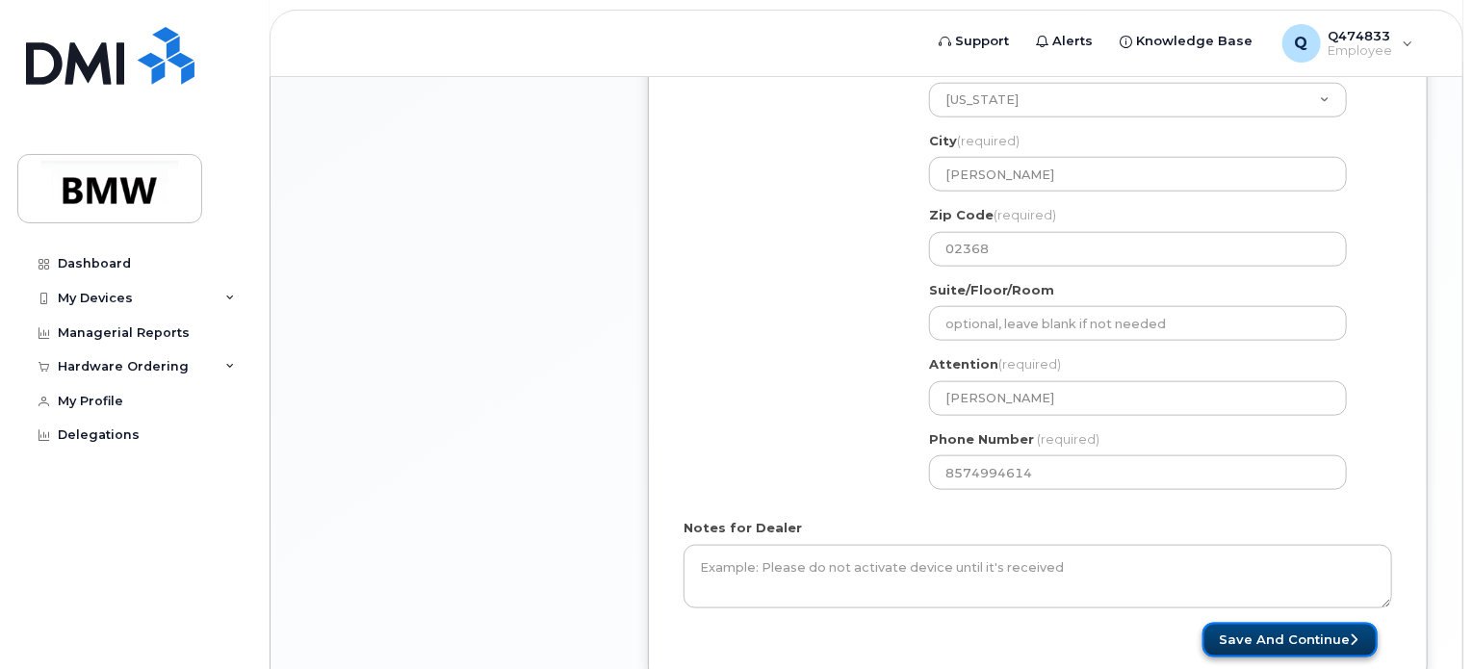
click at [1306, 624] on button "Save and Continue" at bounding box center [1289, 641] width 175 height 36
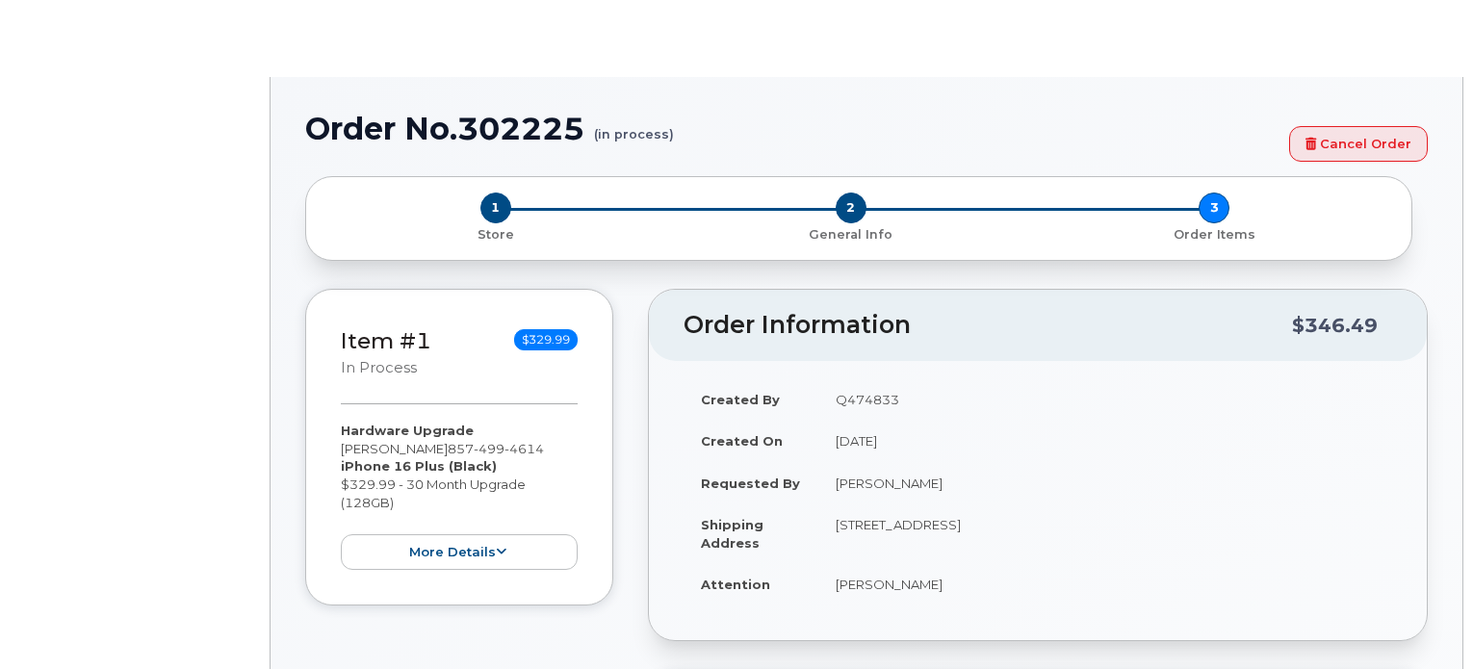
type input "1896017"
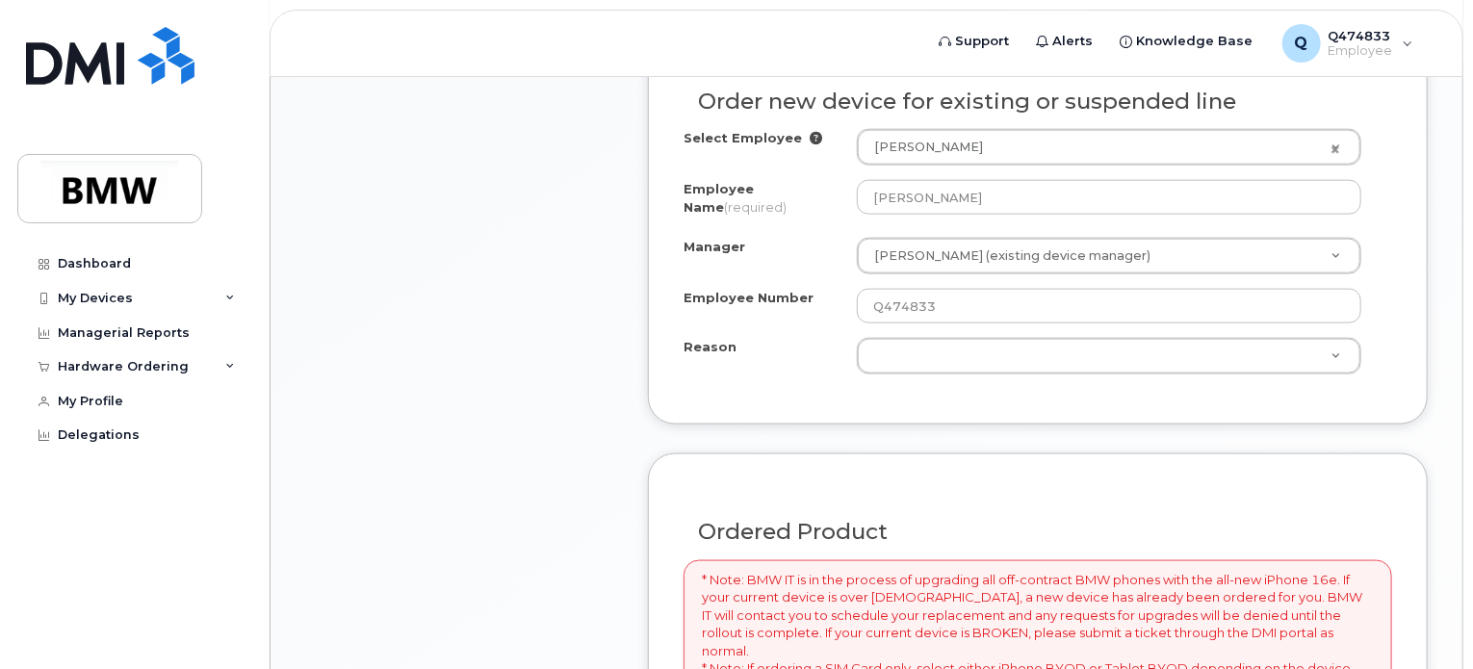
scroll to position [1108, 0]
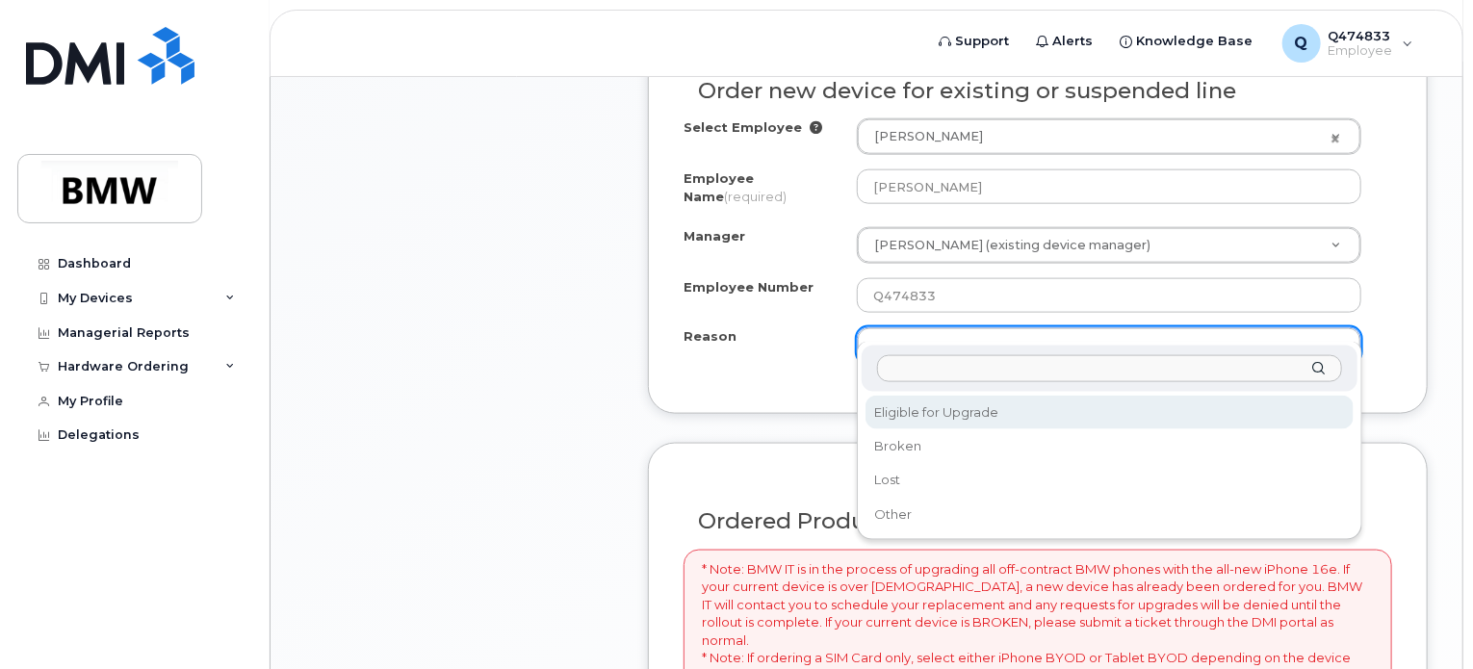
select select "eligible_for_upgrade"
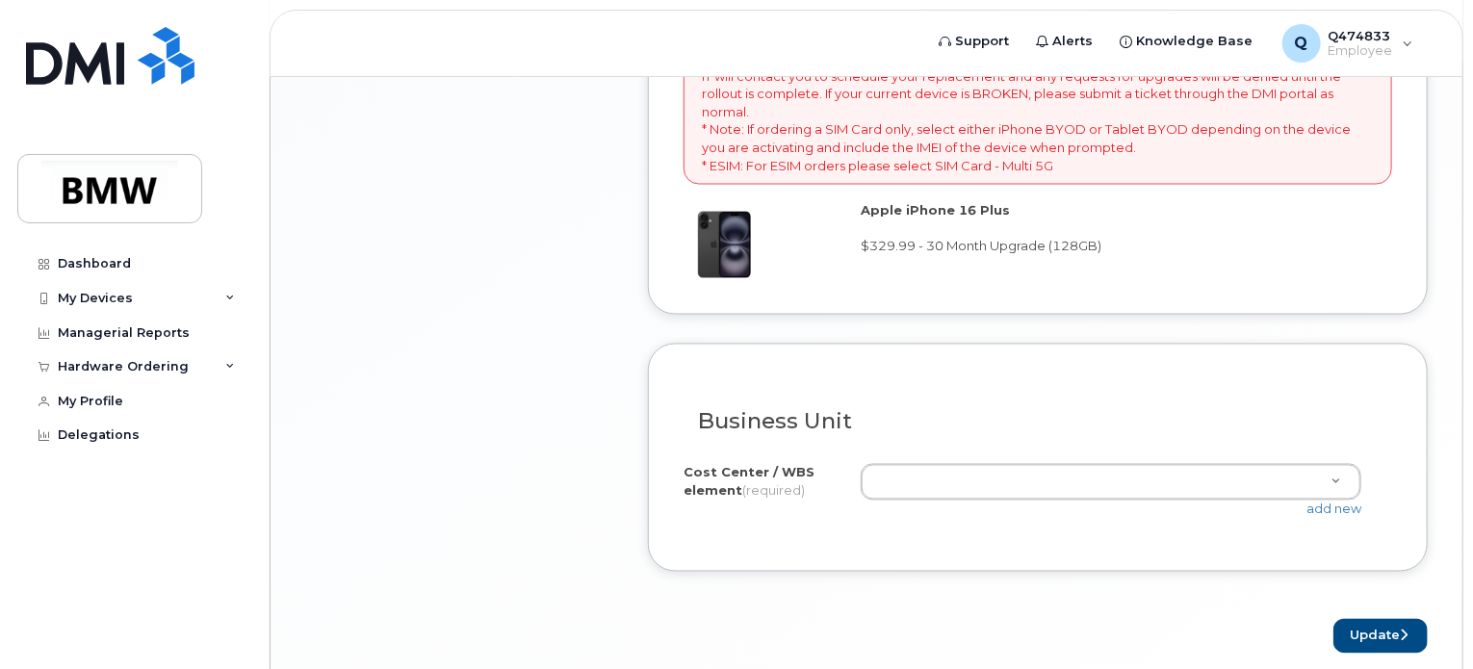
scroll to position [1675, 0]
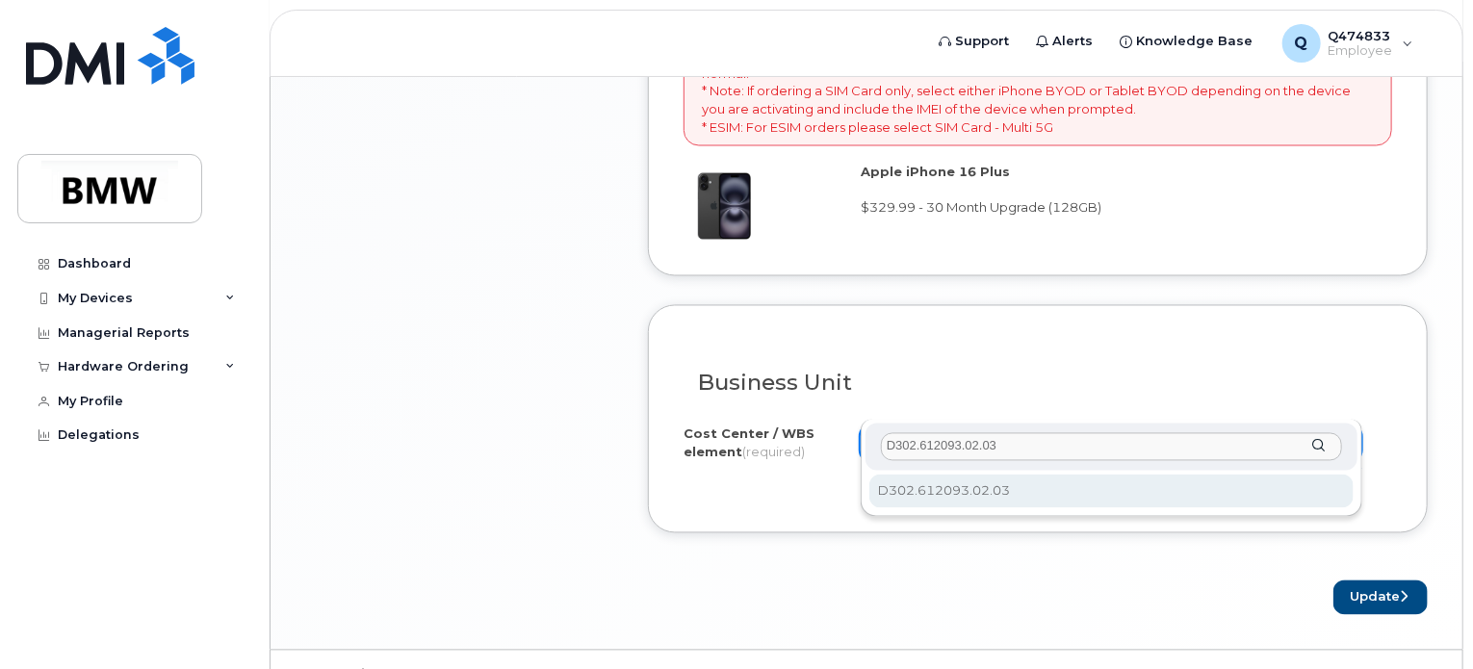
type input "D302.612093.02.03"
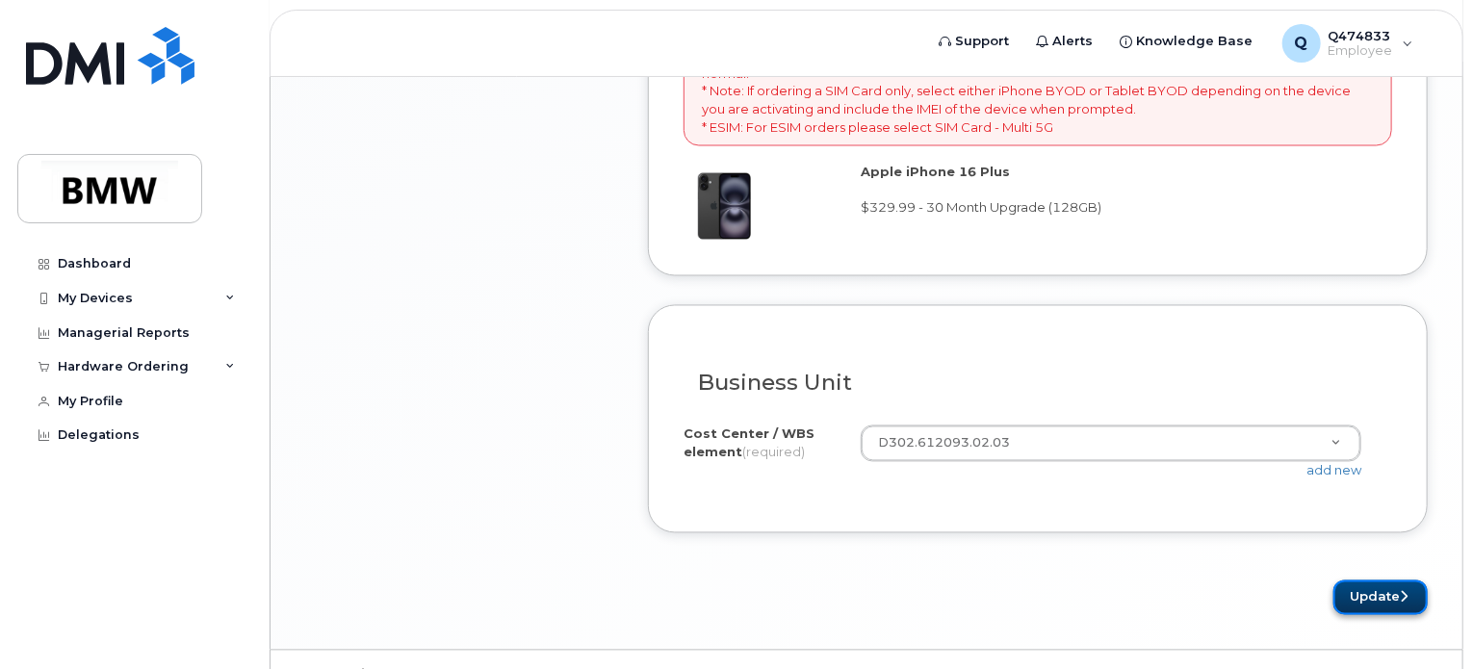
click at [1394, 581] on button "Update" at bounding box center [1380, 599] width 94 height 36
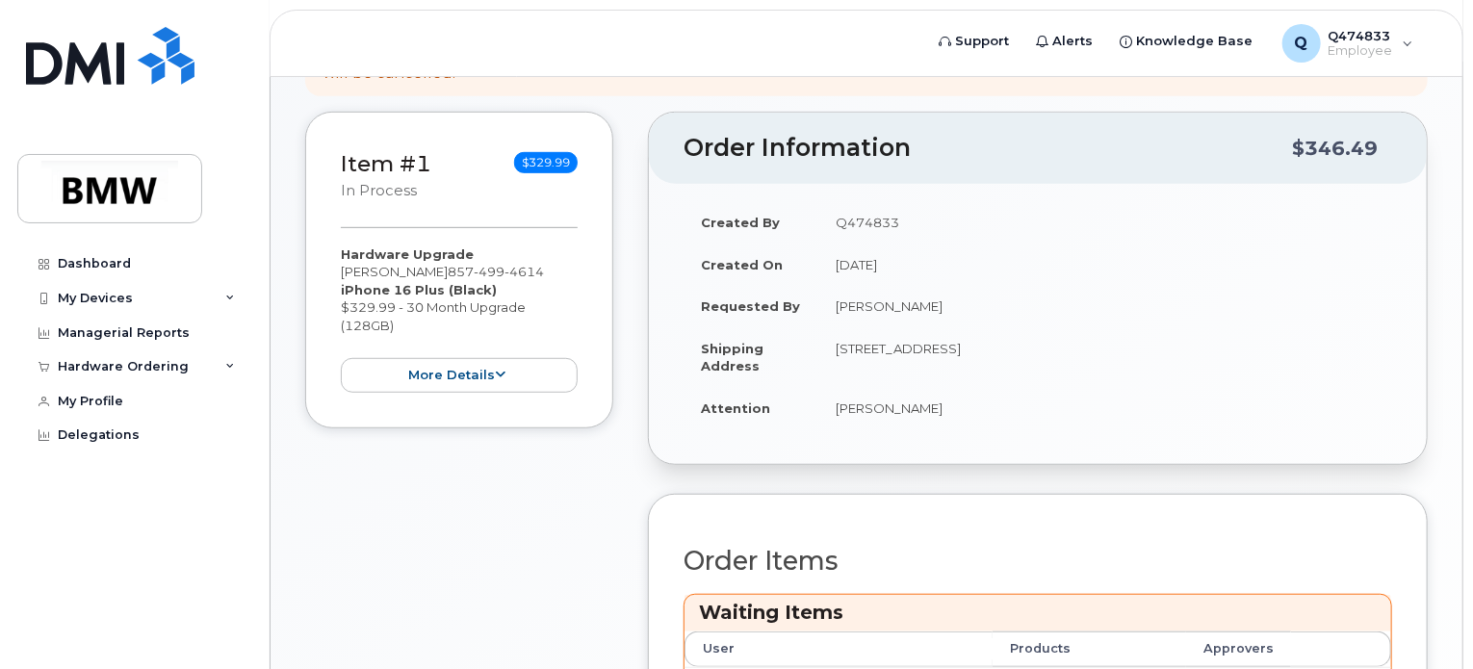
scroll to position [460, 0]
